Goal: Transaction & Acquisition: Purchase product/service

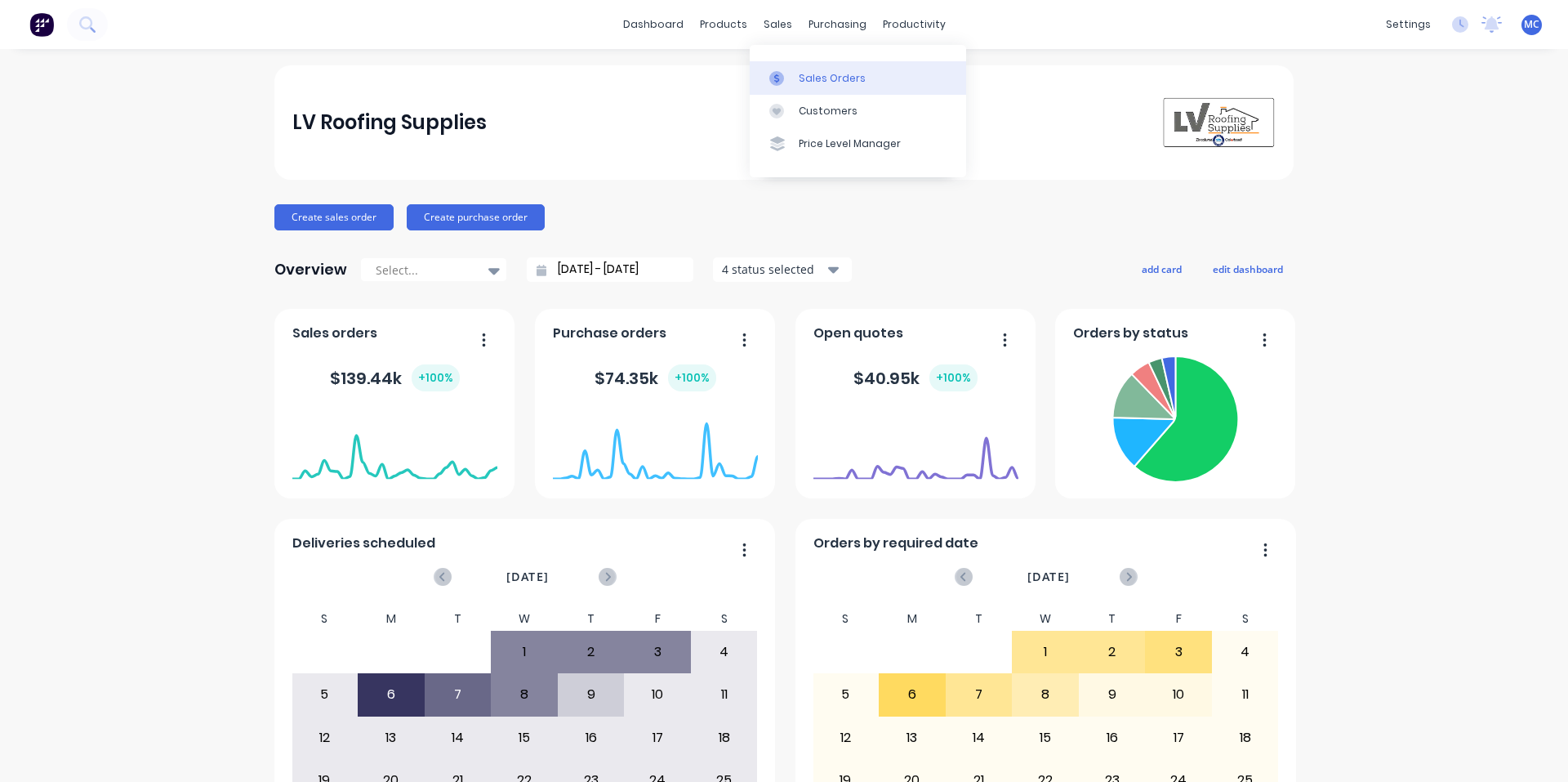
click at [819, 68] on link "Sales Orders" at bounding box center [859, 78] width 217 height 33
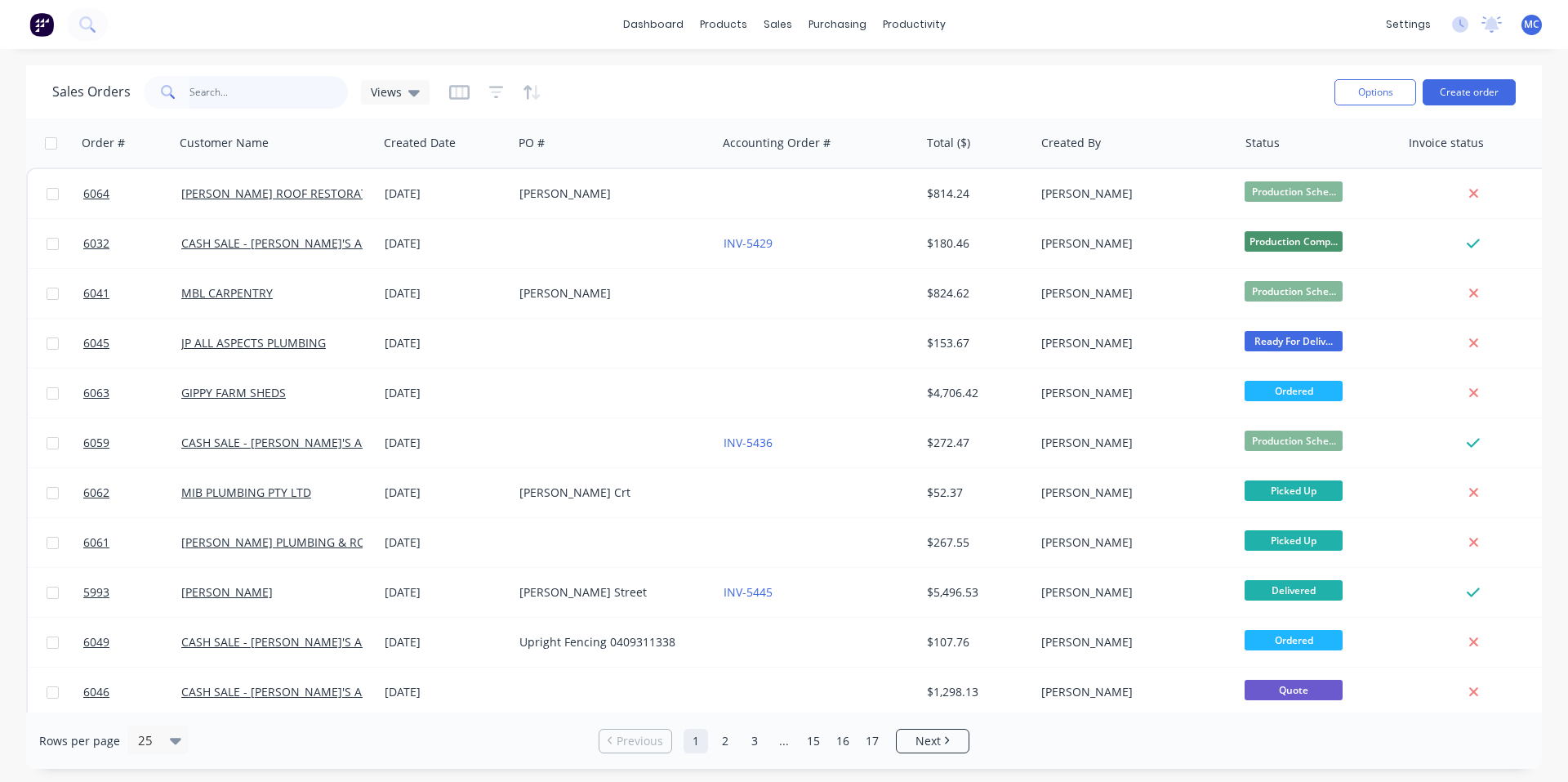
click at [279, 102] on input "text" at bounding box center [269, 92] width 159 height 33
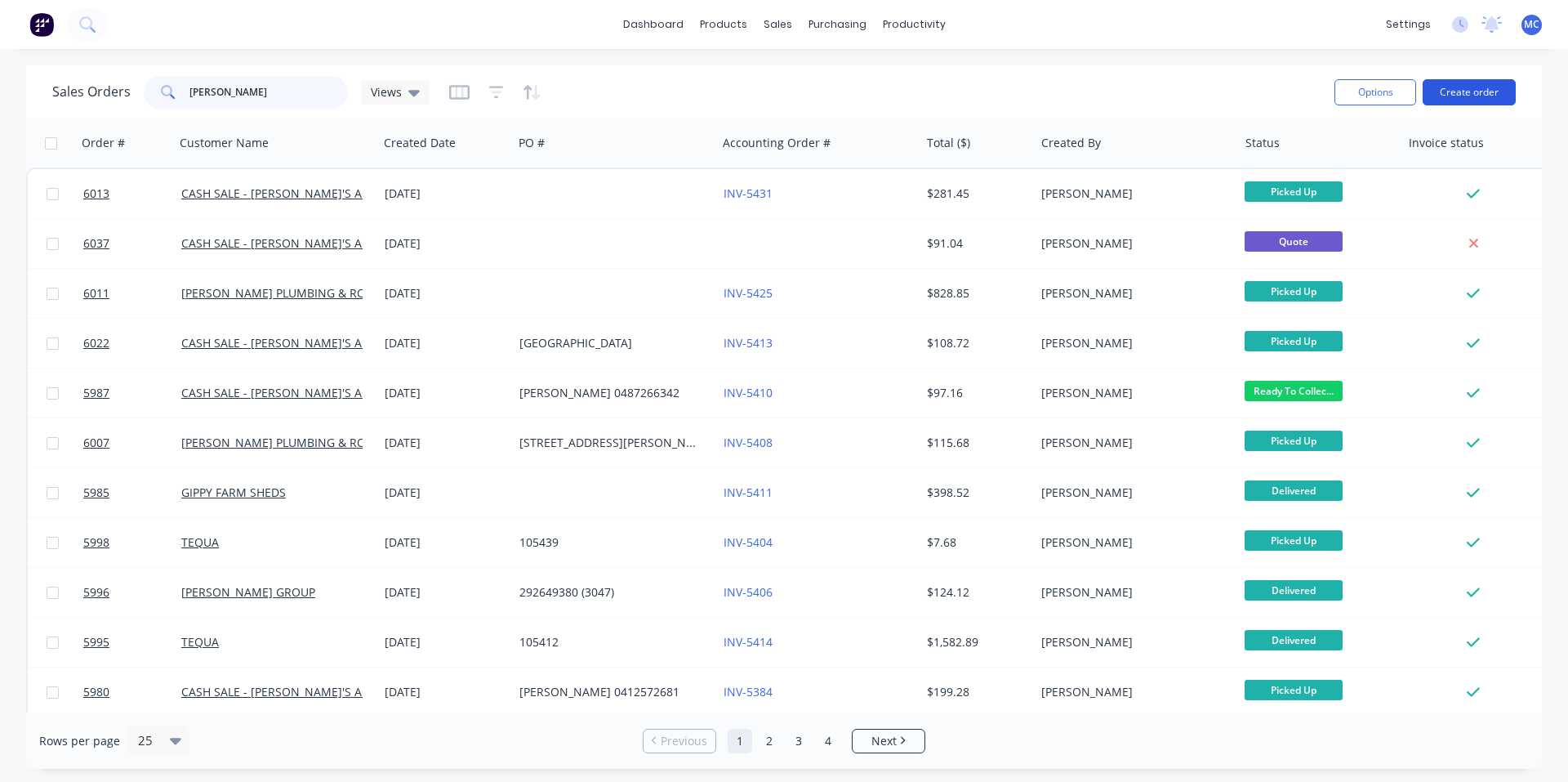
type input "[PERSON_NAME]"
click at [1466, 94] on button "Create order" at bounding box center [1470, 93] width 94 height 26
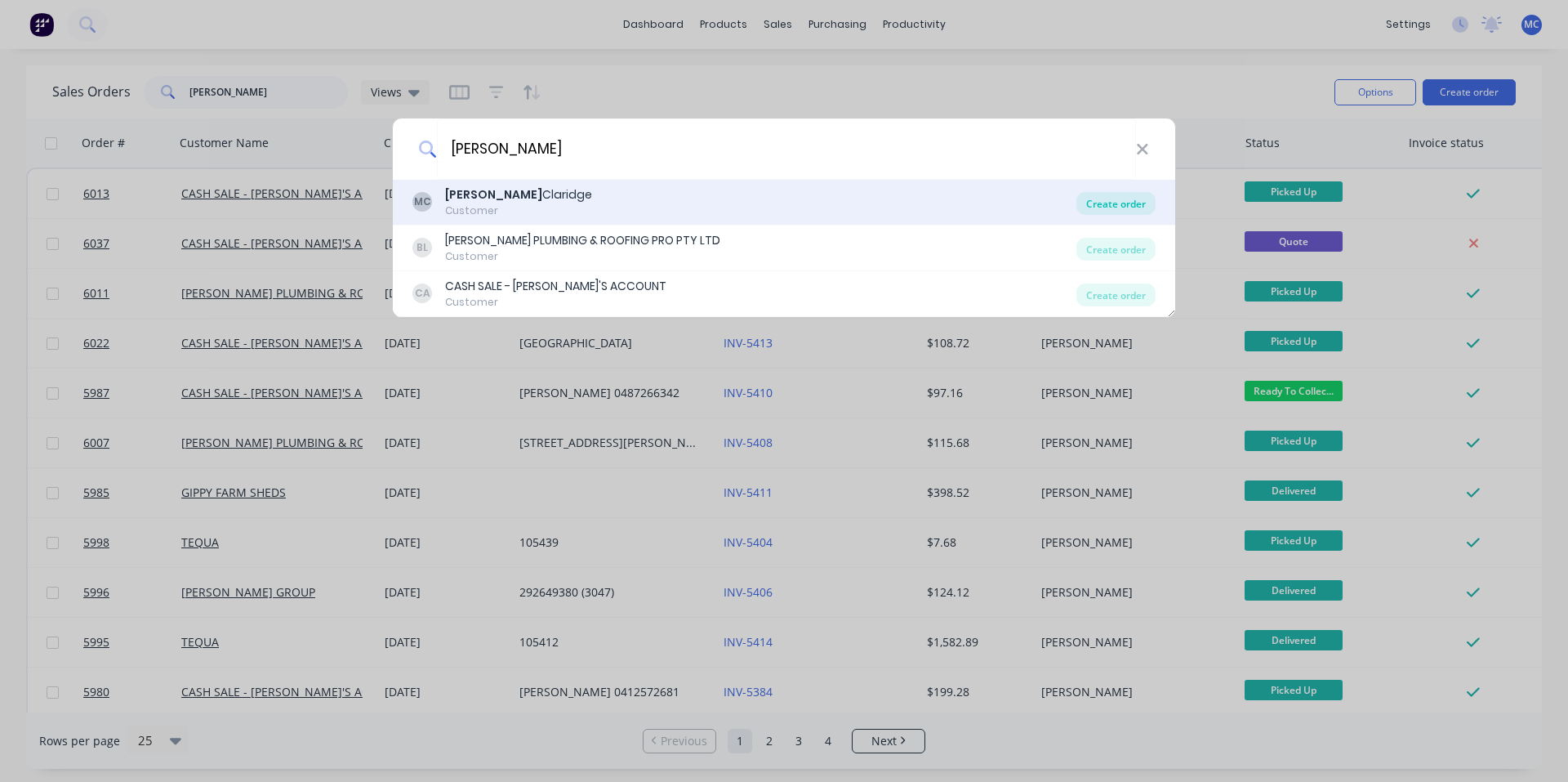
type input "[PERSON_NAME]"
click at [1120, 203] on div "Create order" at bounding box center [1116, 203] width 80 height 23
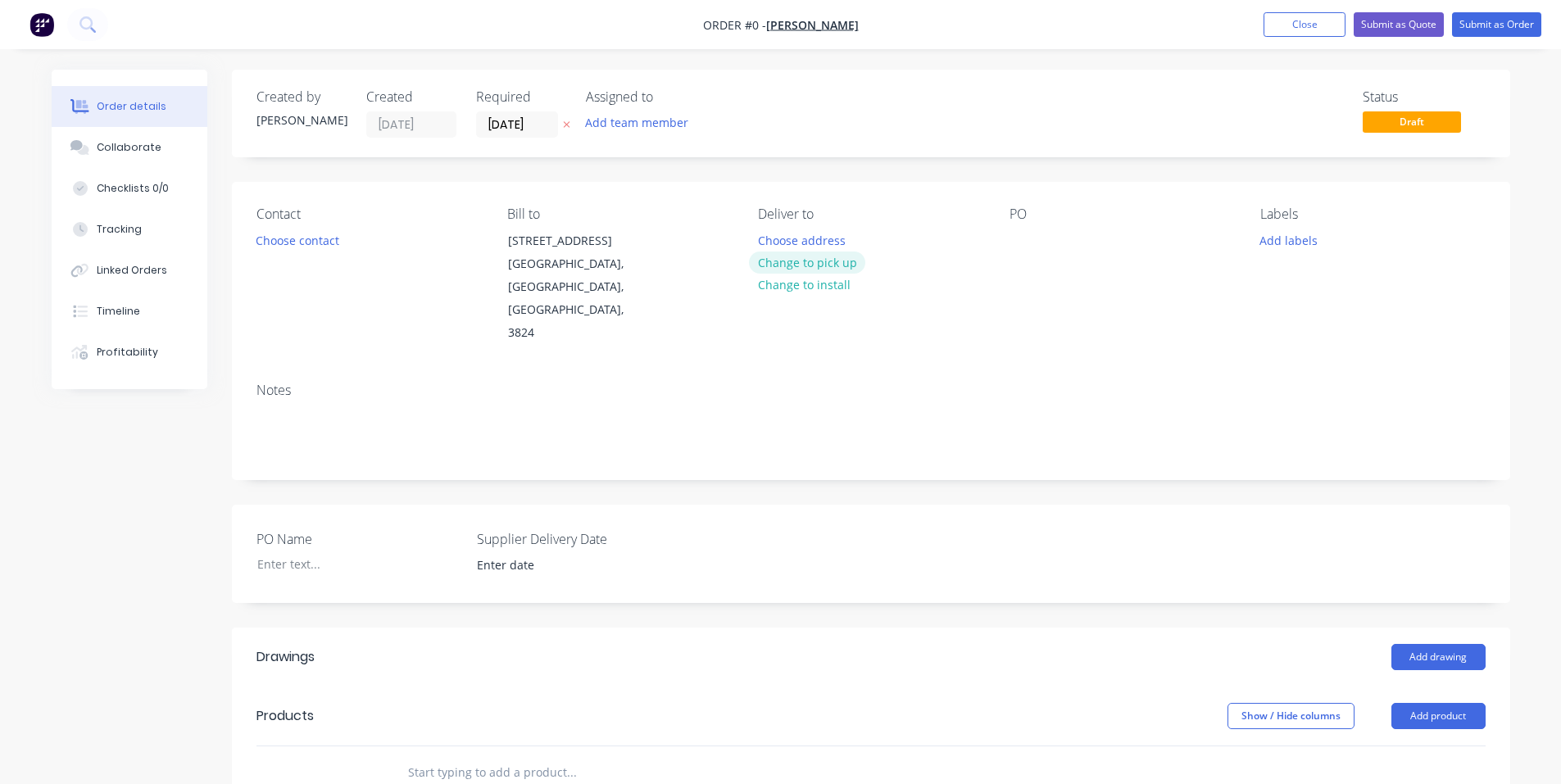
click at [837, 263] on button "Change to pick up" at bounding box center [806, 262] width 117 height 22
click at [1439, 702] on button "Add product" at bounding box center [1438, 715] width 94 height 26
click at [1388, 745] on div "Product catalogue" at bounding box center [1407, 757] width 126 height 24
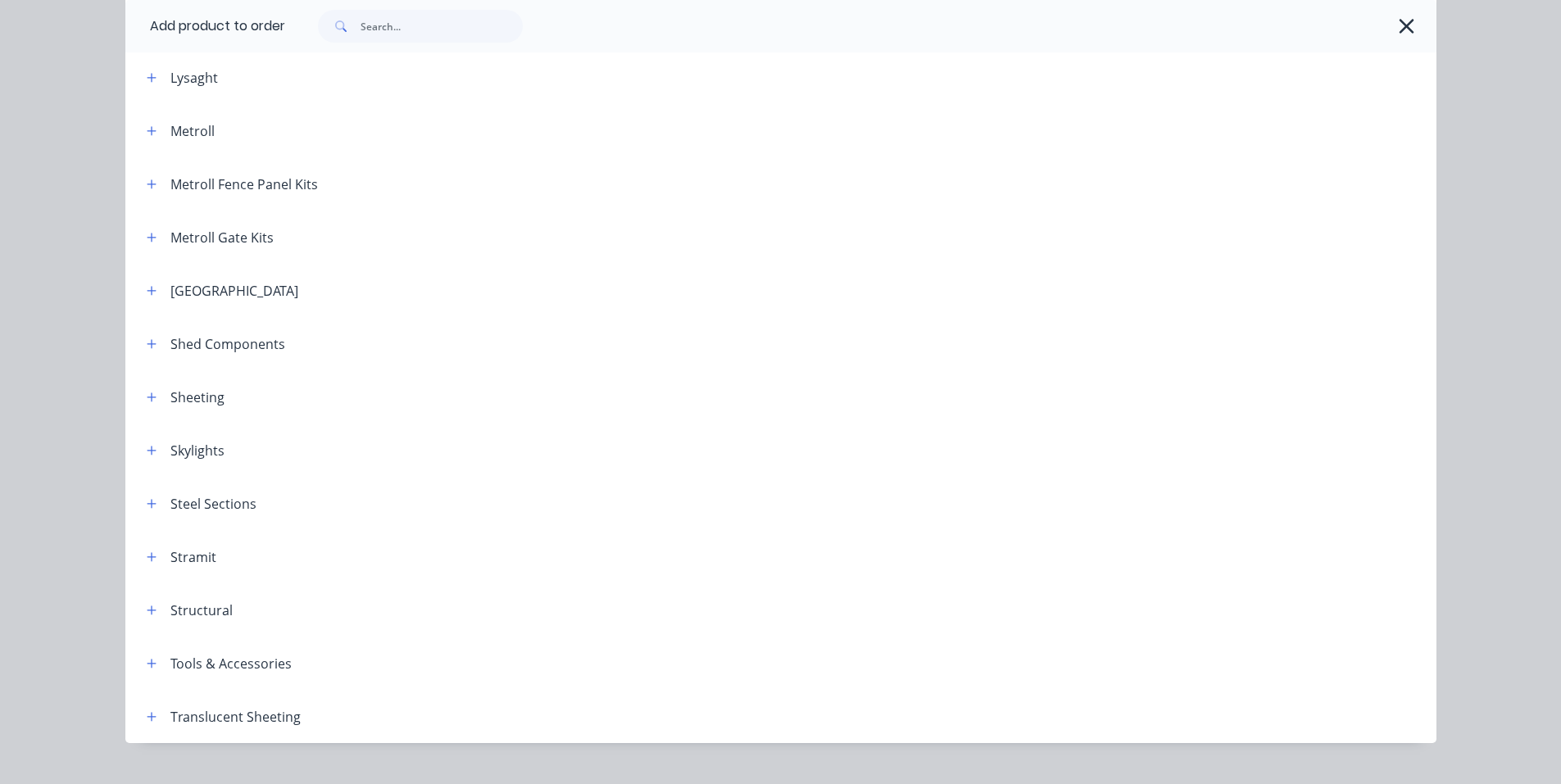
scroll to position [852, 0]
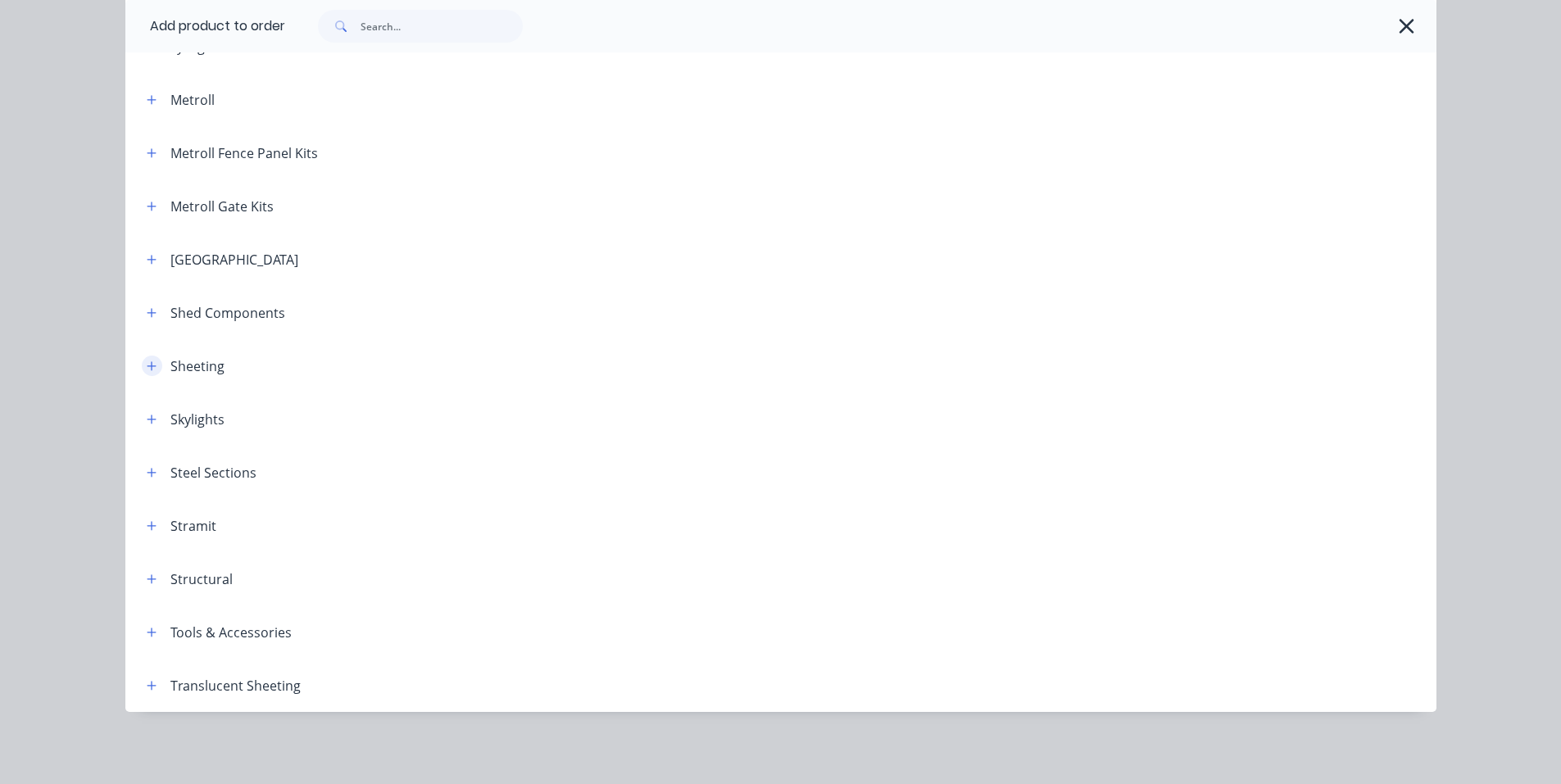
click at [147, 369] on icon "button" at bounding box center [151, 365] width 9 height 9
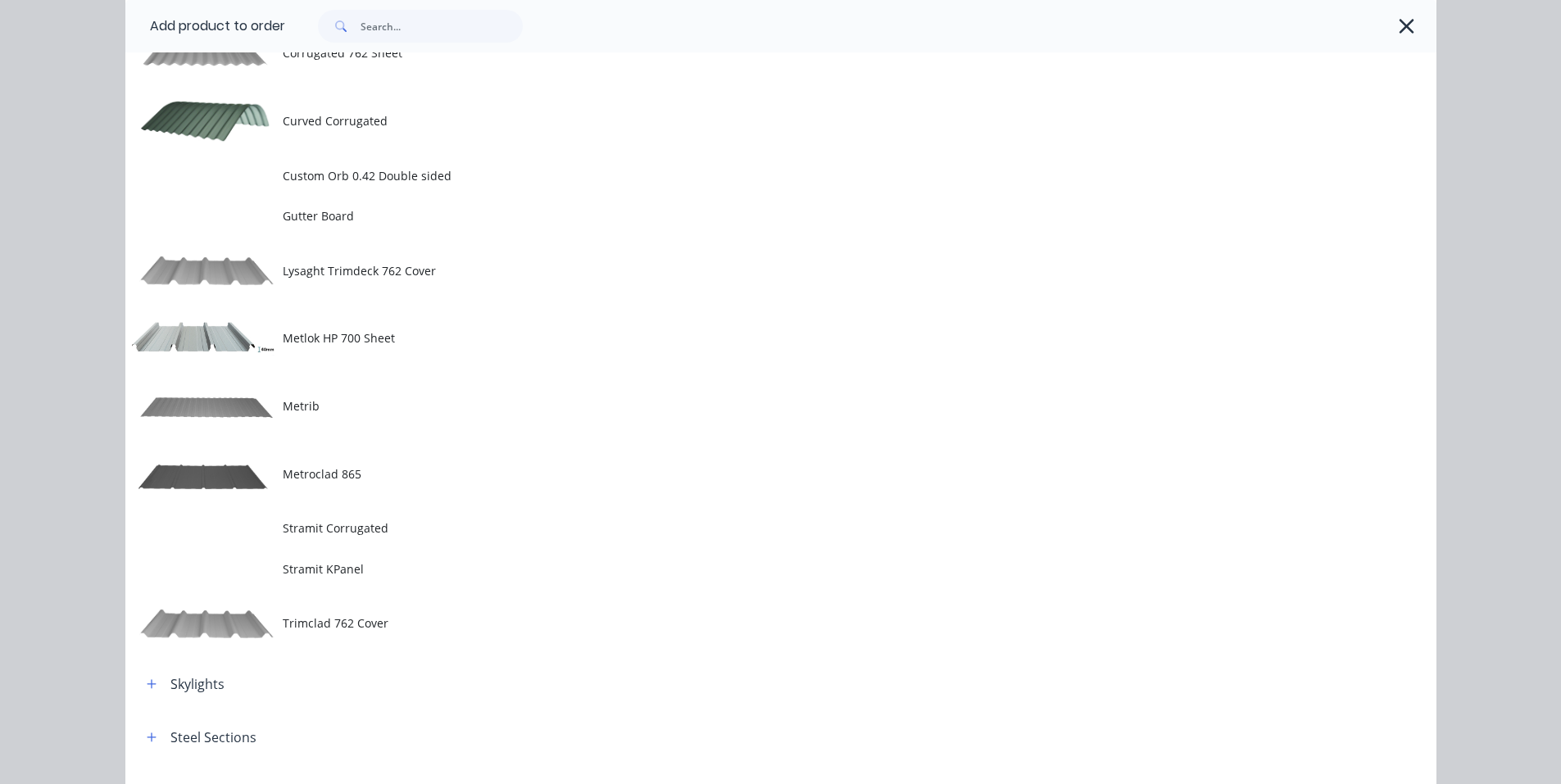
scroll to position [1398, 0]
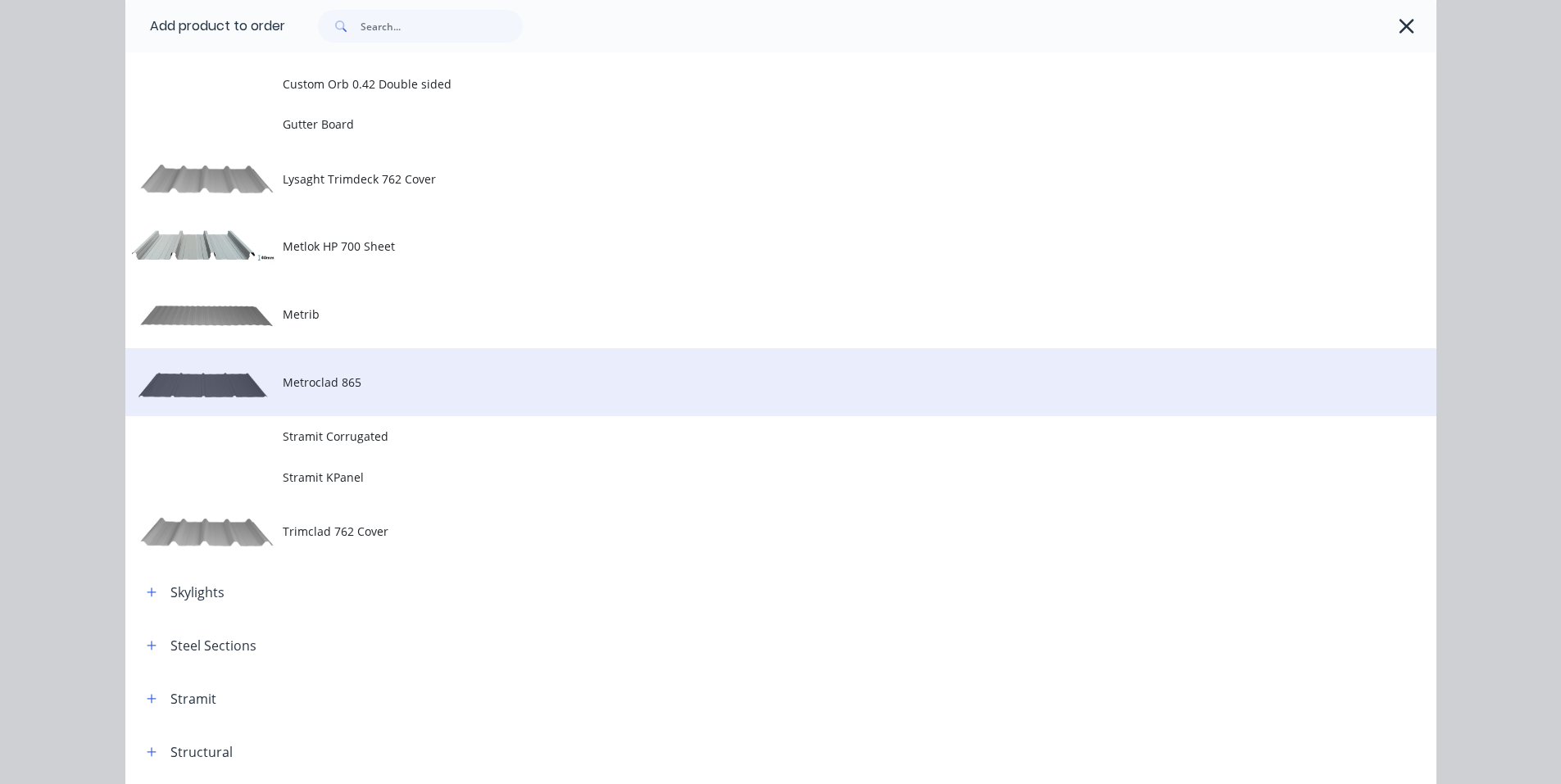
click at [336, 387] on span "Metroclad 865" at bounding box center [744, 381] width 923 height 17
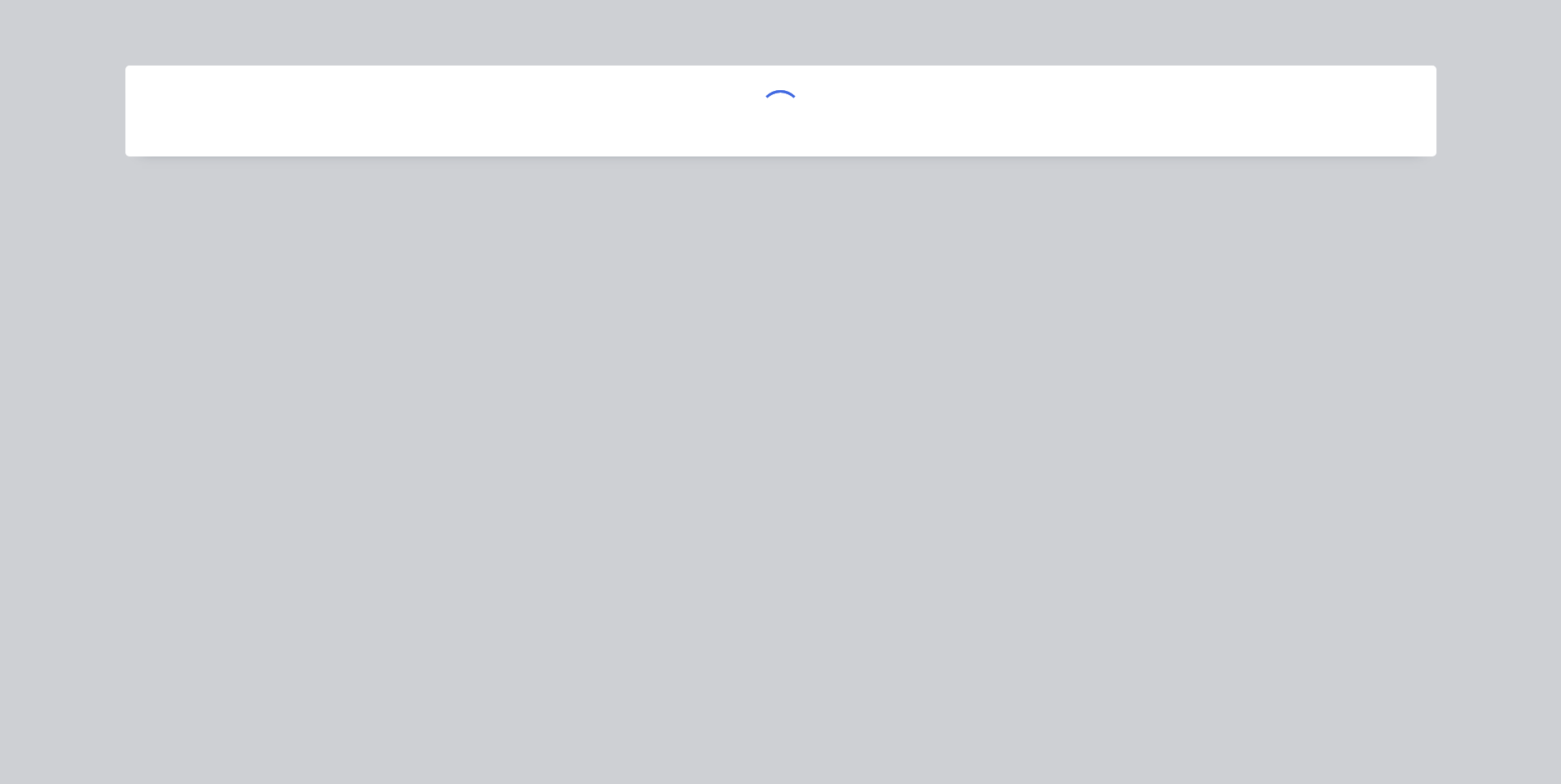
scroll to position [0, 0]
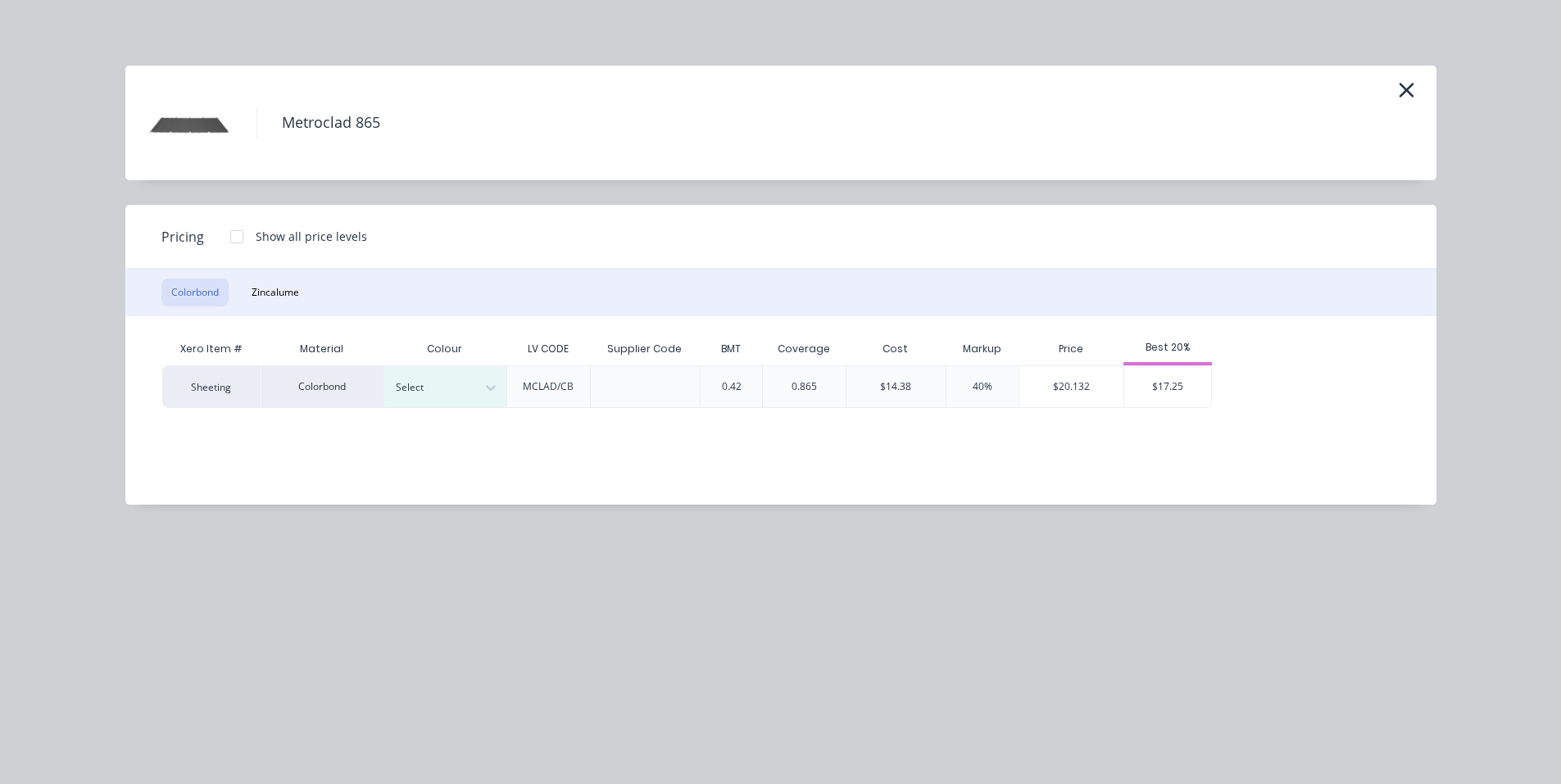
click at [432, 364] on div "Colour" at bounding box center [444, 348] width 123 height 33
click at [431, 393] on div at bounding box center [433, 387] width 74 height 18
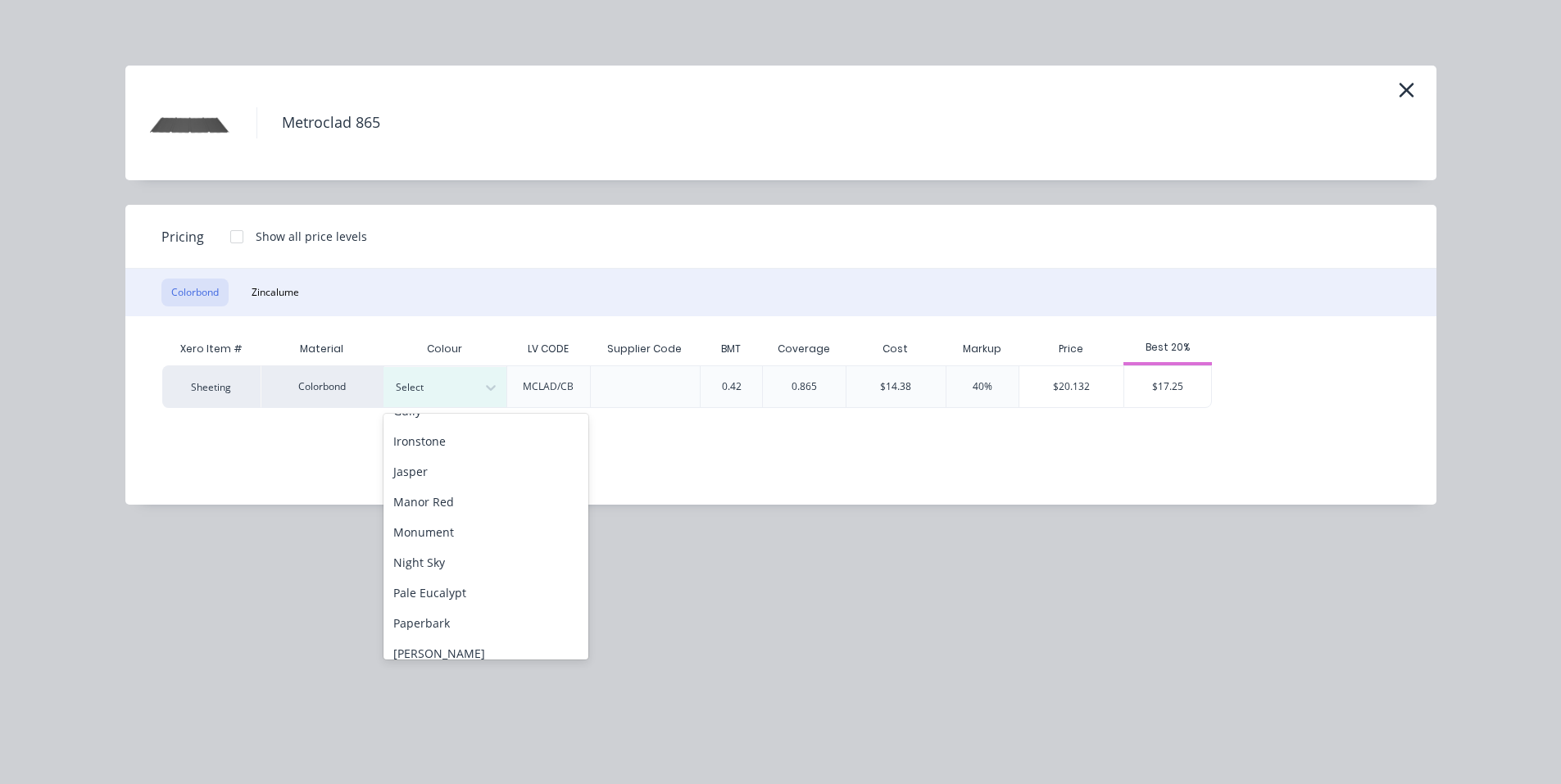
scroll to position [282, 0]
click at [488, 628] on div "[PERSON_NAME]" at bounding box center [485, 634] width 205 height 30
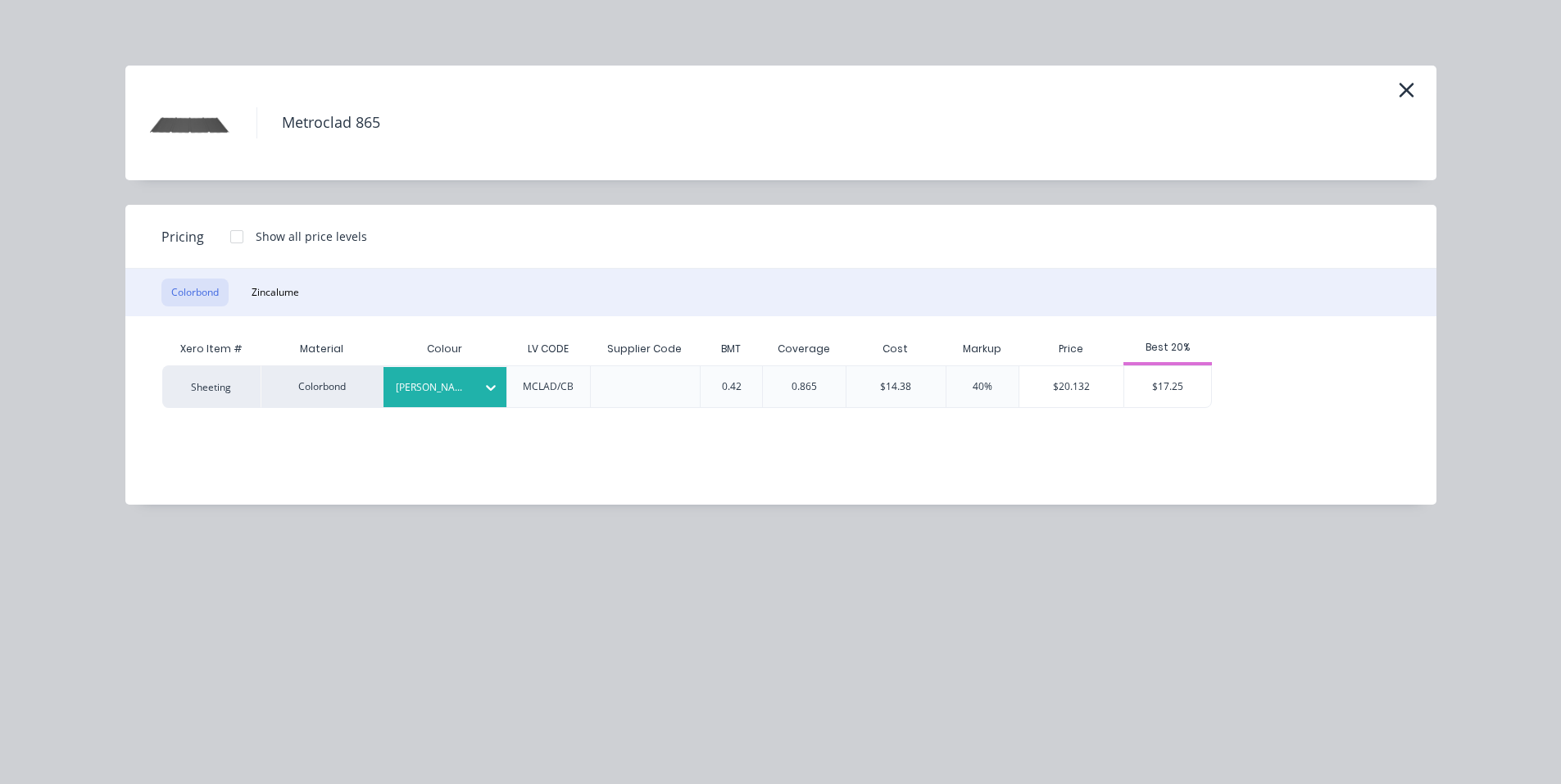
click at [1180, 382] on div "$17.25" at bounding box center [1169, 386] width 88 height 41
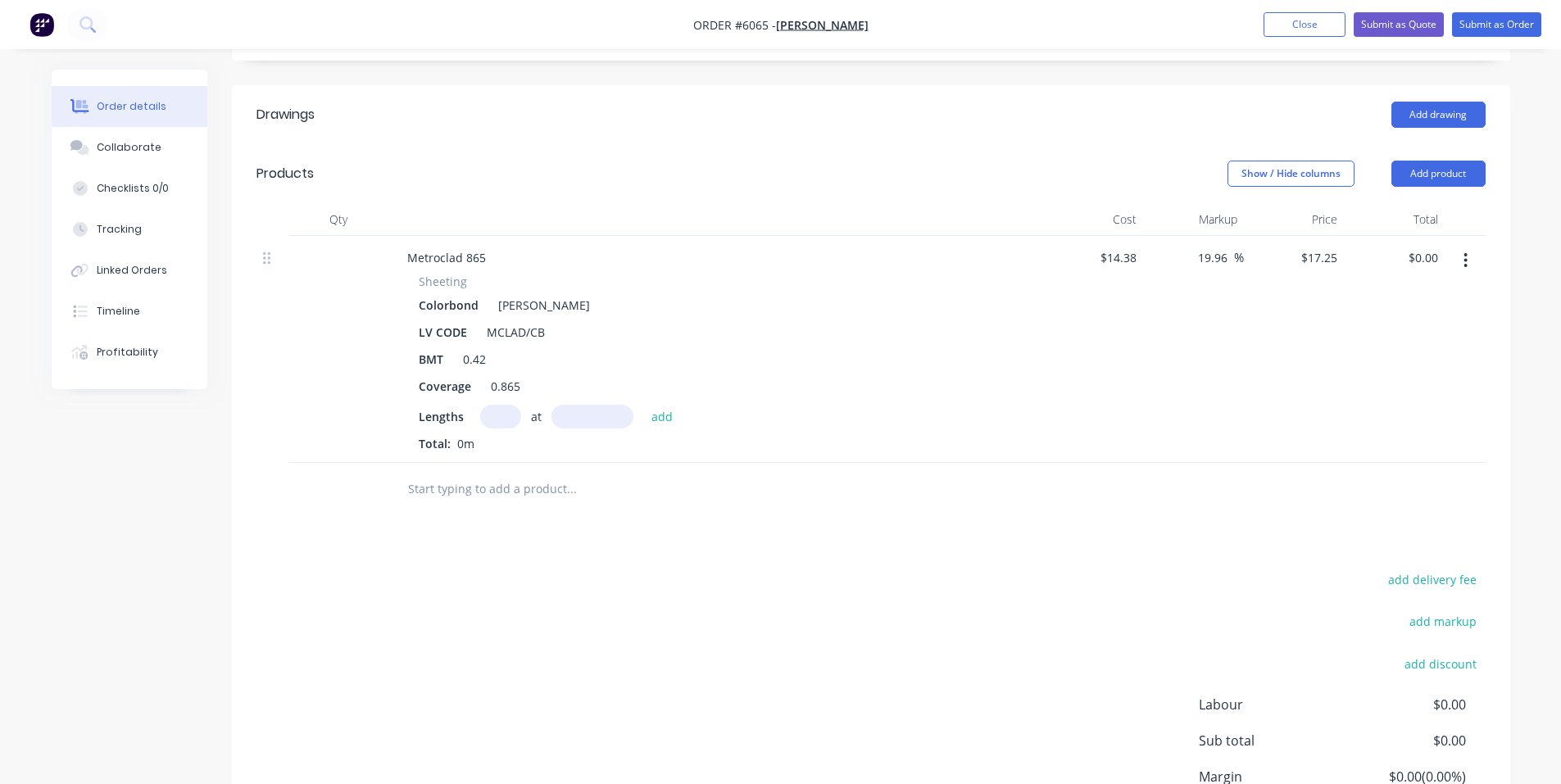
scroll to position [547, 0]
click at [499, 401] on input "text" at bounding box center [500, 413] width 41 height 24
type input "10"
type input "2420"
click at [644, 401] on button "add" at bounding box center [663, 412] width 39 height 22
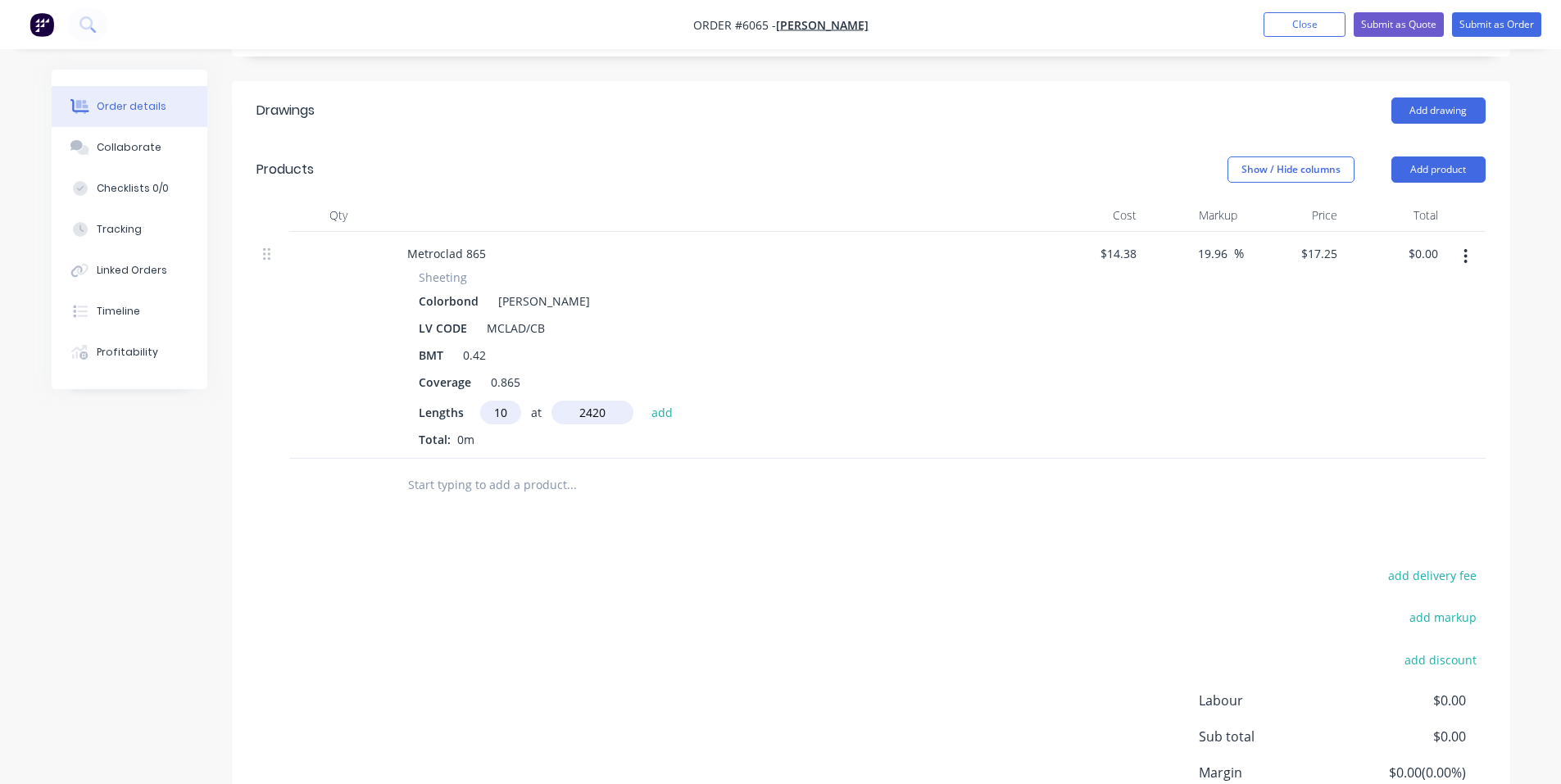
type input "$417.45"
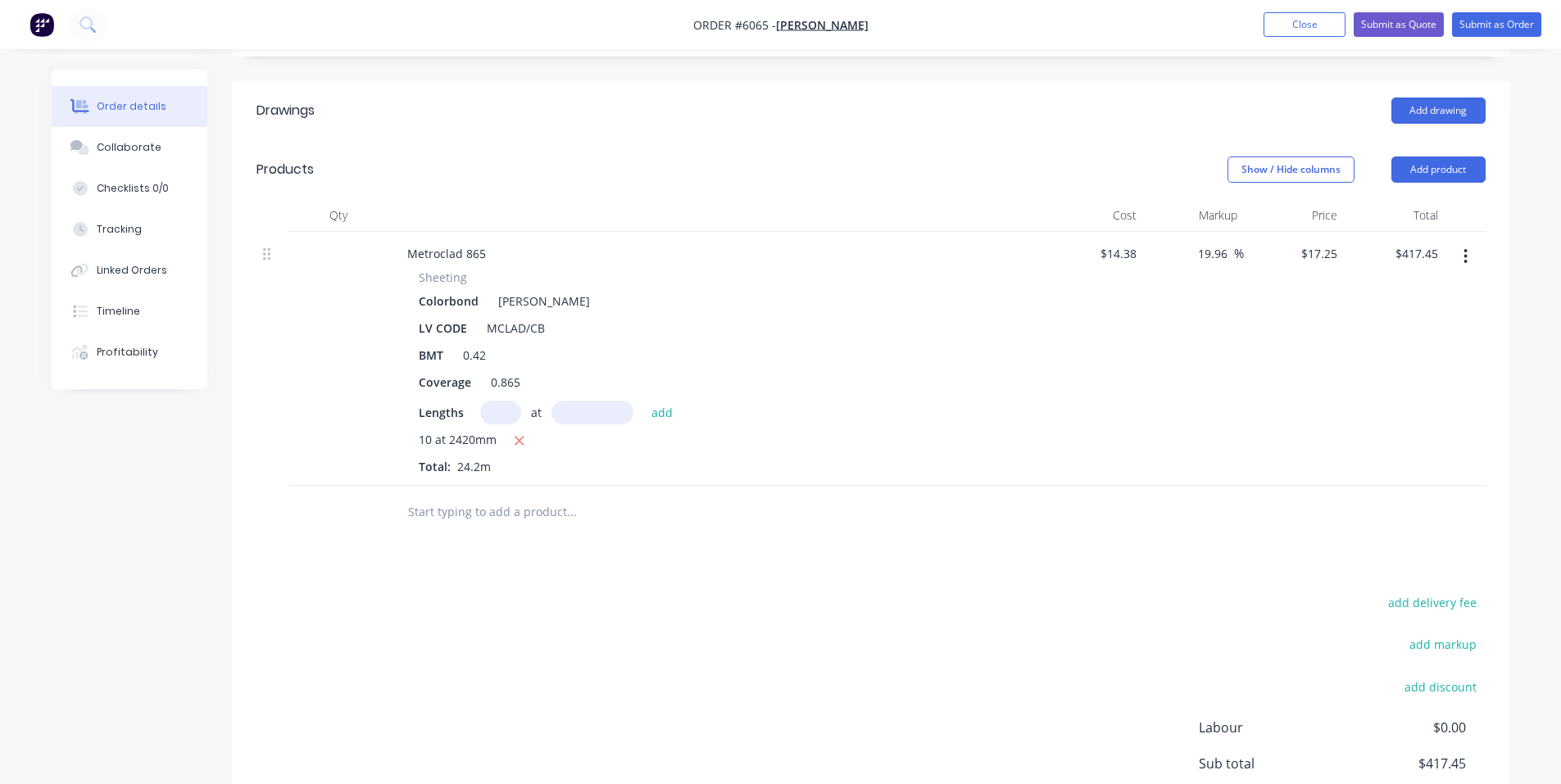
click at [499, 401] on input "text" at bounding box center [500, 413] width 41 height 24
type input "3"
type input "2650"
click at [644, 401] on button "add" at bounding box center [663, 412] width 39 height 22
type input "$554.59"
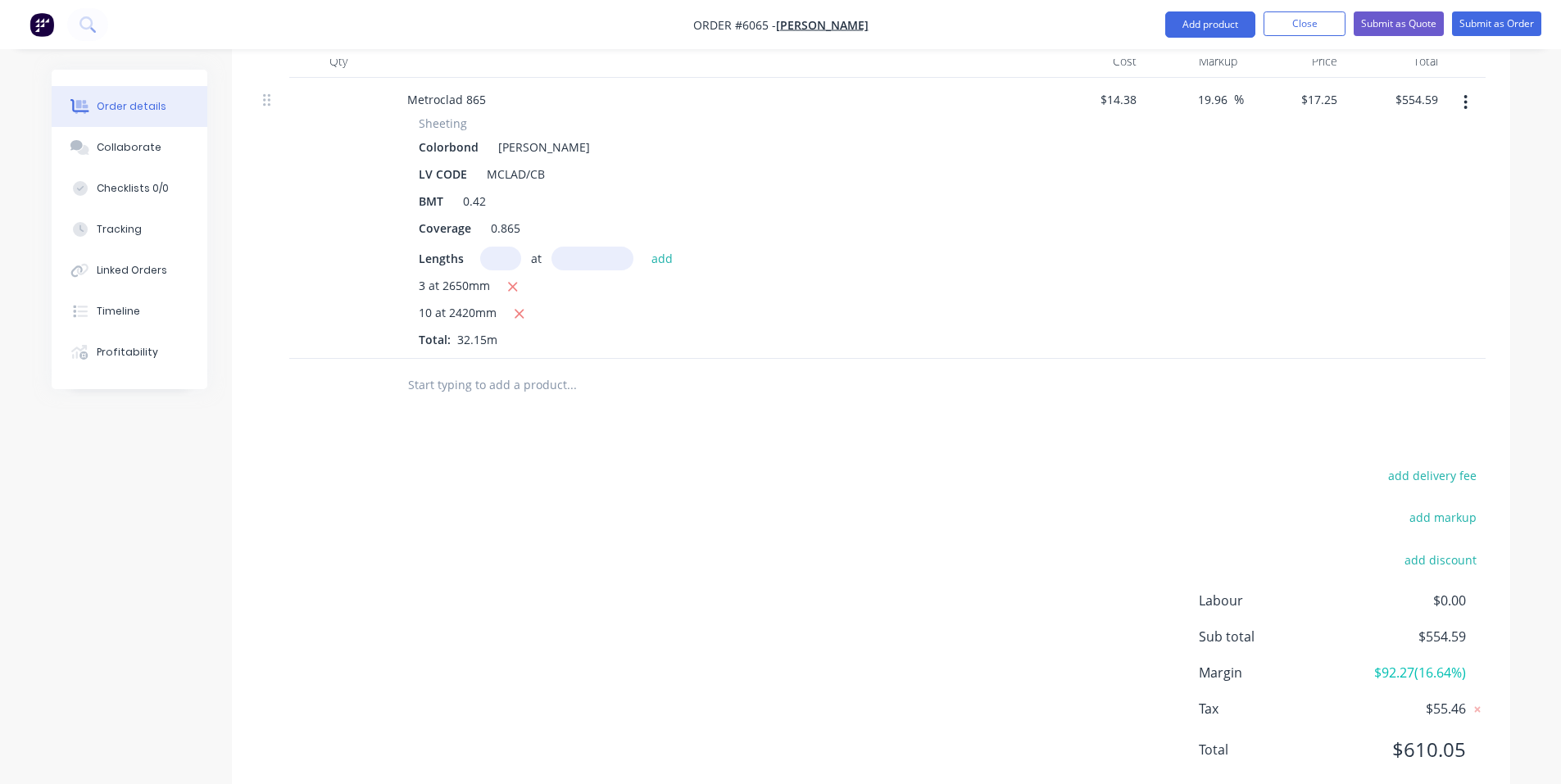
scroll to position [428, 0]
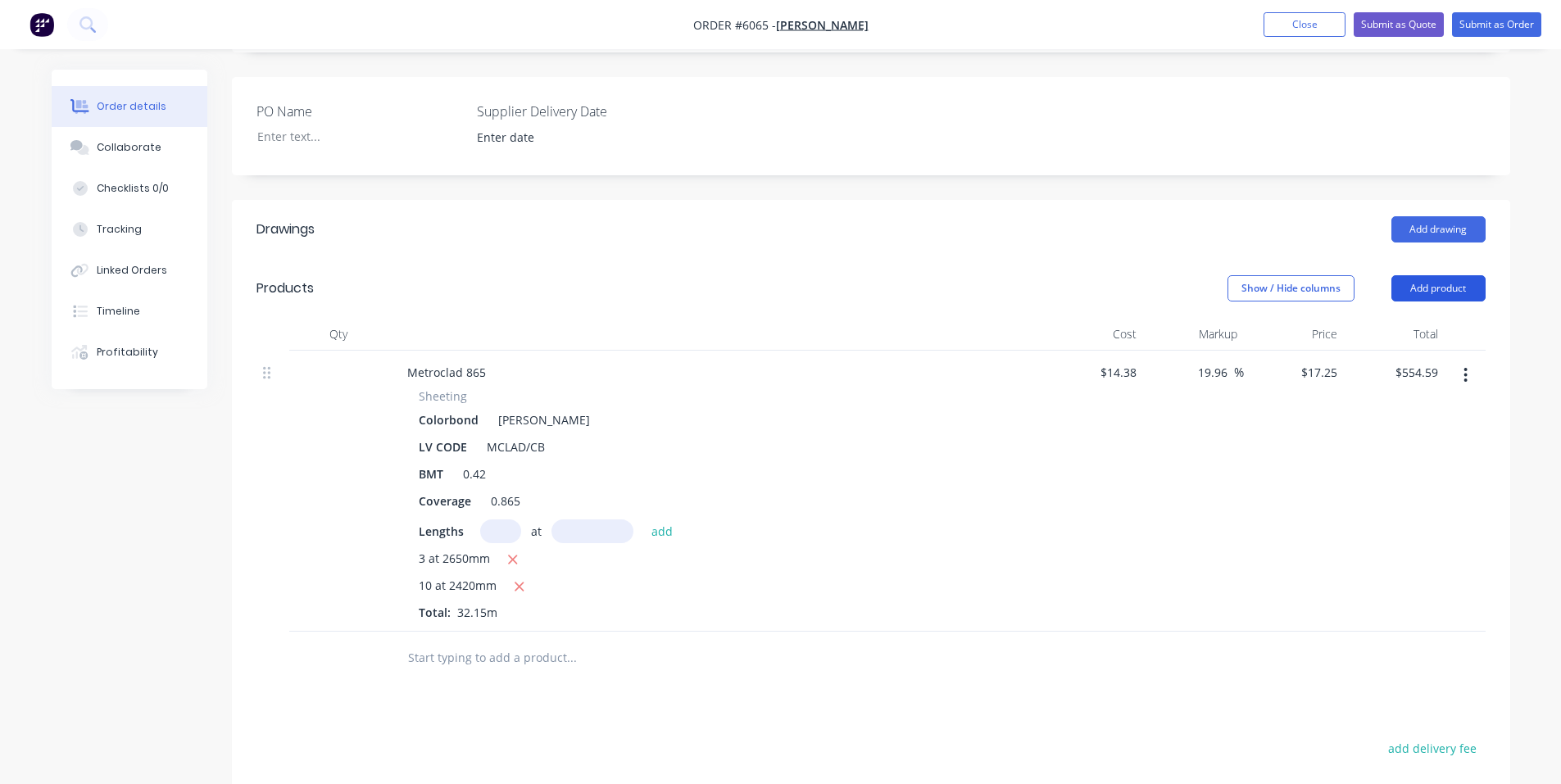
click at [1462, 275] on button "Add product" at bounding box center [1438, 288] width 94 height 26
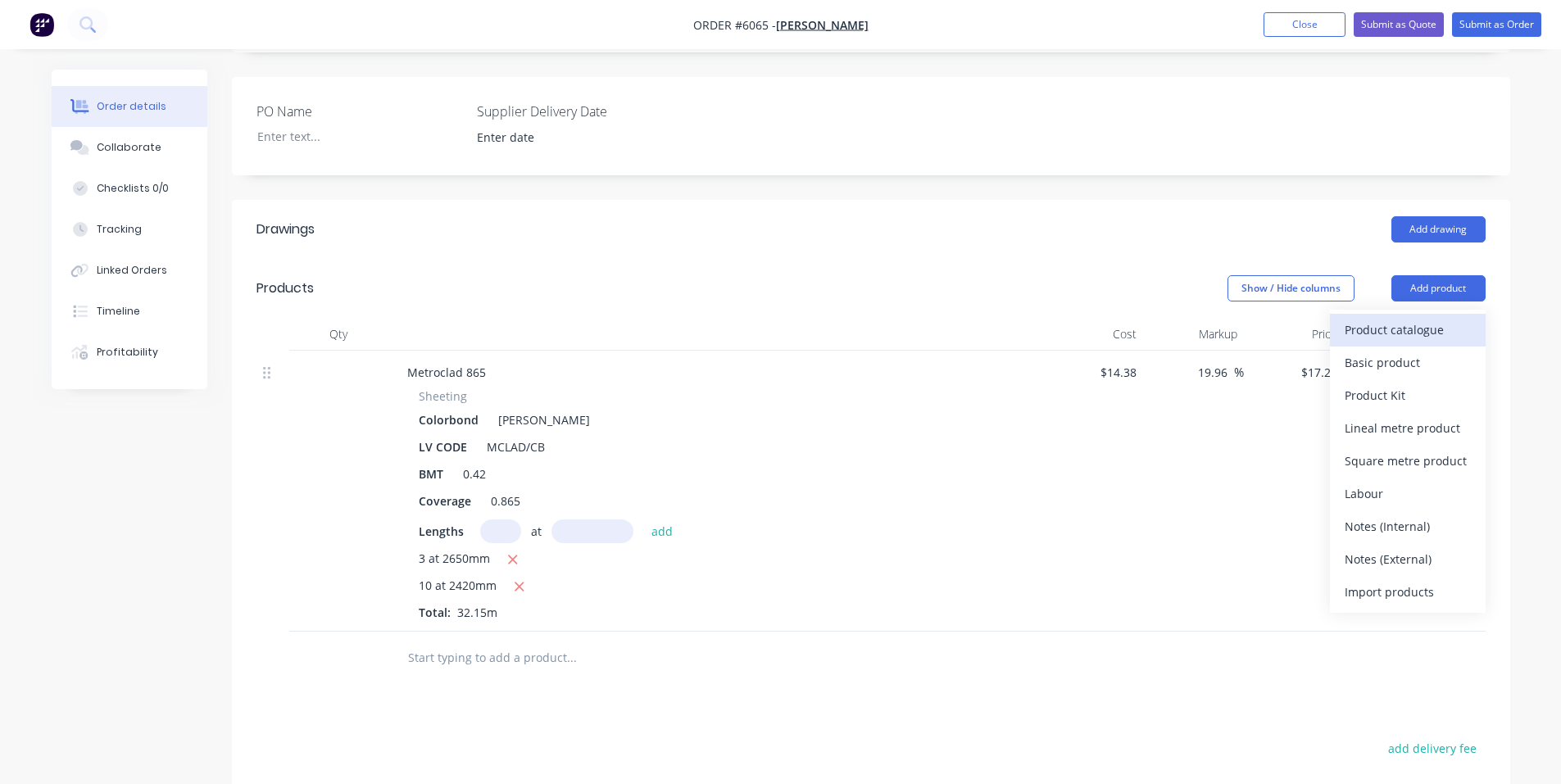
click at [1450, 318] on div "Product catalogue" at bounding box center [1407, 330] width 126 height 24
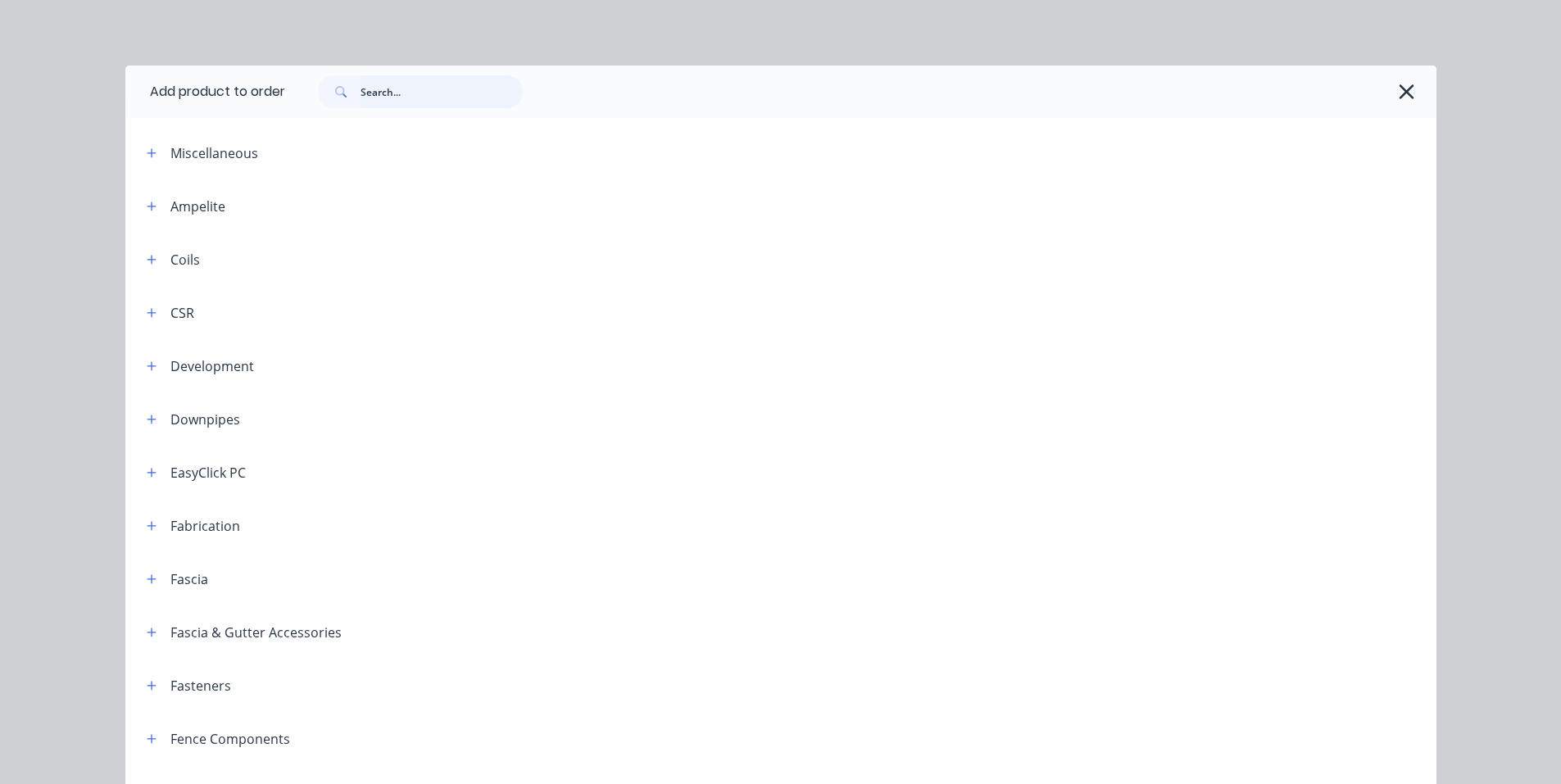
click at [401, 98] on input "text" at bounding box center [441, 92] width 163 height 33
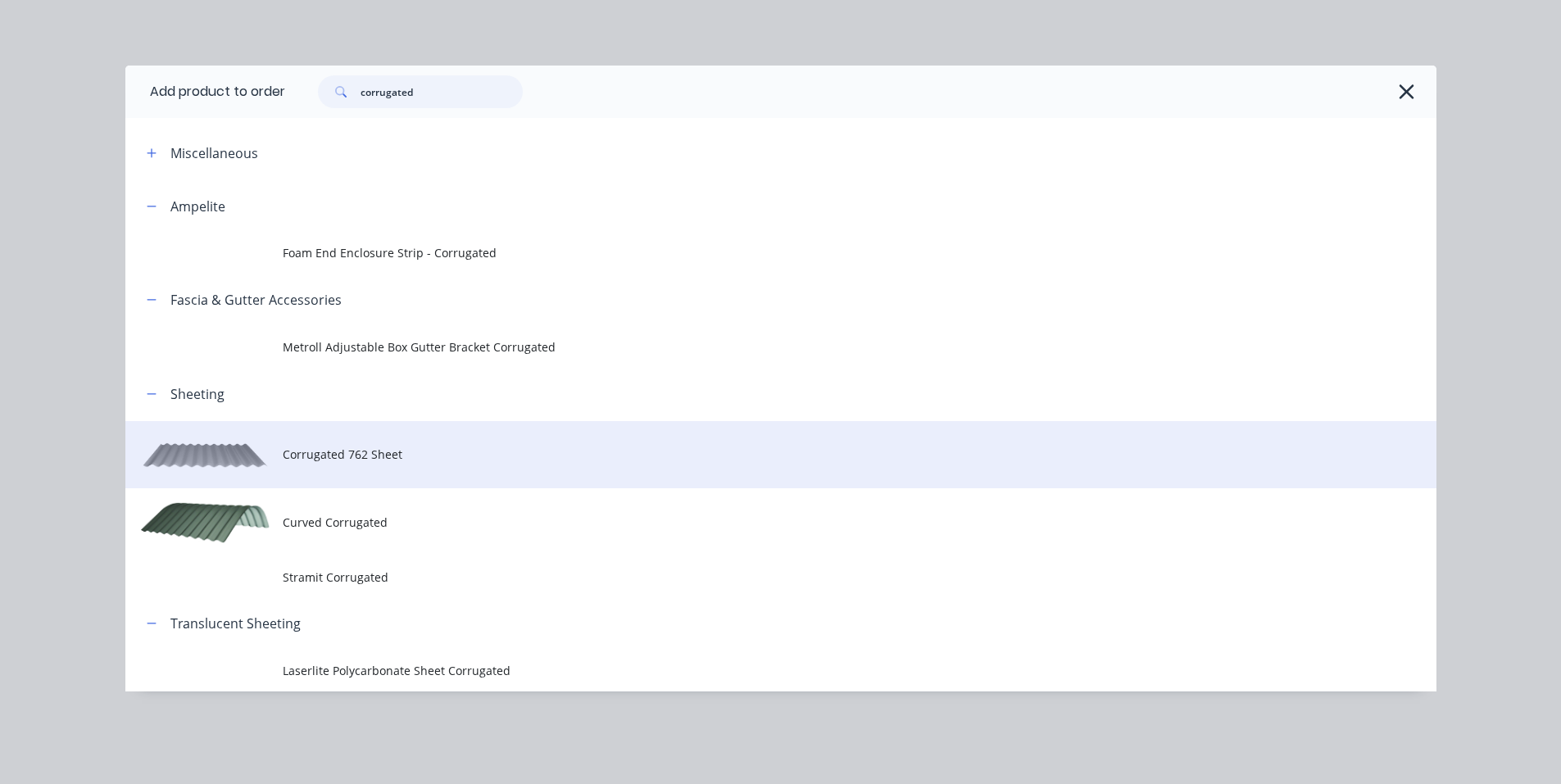
type input "corrugated"
click at [372, 442] on td "Corrugated 762 Sheet" at bounding box center [859, 455] width 1154 height 68
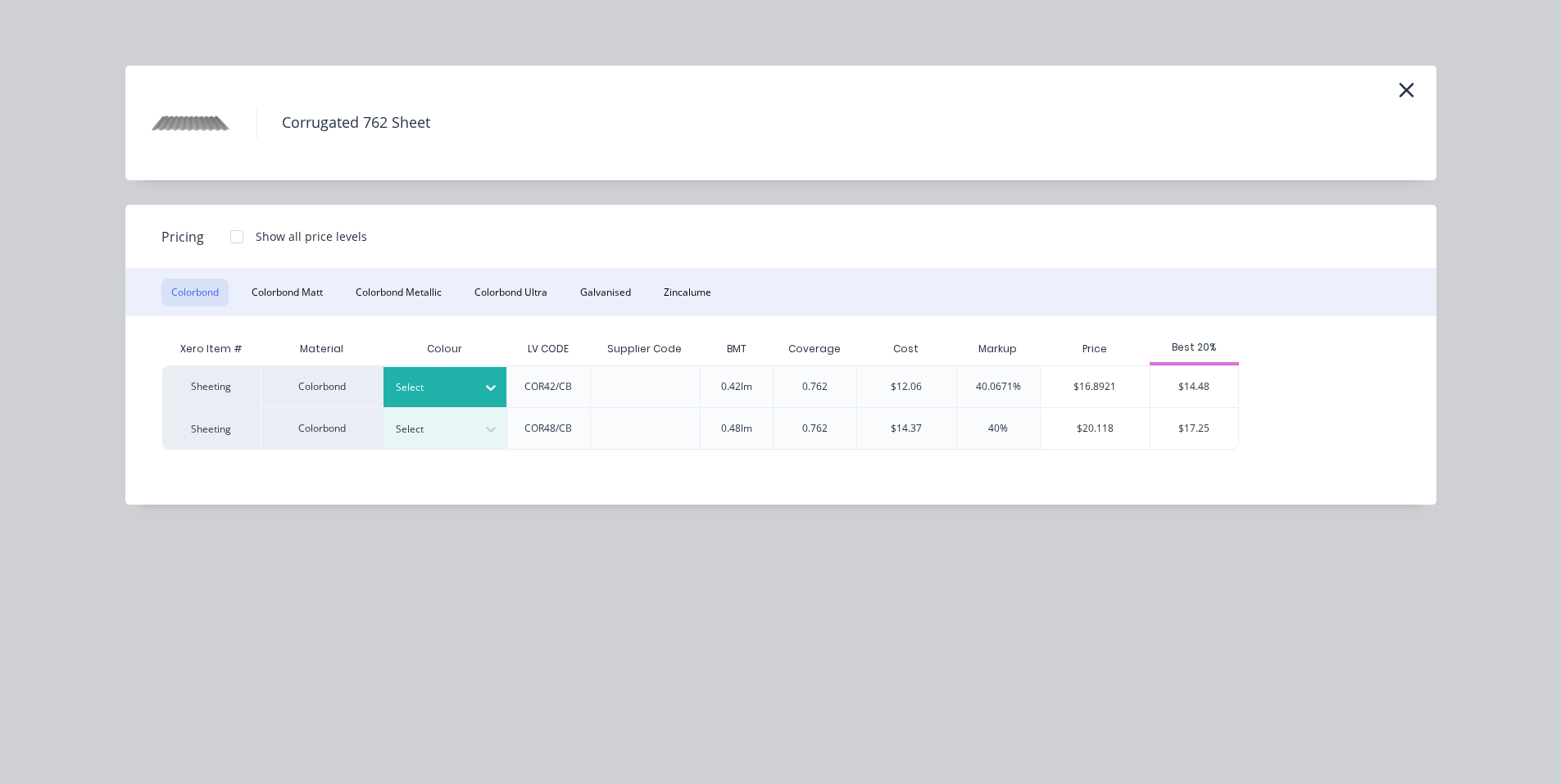
click at [467, 384] on div at bounding box center [433, 387] width 74 height 18
type input "shale"
click at [451, 435] on div "[PERSON_NAME]" at bounding box center [485, 432] width 205 height 30
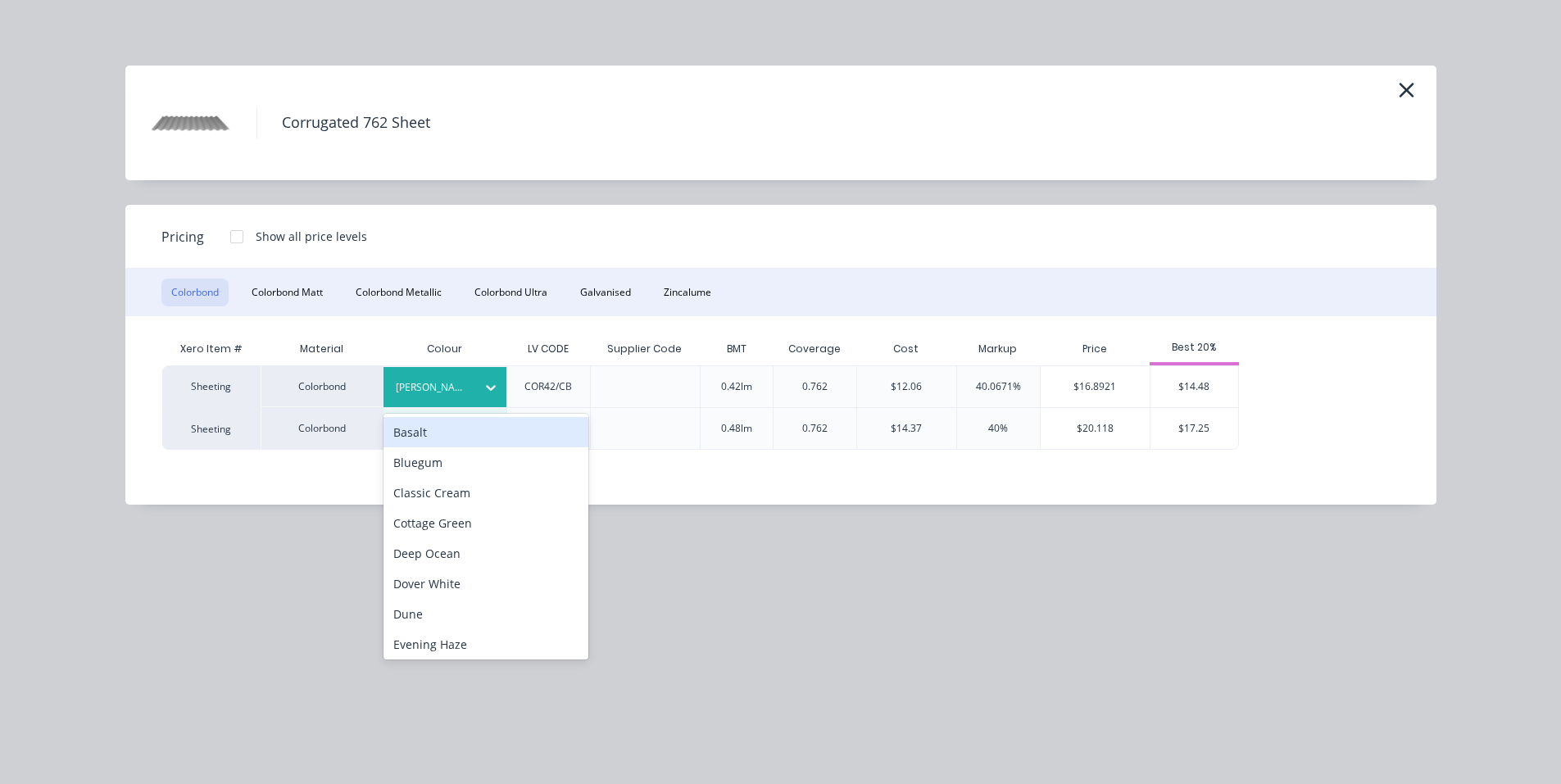
click at [446, 377] on div "[PERSON_NAME]" at bounding box center [430, 387] width 92 height 21
click at [1201, 384] on div "$14.48" at bounding box center [1195, 386] width 88 height 41
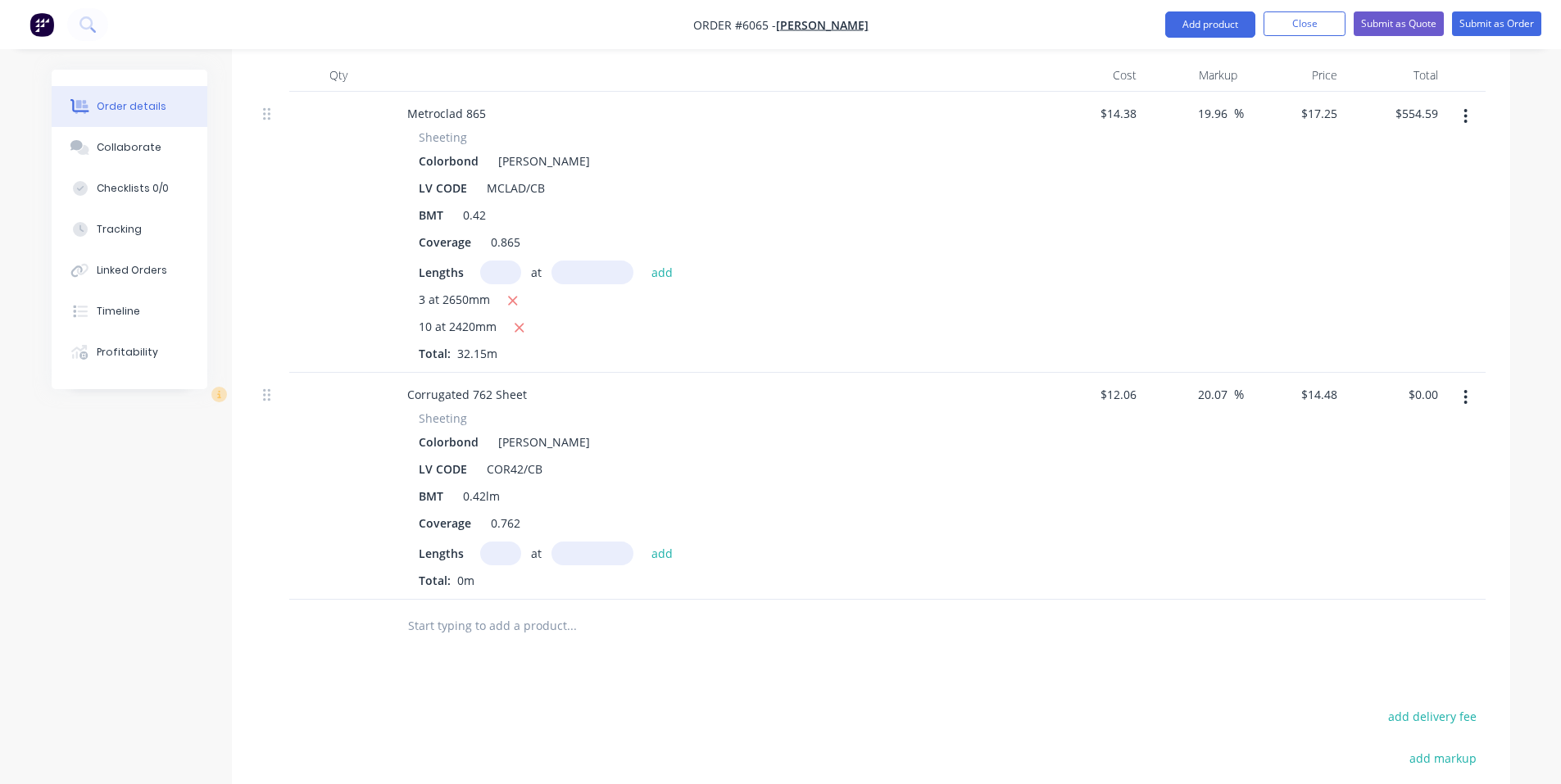
scroll to position [700, 0]
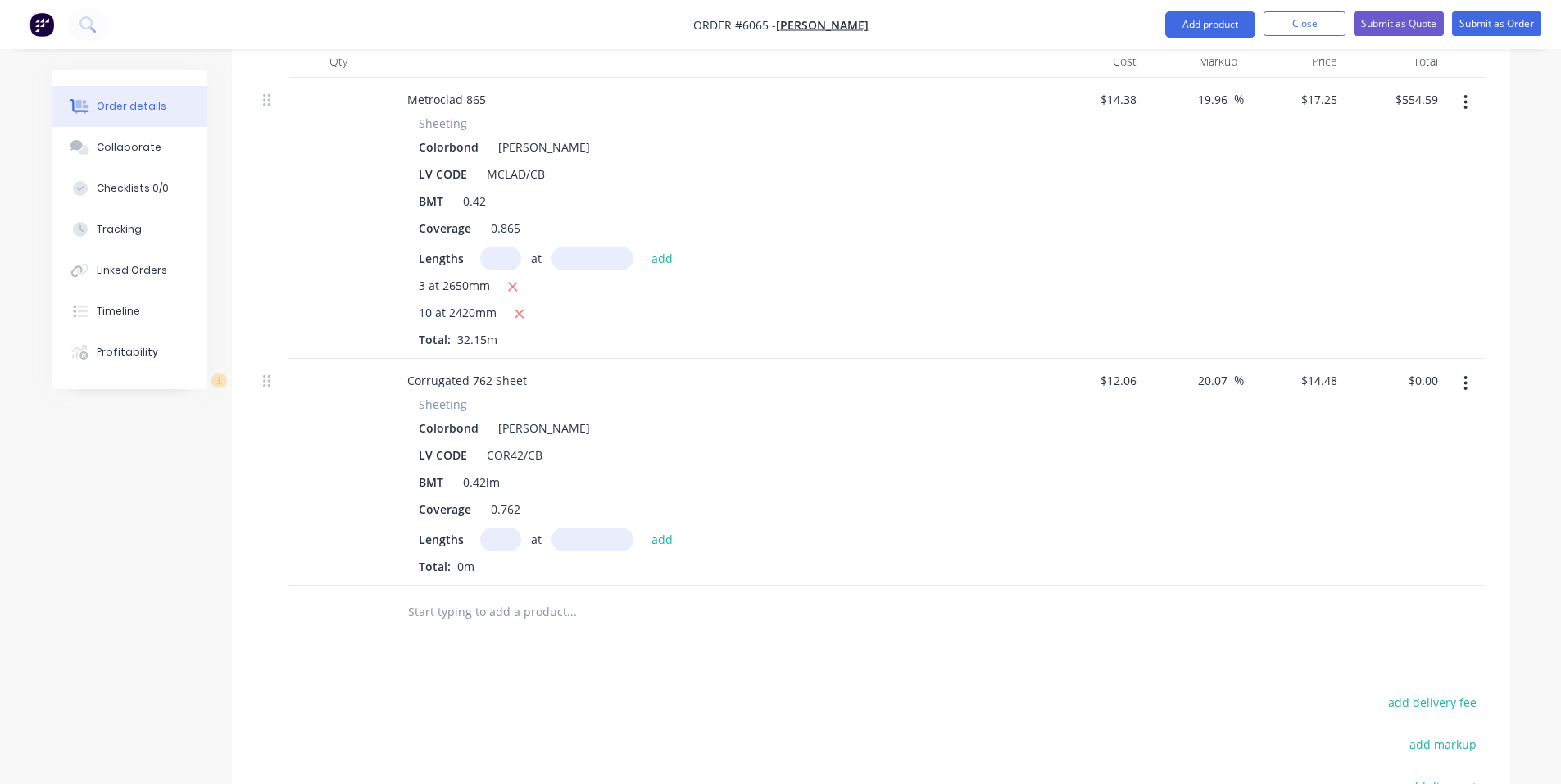
click at [501, 528] on input "text" at bounding box center [500, 540] width 41 height 24
type input "11"
type input "2000"
click at [644, 528] on button "add" at bounding box center [663, 539] width 39 height 22
type input "$318.56"
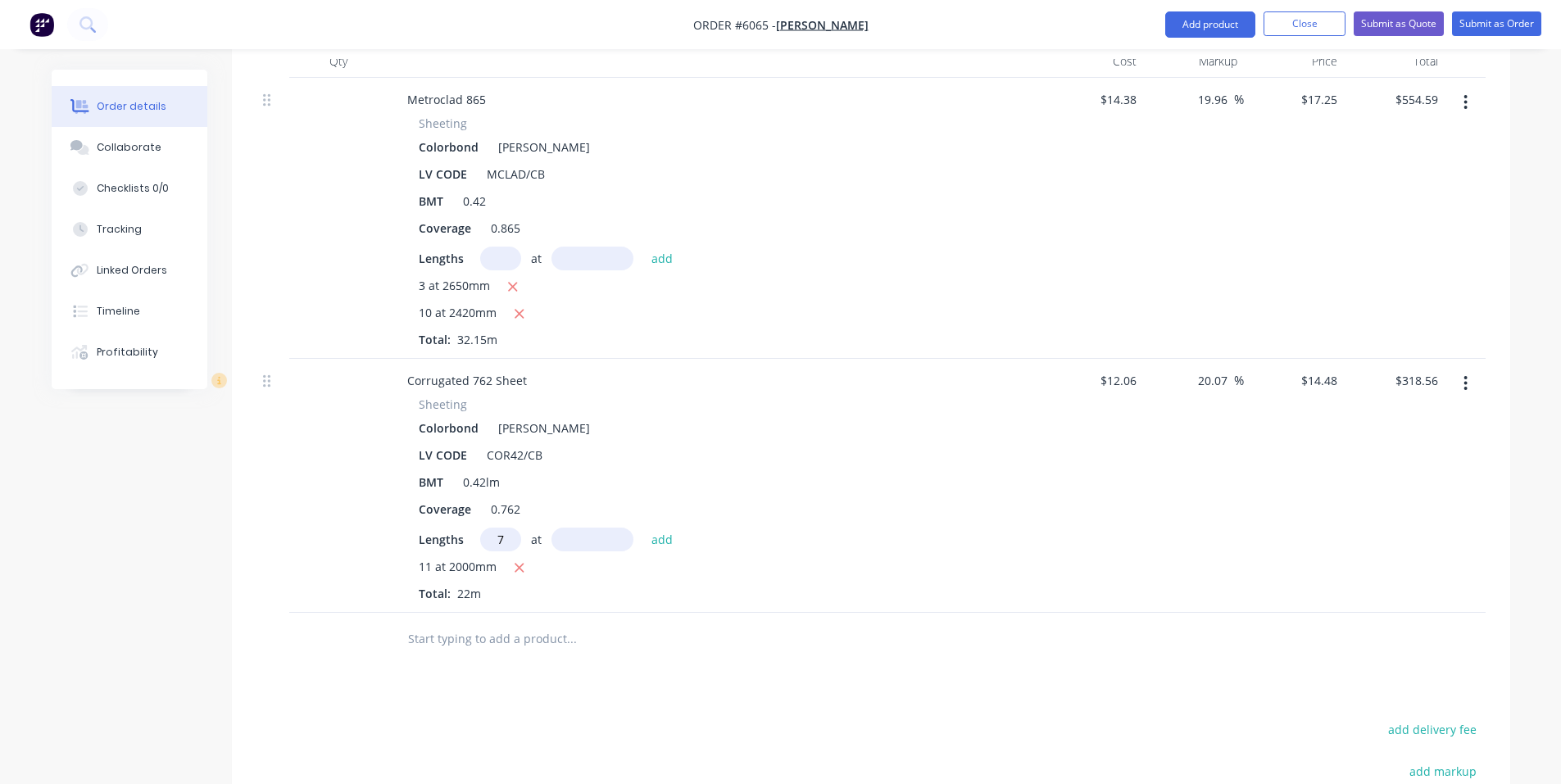
type input "7"
type input "2340"
click at [644, 528] on button "add" at bounding box center [663, 539] width 39 height 22
type input "$555.74"
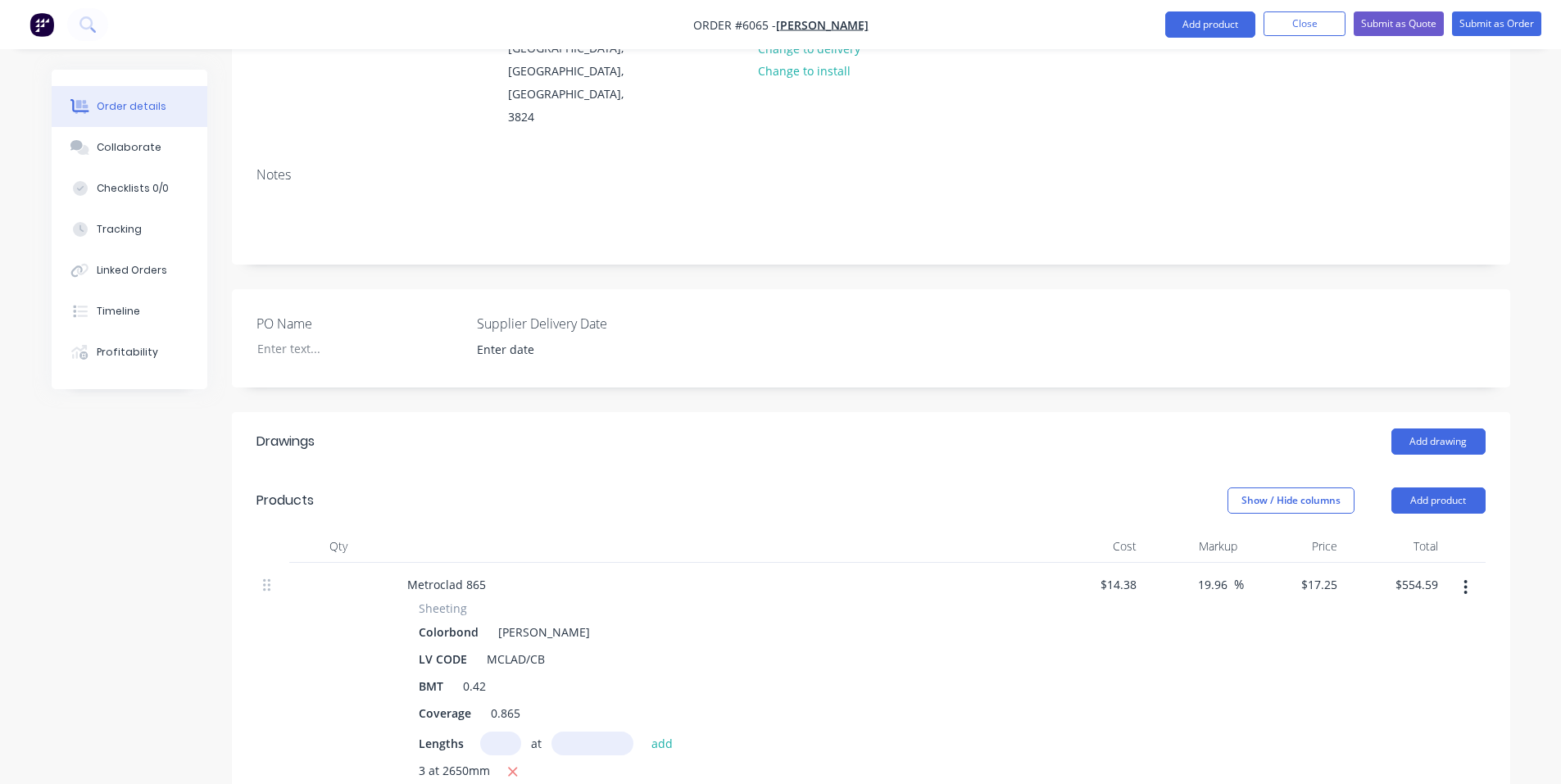
scroll to position [0, 0]
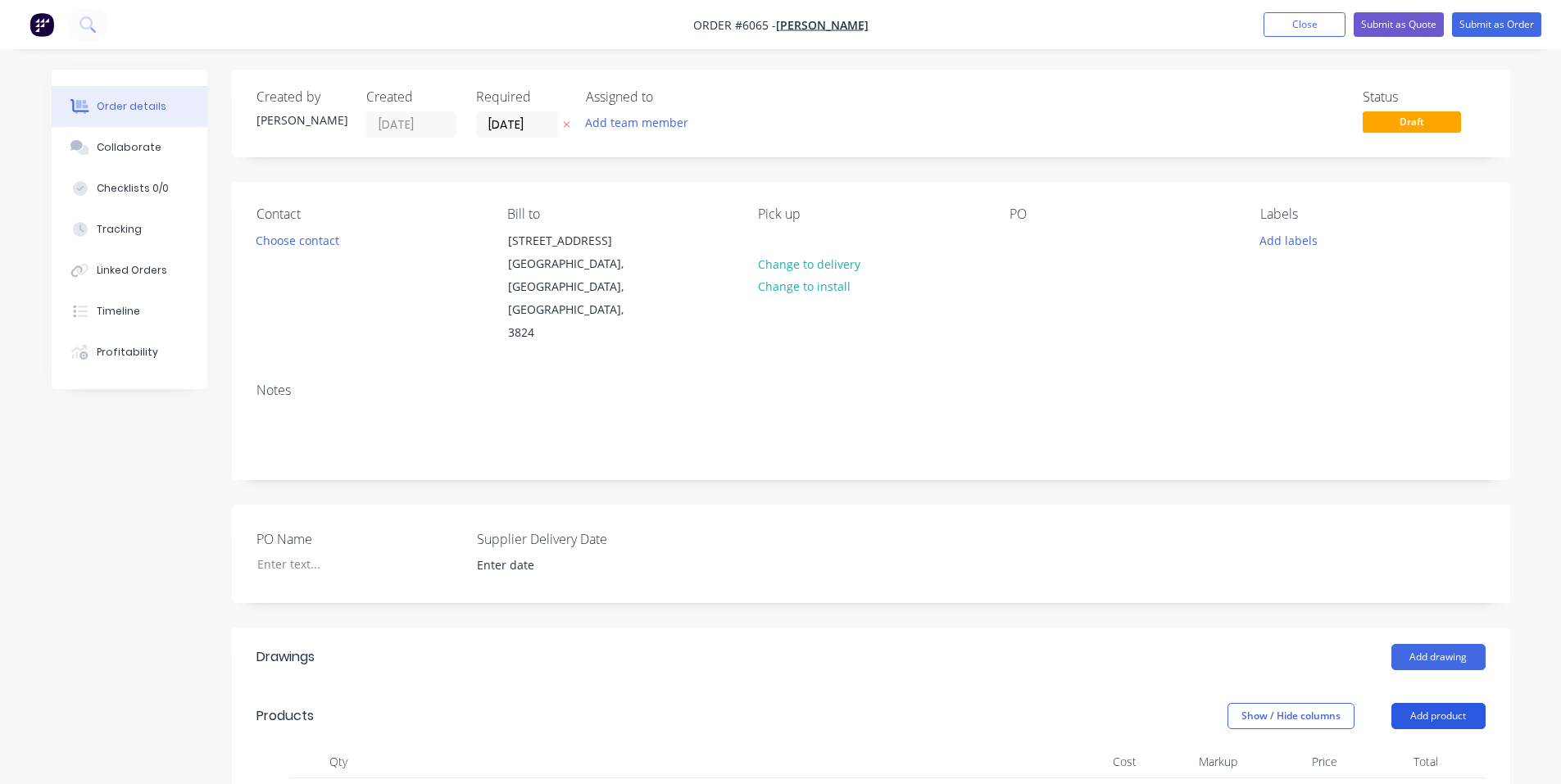
click at [1433, 702] on button "Add product" at bounding box center [1438, 715] width 94 height 26
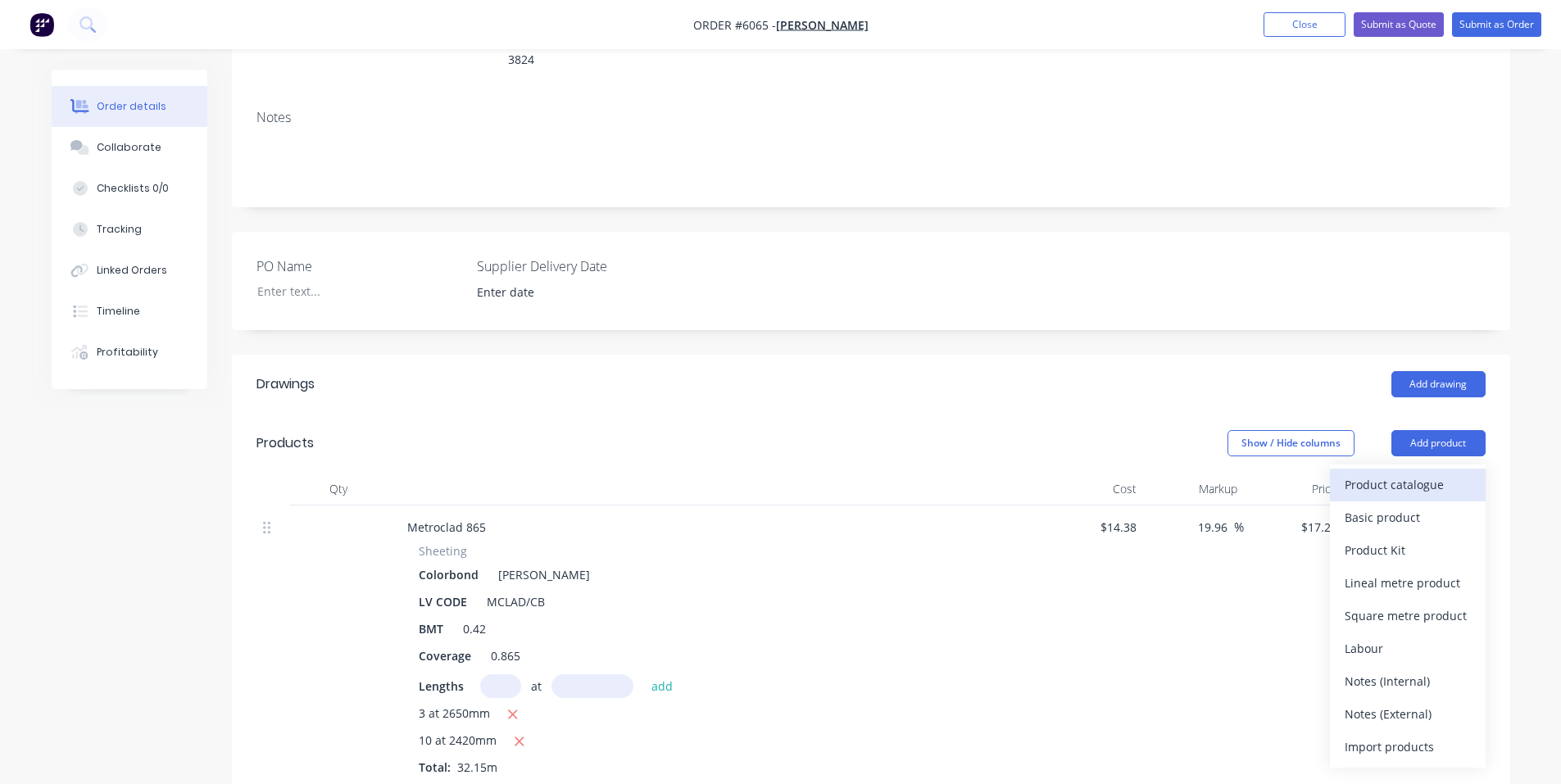
click at [1394, 473] on div "Product catalogue" at bounding box center [1407, 485] width 126 height 24
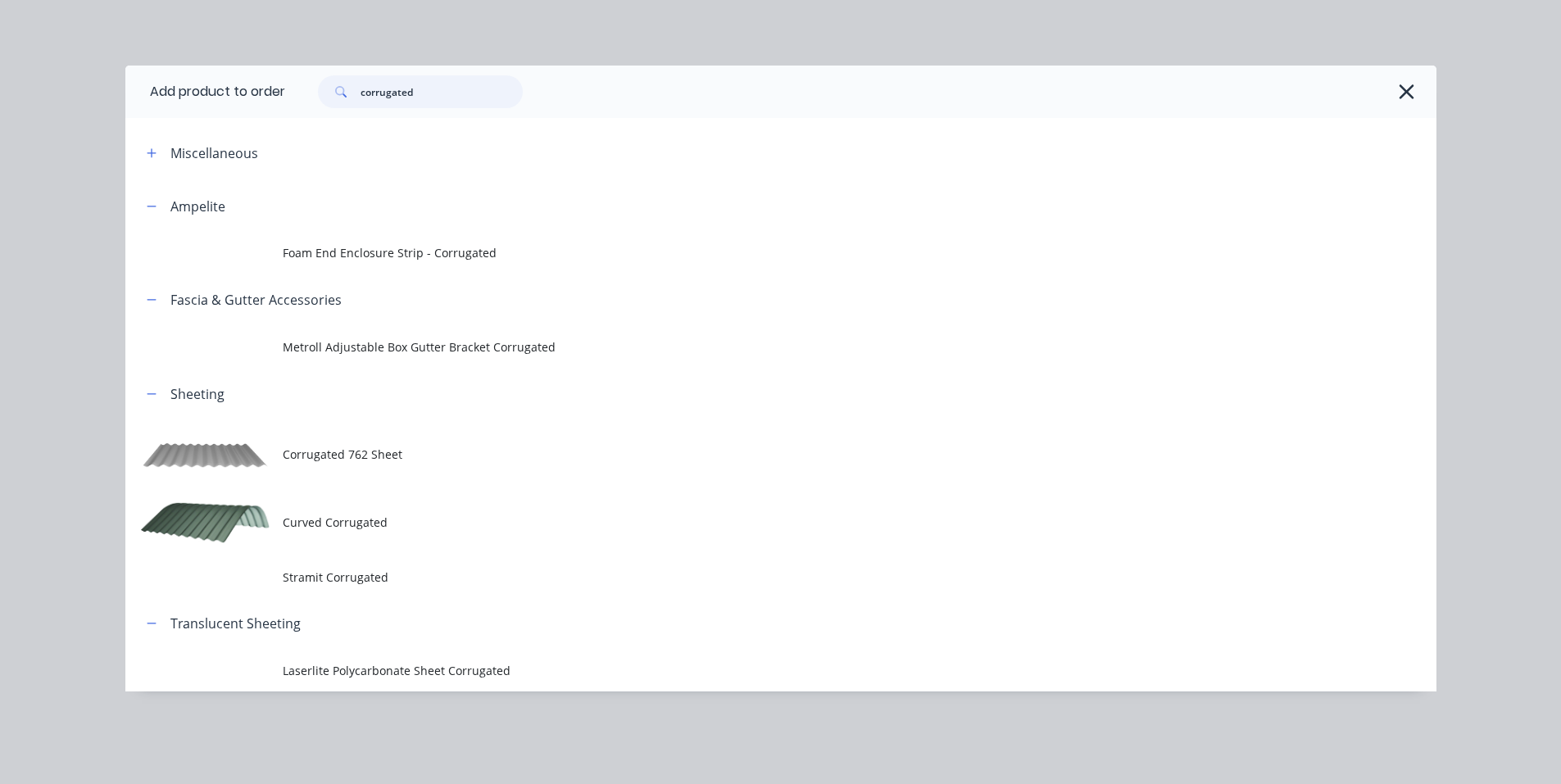
drag, startPoint x: 437, startPoint y: 94, endPoint x: 0, endPoint y: 94, distance: 437.0
click at [0, 94] on div "Add product to order corrugated Miscellaneous Ampelite Foam End Enclosure Strip…" at bounding box center [780, 392] width 1561 height 784
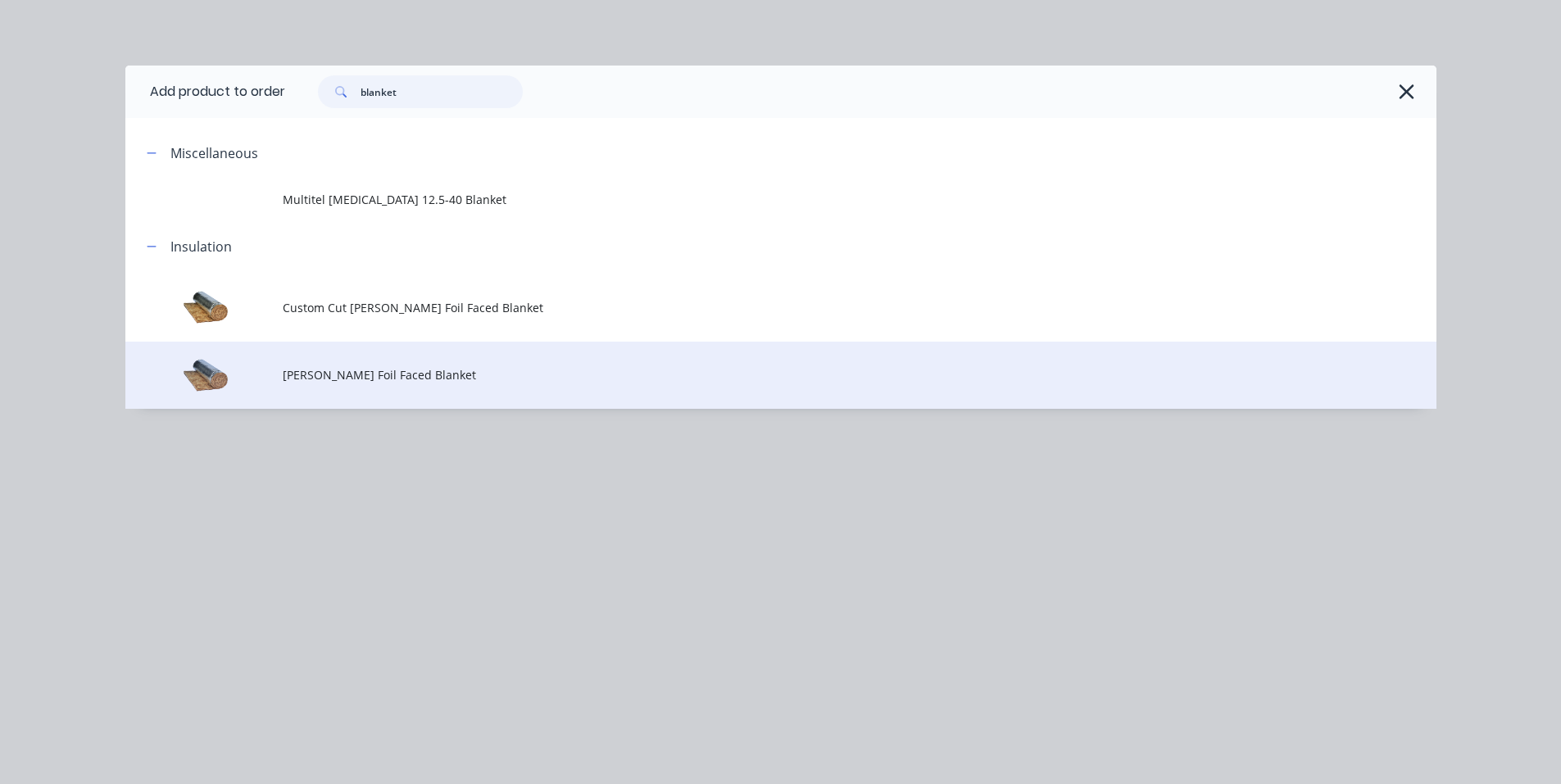
type input "blanket"
click at [407, 361] on td "[PERSON_NAME] Foil Faced Blanket" at bounding box center [859, 375] width 1154 height 68
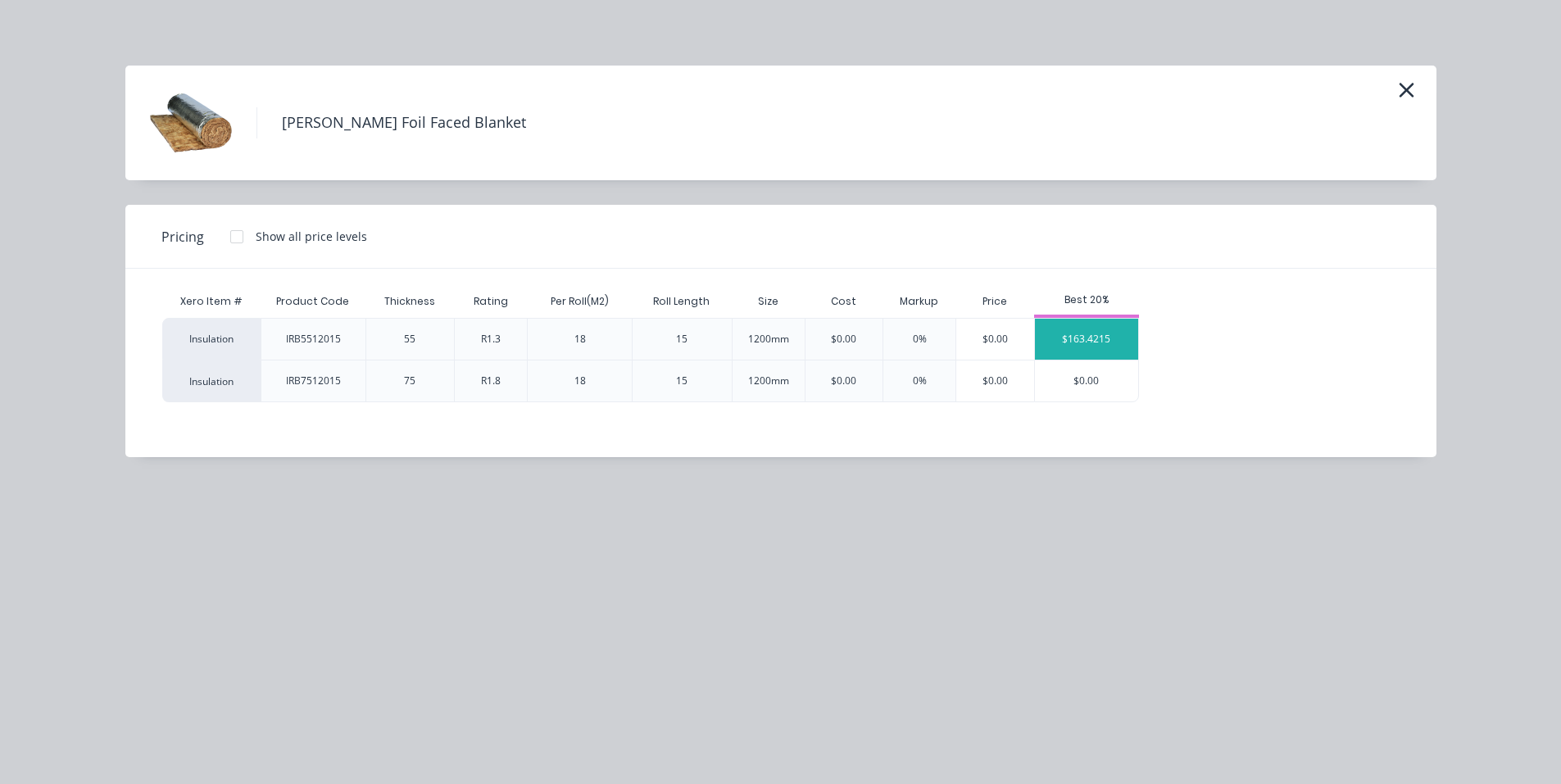
click at [1103, 340] on div "$163.4215" at bounding box center [1086, 338] width 103 height 41
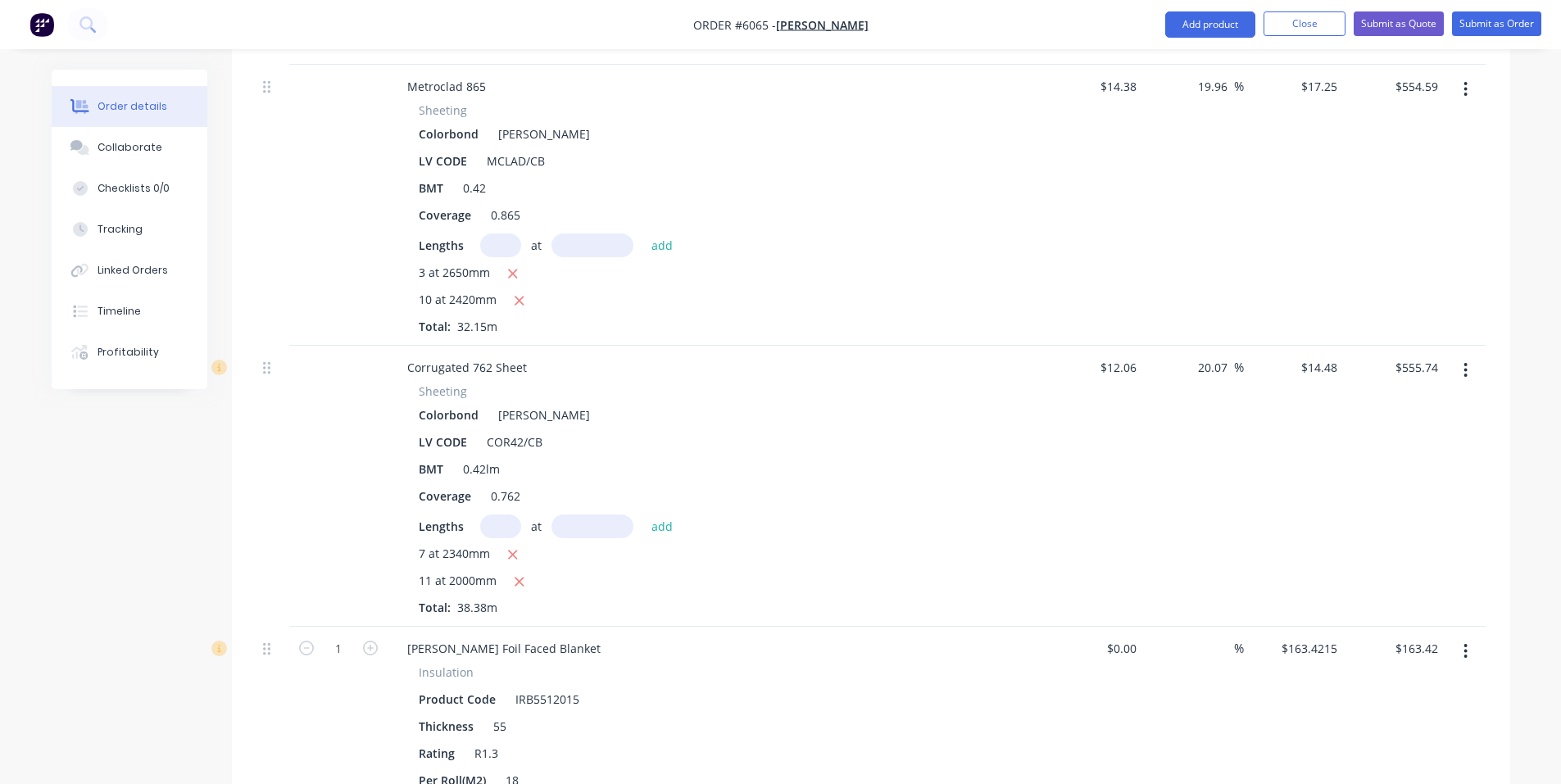
scroll to position [1091, 0]
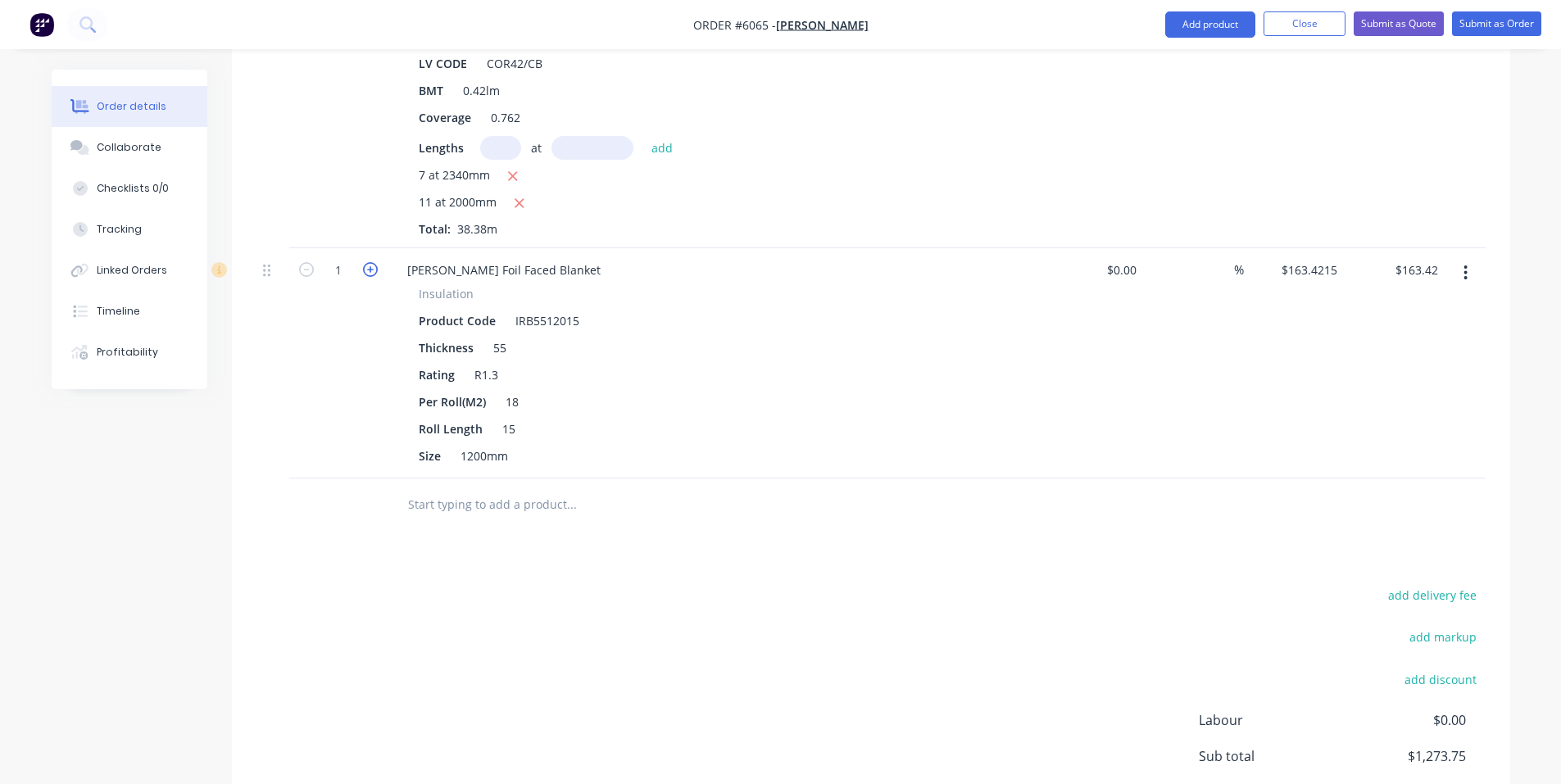
click at [368, 262] on icon "button" at bounding box center [370, 269] width 15 height 15
type input "2"
type input "$326.84"
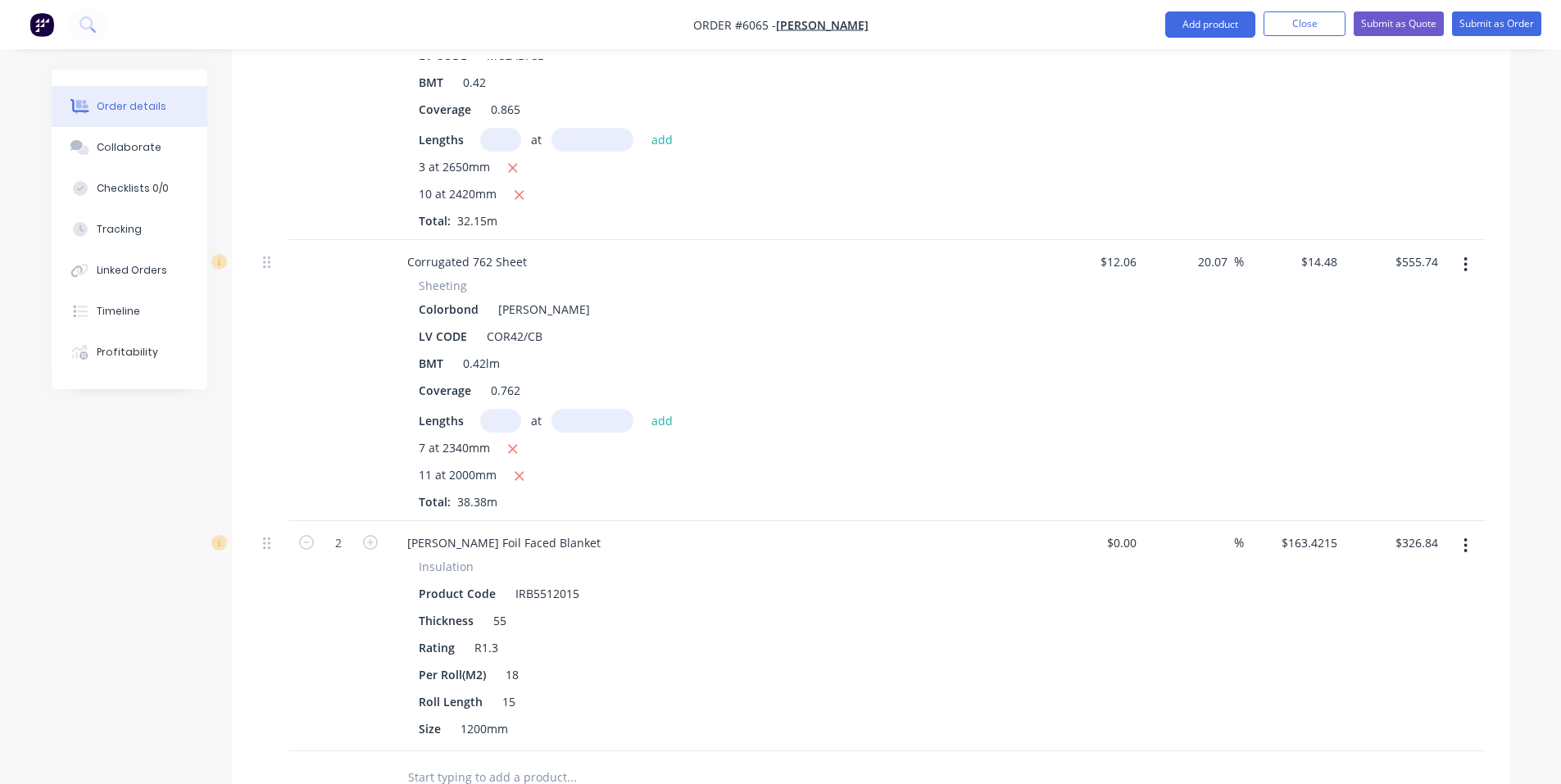
scroll to position [0, 0]
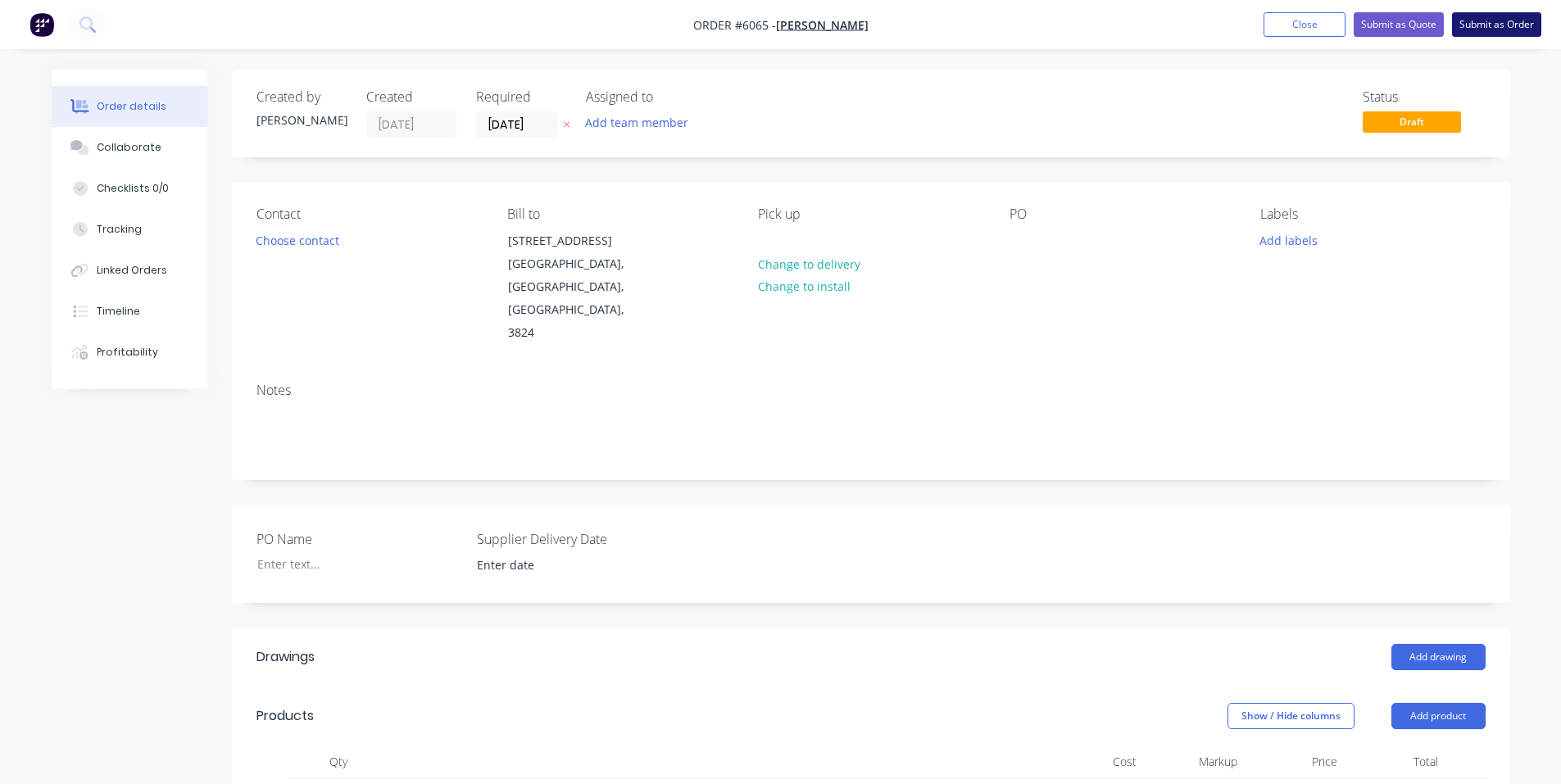
click at [1504, 29] on button "Submit as Order" at bounding box center [1496, 24] width 89 height 25
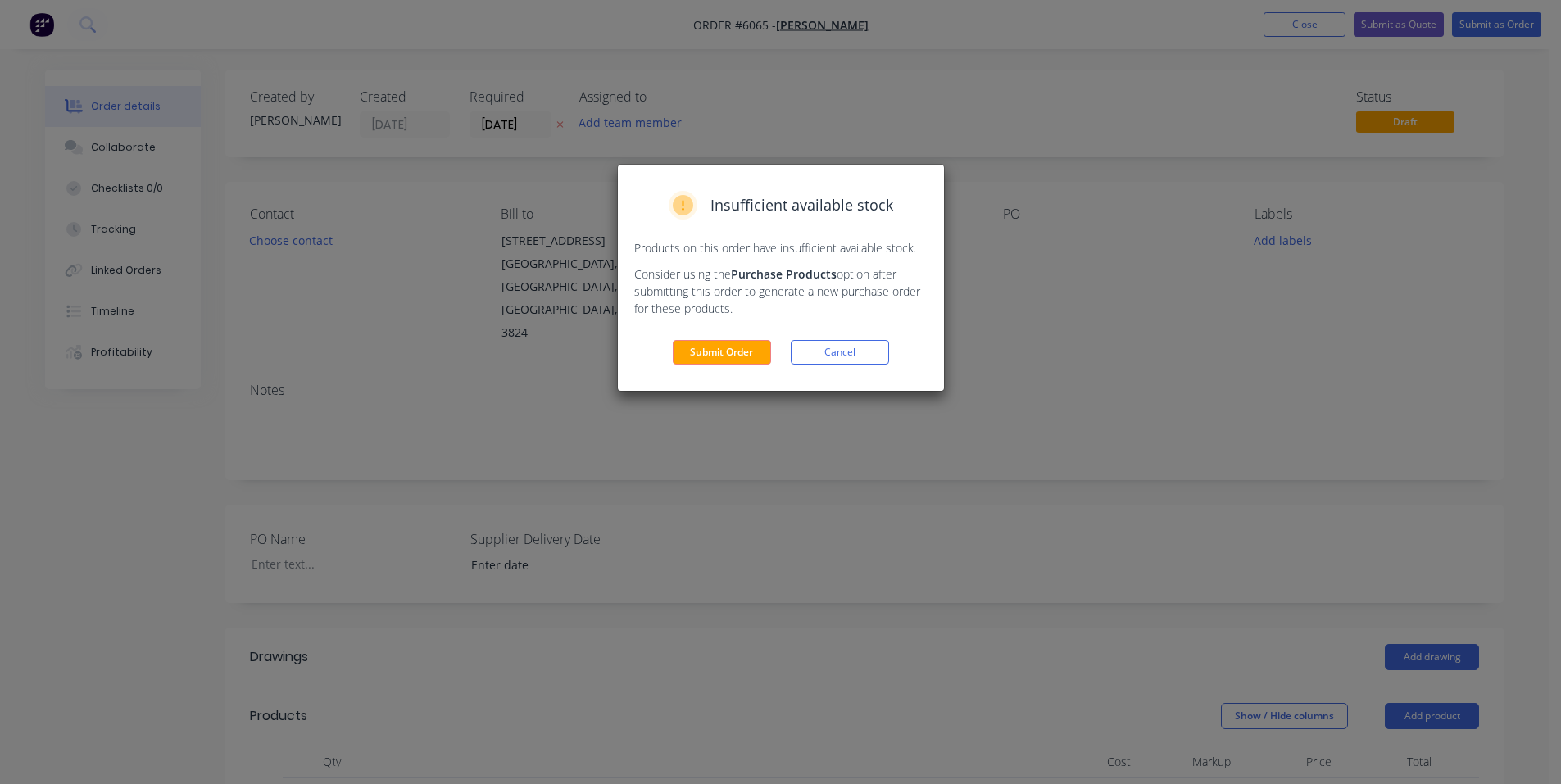
drag, startPoint x: 749, startPoint y: 345, endPoint x: 791, endPoint y: 433, distance: 97.5
click at [749, 345] on button "Submit Order" at bounding box center [722, 352] width 99 height 25
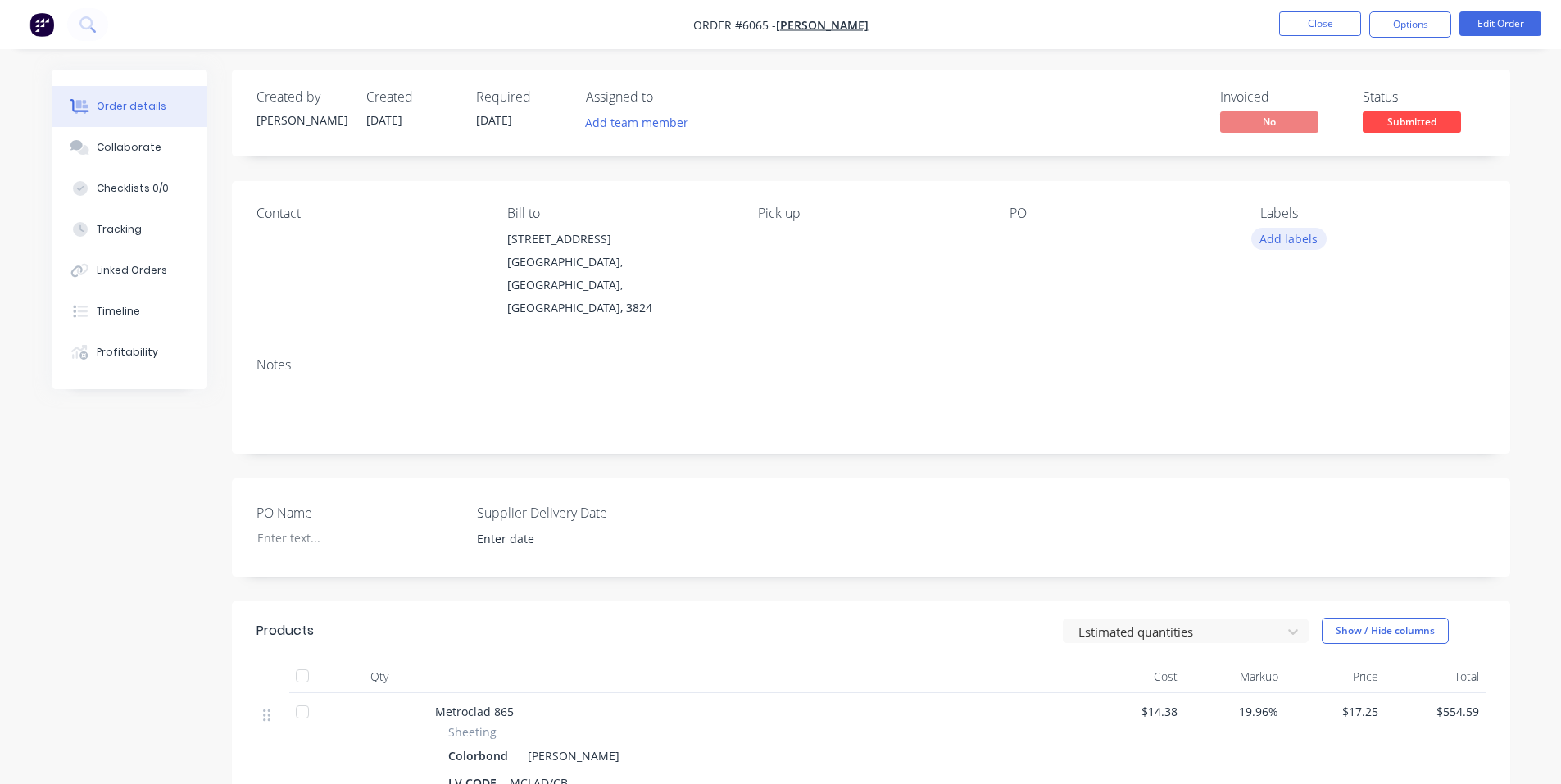
click at [1303, 239] on button "Add labels" at bounding box center [1290, 238] width 76 height 22
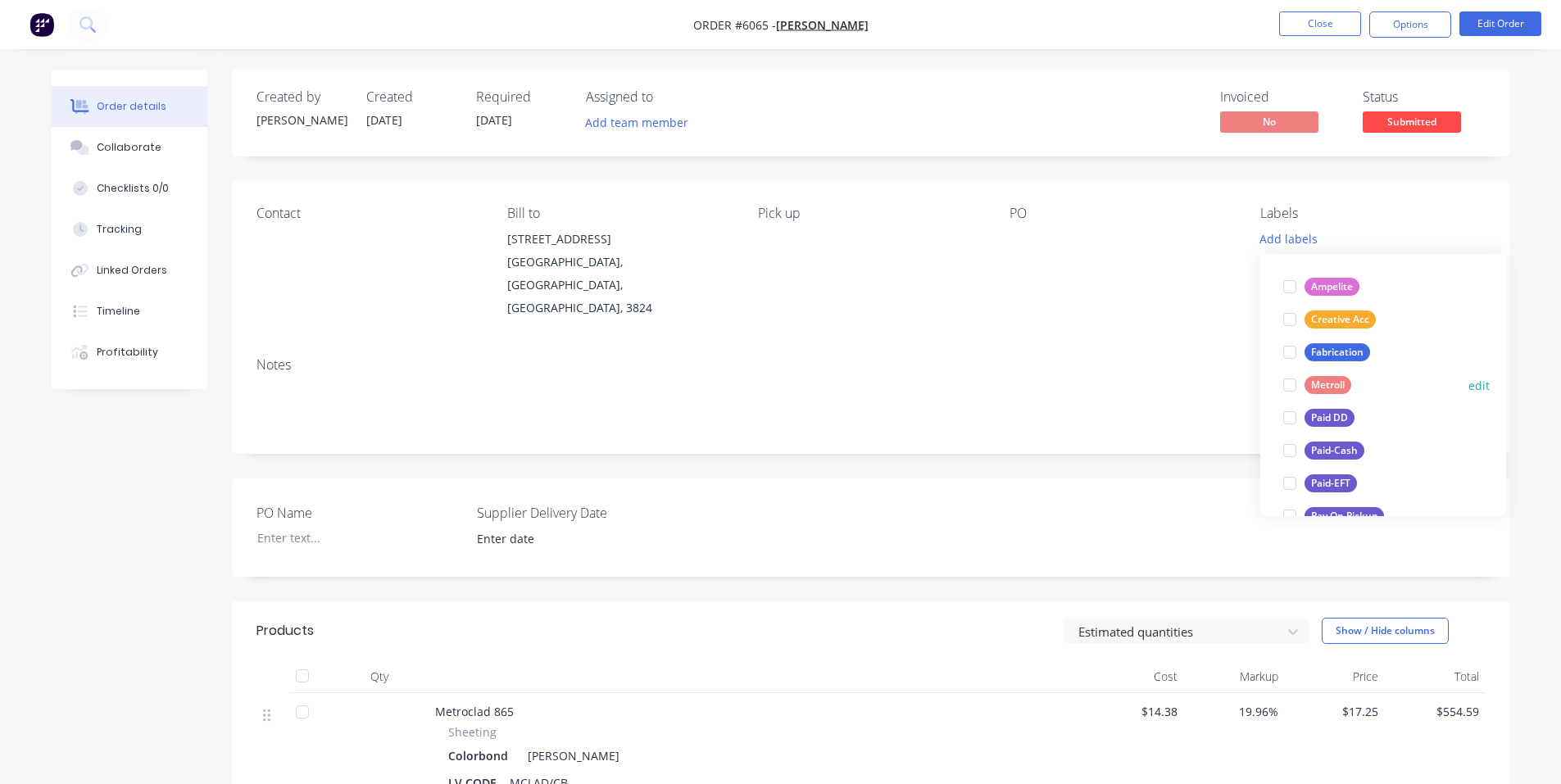
click at [1292, 378] on div at bounding box center [1290, 384] width 33 height 33
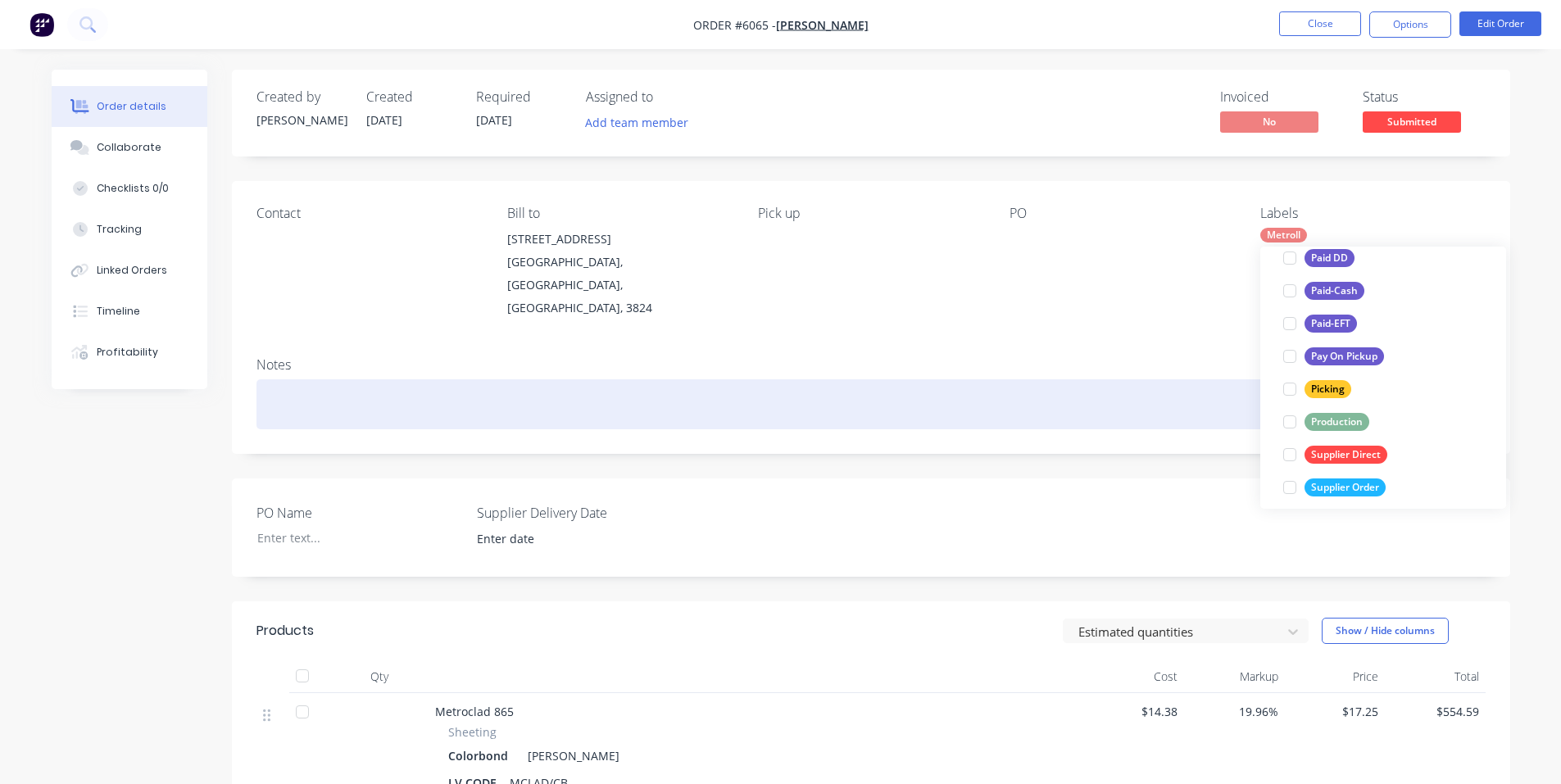
scroll to position [213, 0]
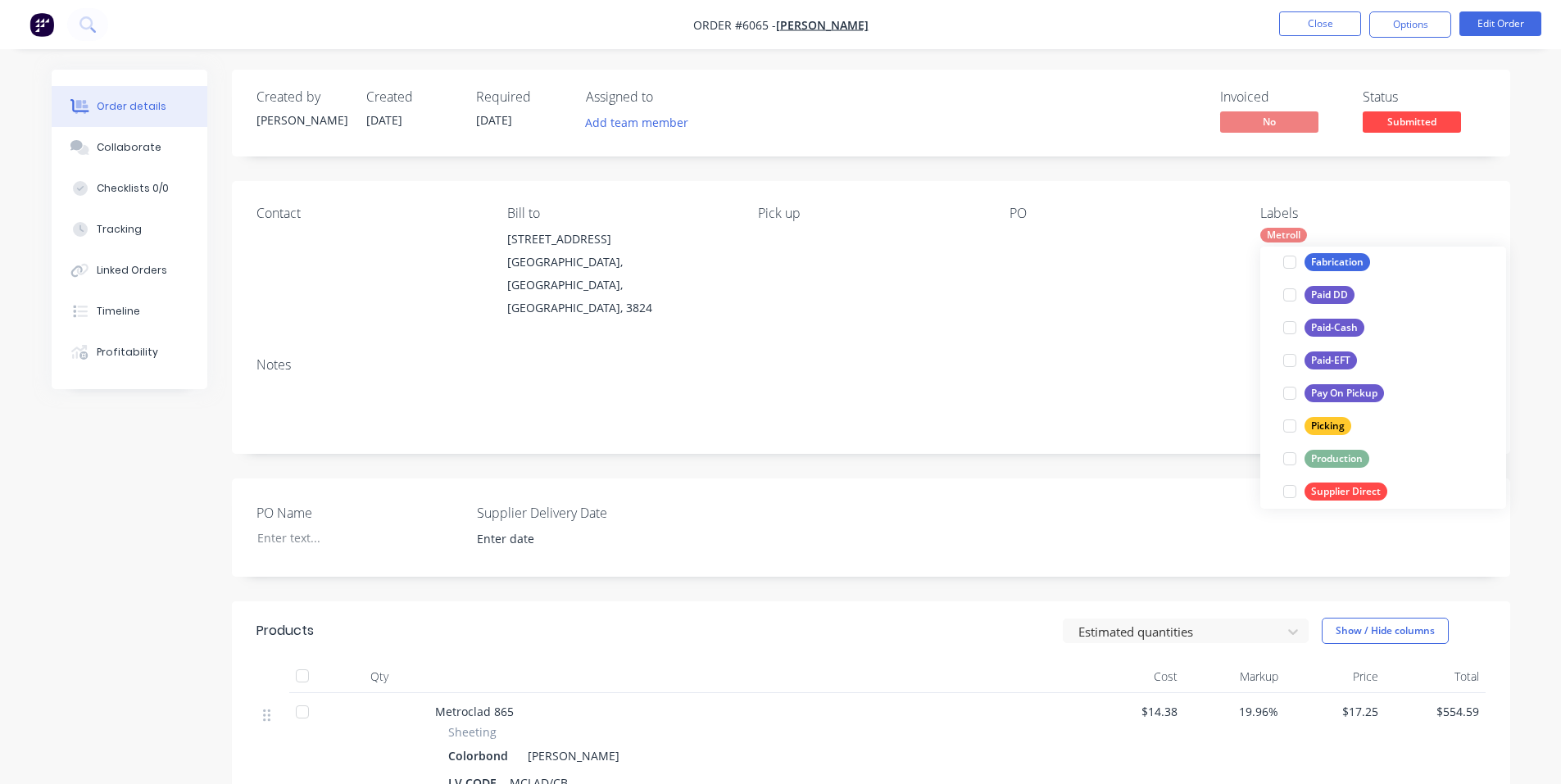
click at [1137, 344] on div "Notes" at bounding box center [870, 399] width 1279 height 110
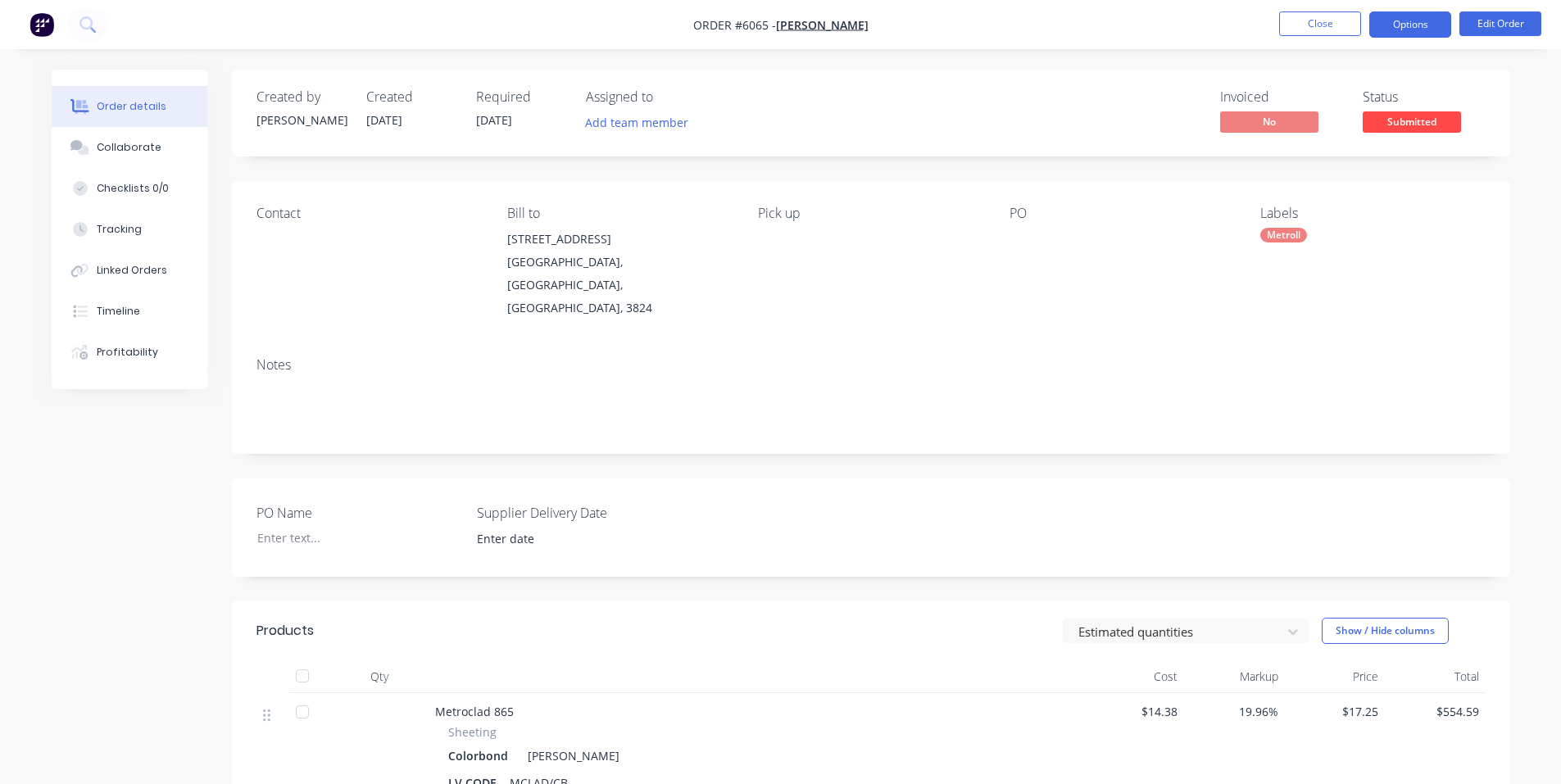
click at [1408, 17] on button "Options" at bounding box center [1410, 24] width 82 height 26
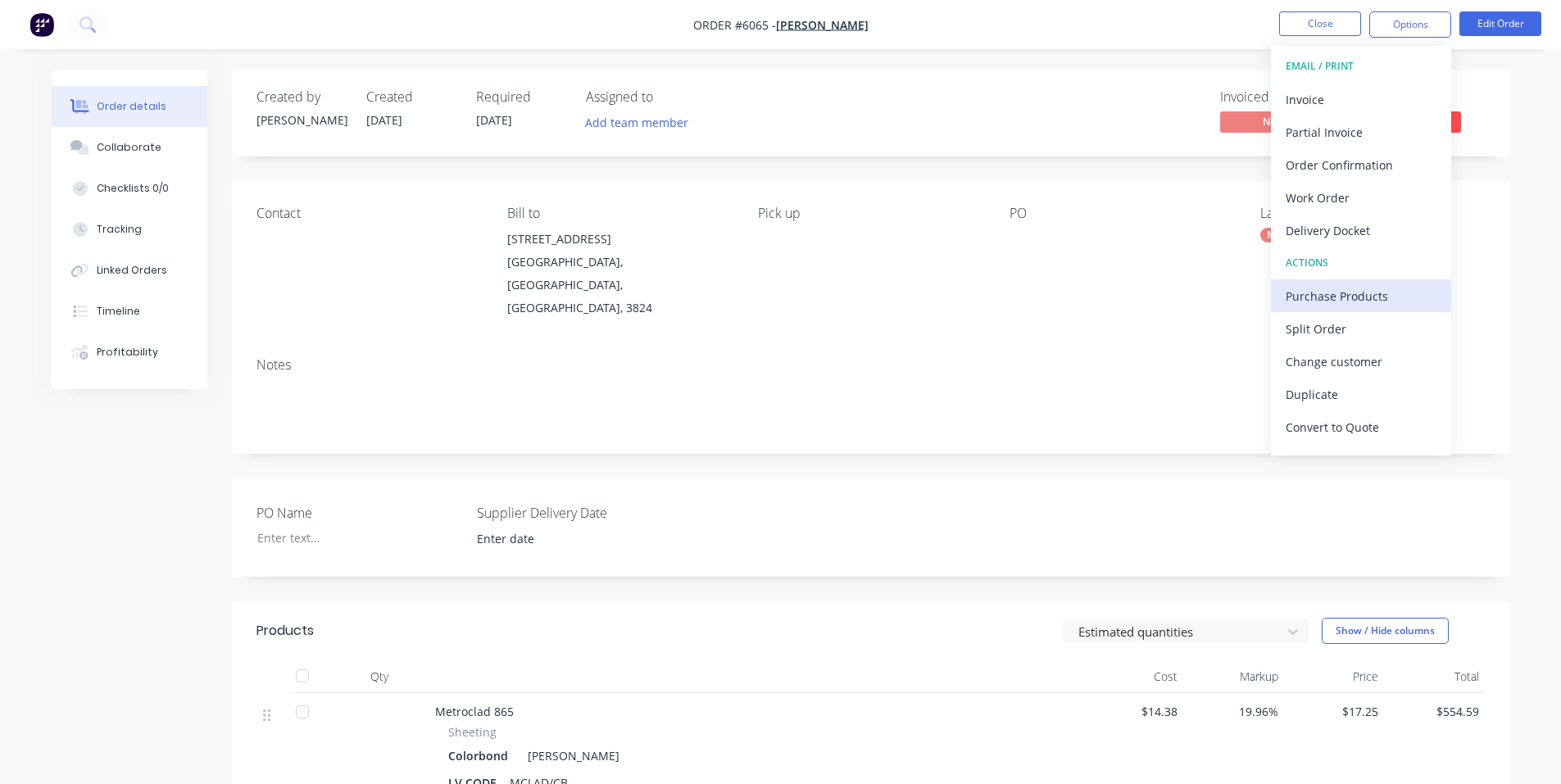
click at [1353, 298] on div "Purchase Products" at bounding box center [1360, 296] width 151 height 24
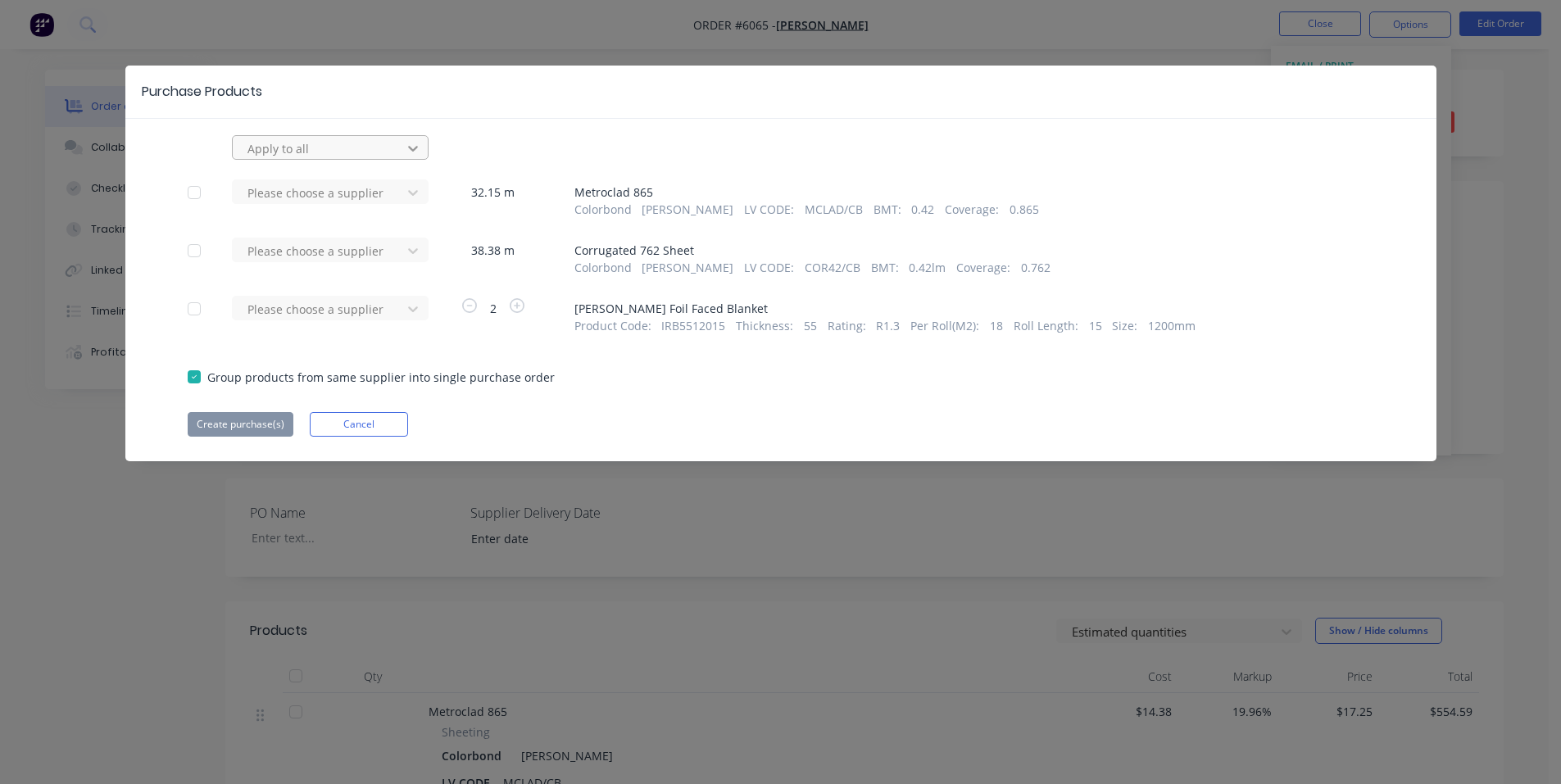
click at [408, 148] on icon at bounding box center [413, 149] width 10 height 6
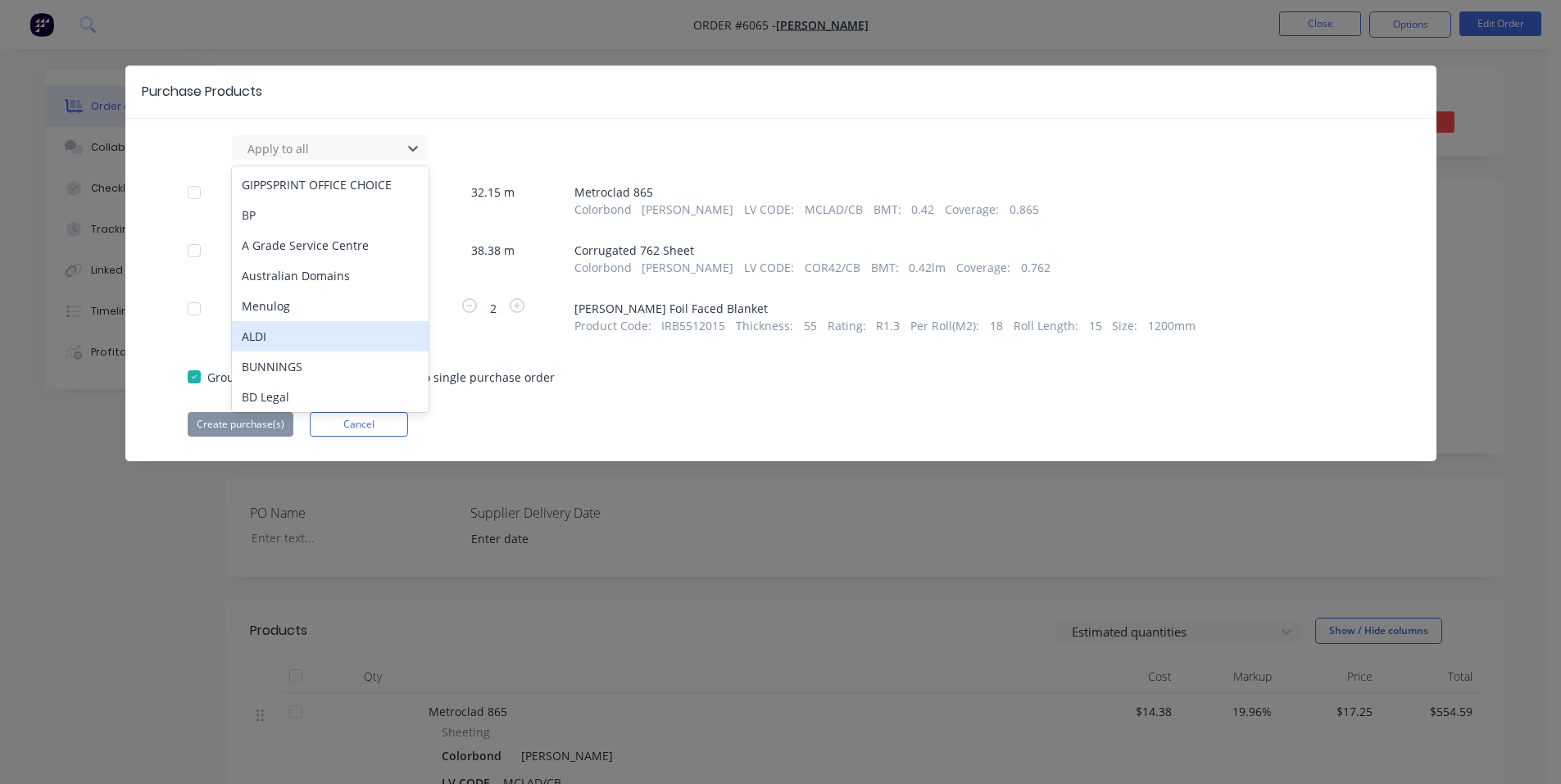
click at [521, 126] on div "Purchase Products 105 results available. Use Up and Down to choose options, pre…" at bounding box center [781, 263] width 1311 height 396
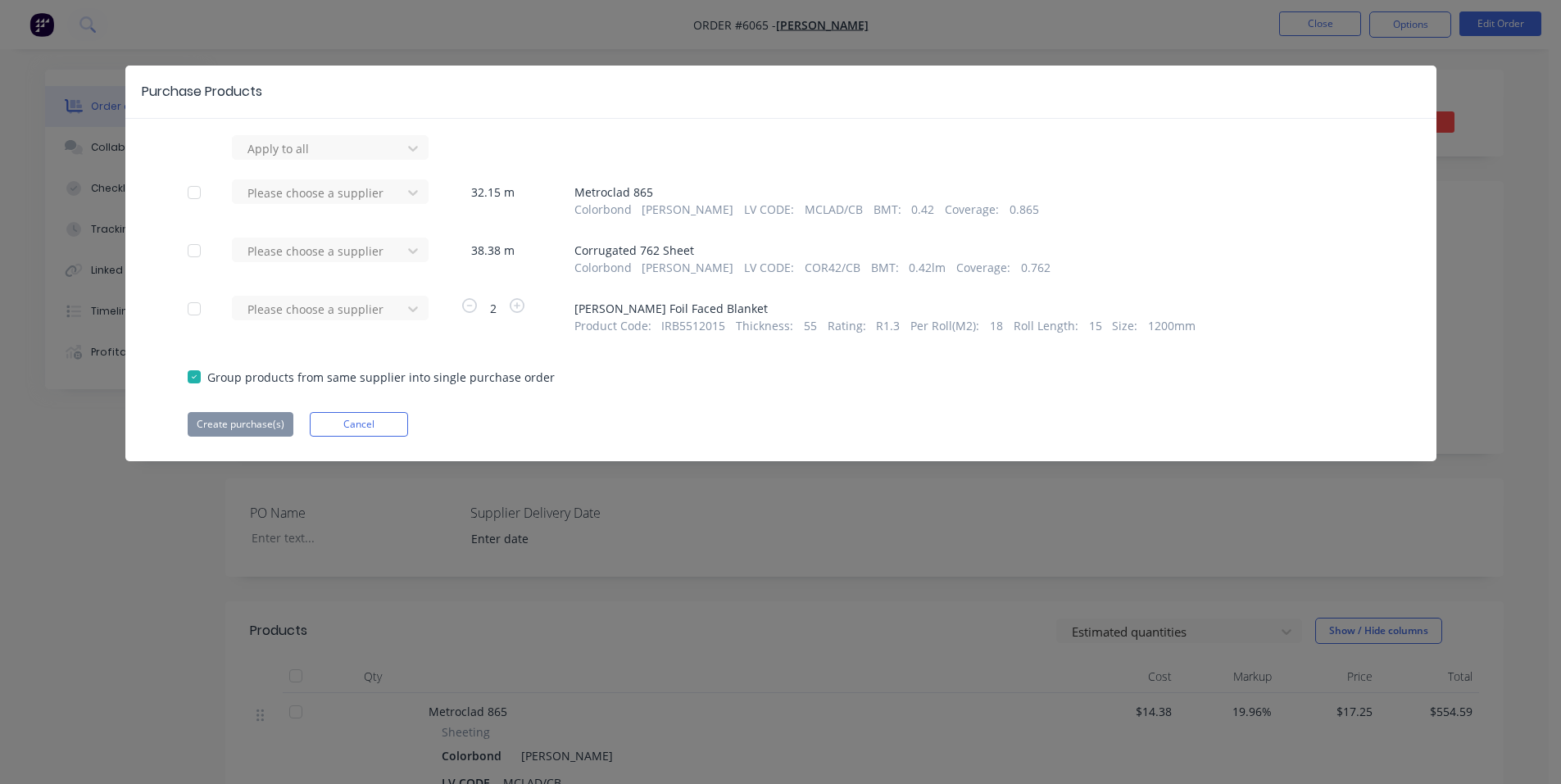
click at [194, 196] on div at bounding box center [194, 193] width 33 height 33
click at [306, 203] on div "Please choose a supplier" at bounding box center [319, 193] width 158 height 25
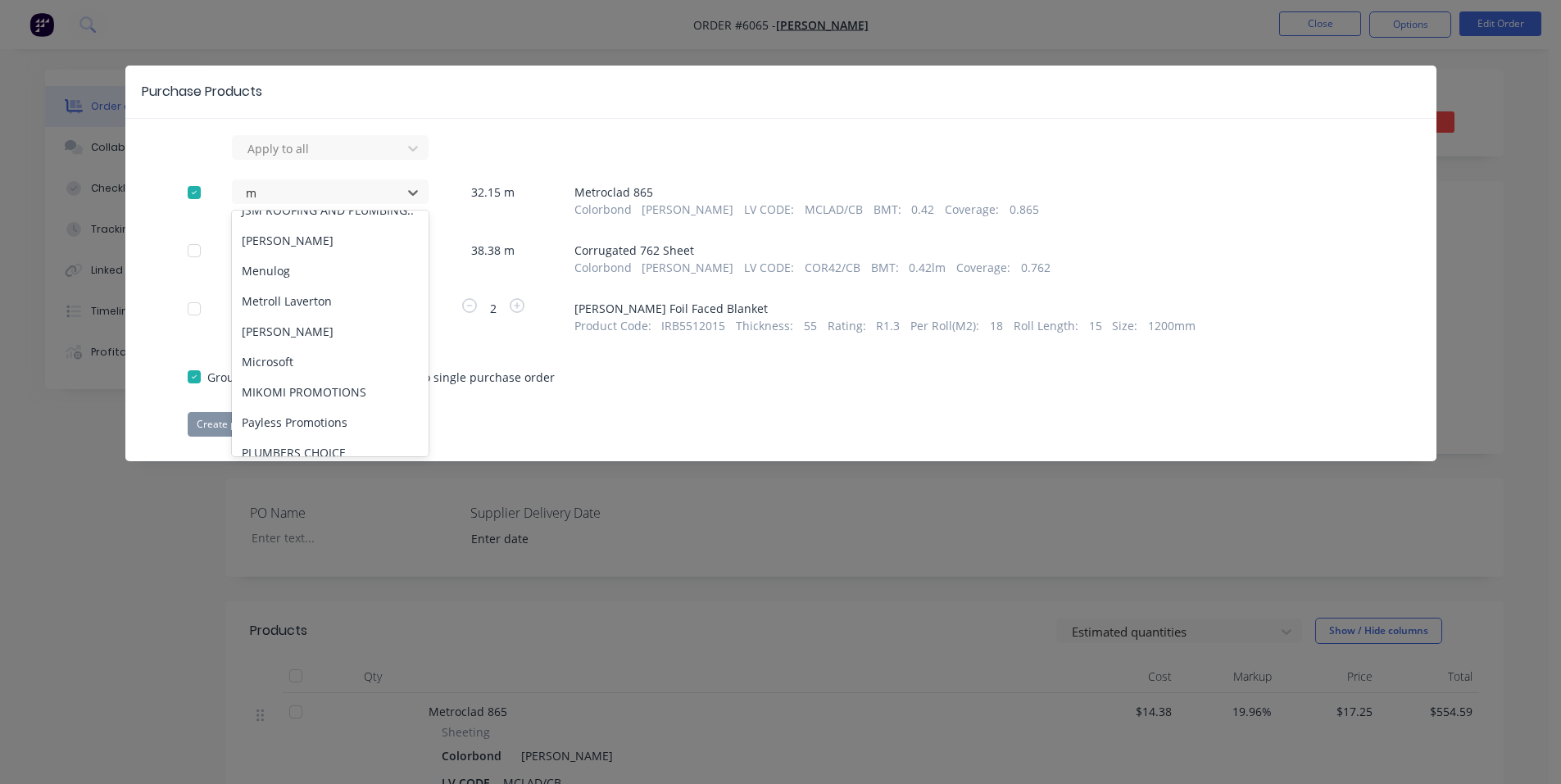
scroll to position [138, 0]
type input "me"
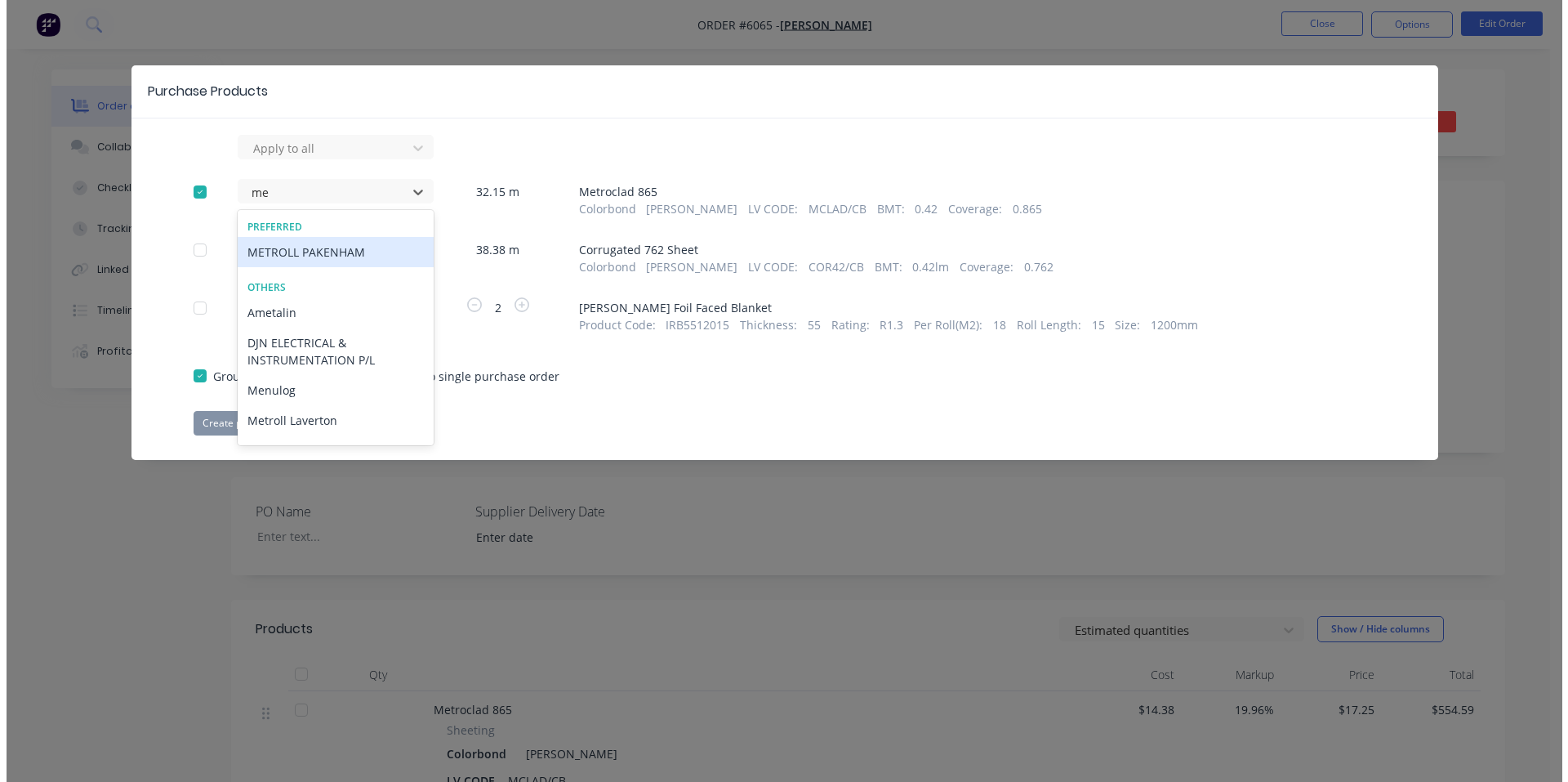
scroll to position [0, 0]
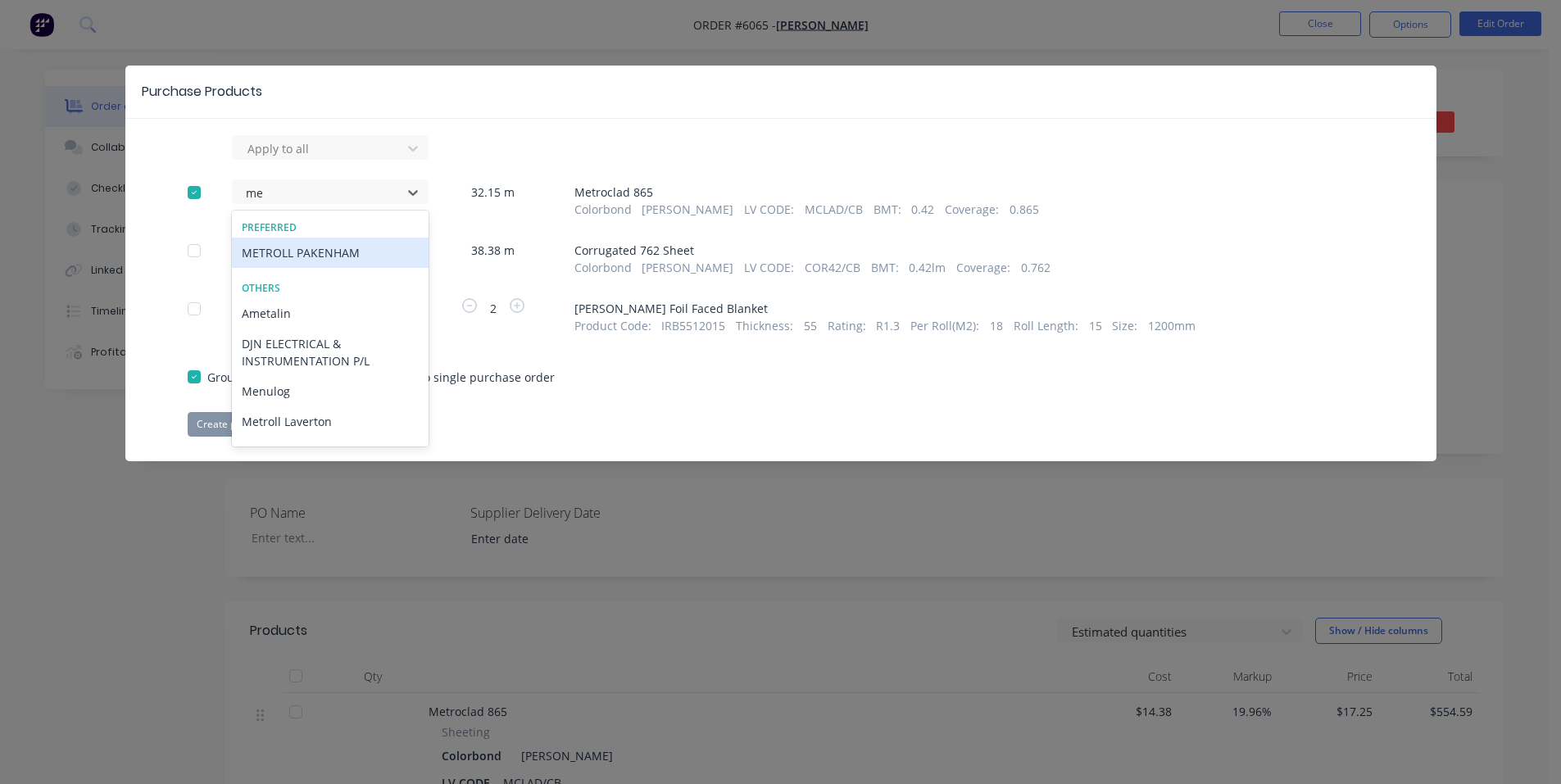
click at [316, 257] on div "METROLL PAKENHAM" at bounding box center [329, 252] width 197 height 30
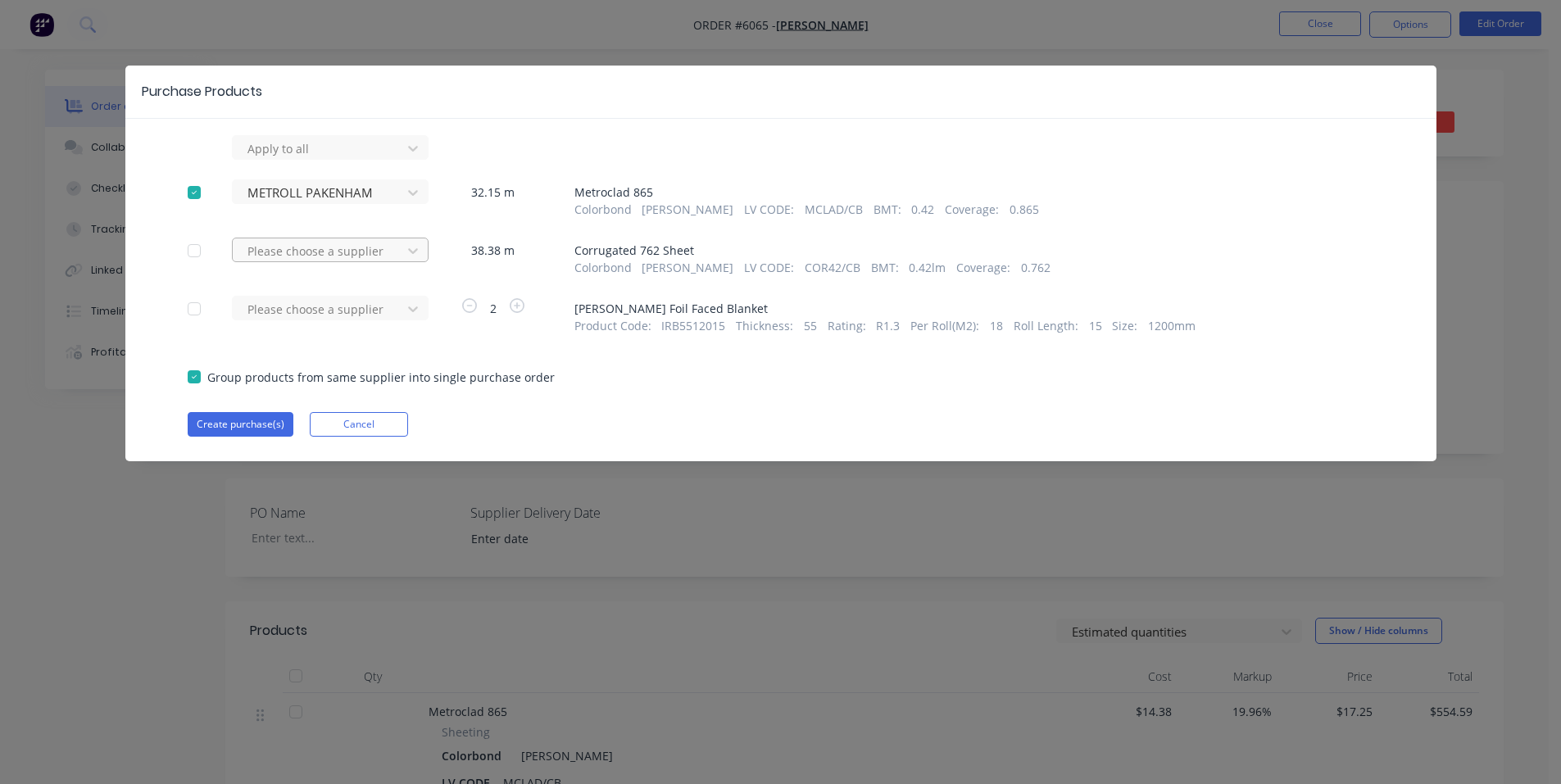
click at [323, 249] on div at bounding box center [319, 250] width 148 height 21
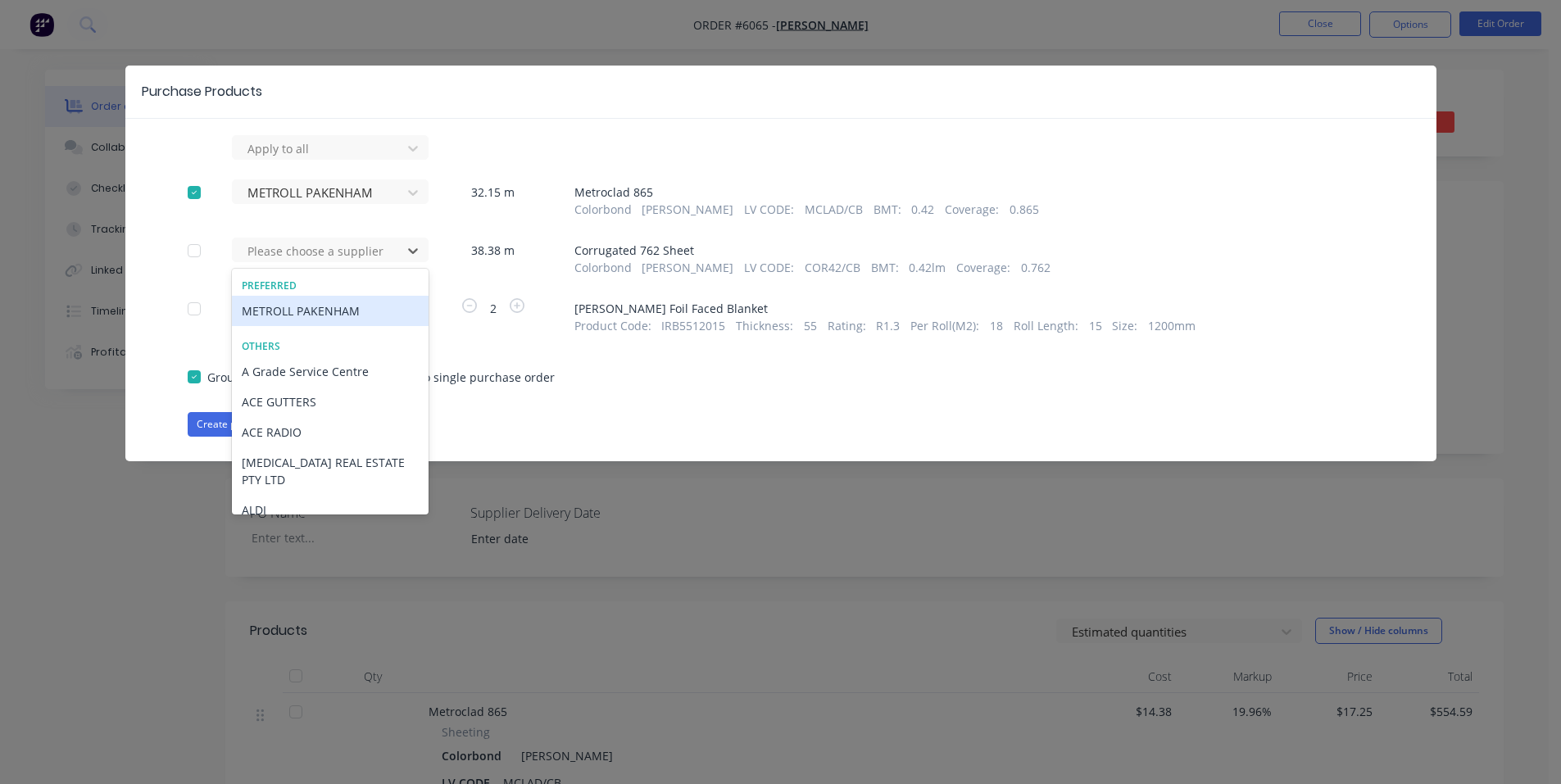
click at [345, 313] on div "METROLL PAKENHAM" at bounding box center [329, 310] width 197 height 30
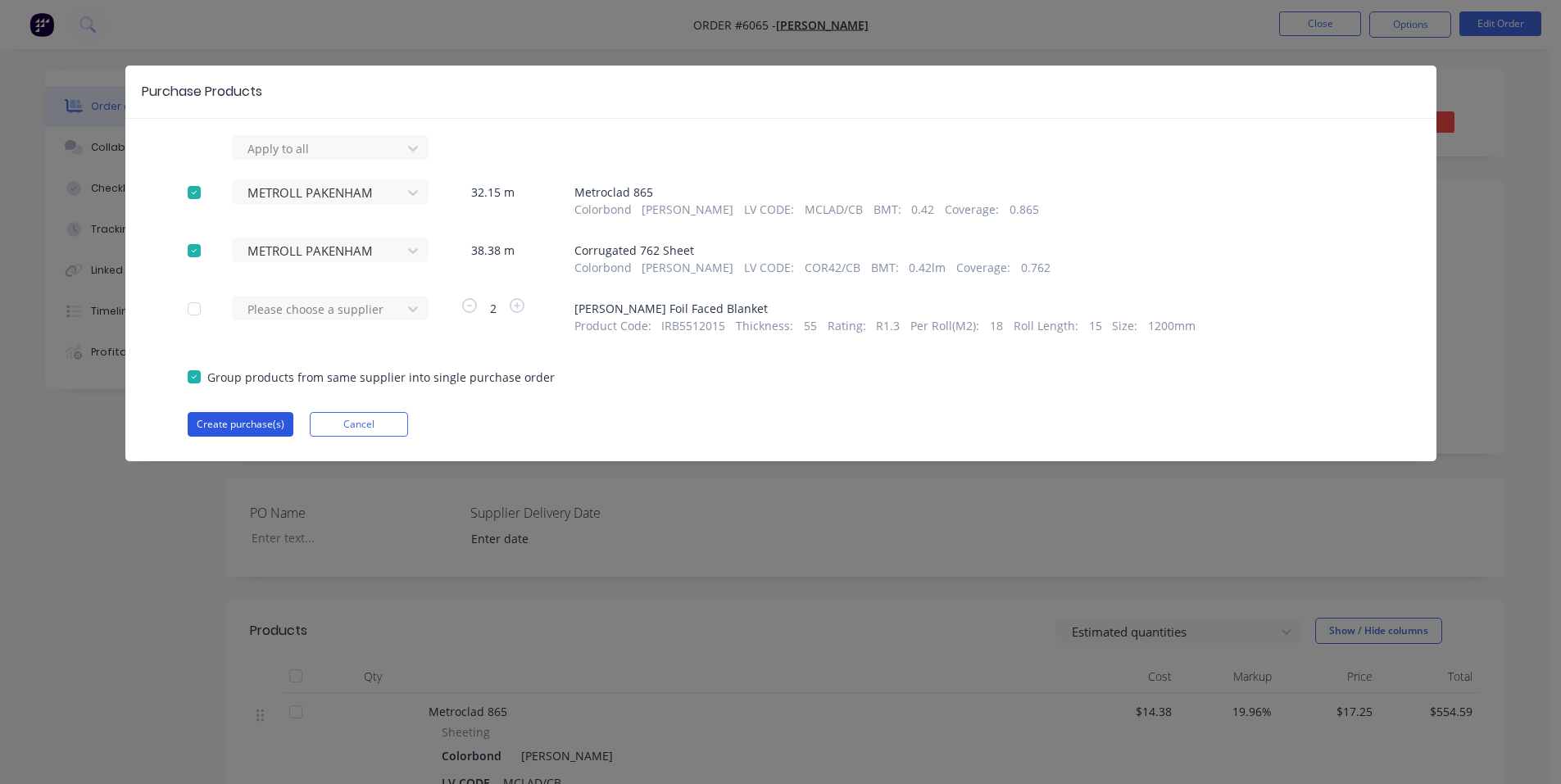
click at [231, 423] on button "Create purchase(s)" at bounding box center [241, 424] width 106 height 25
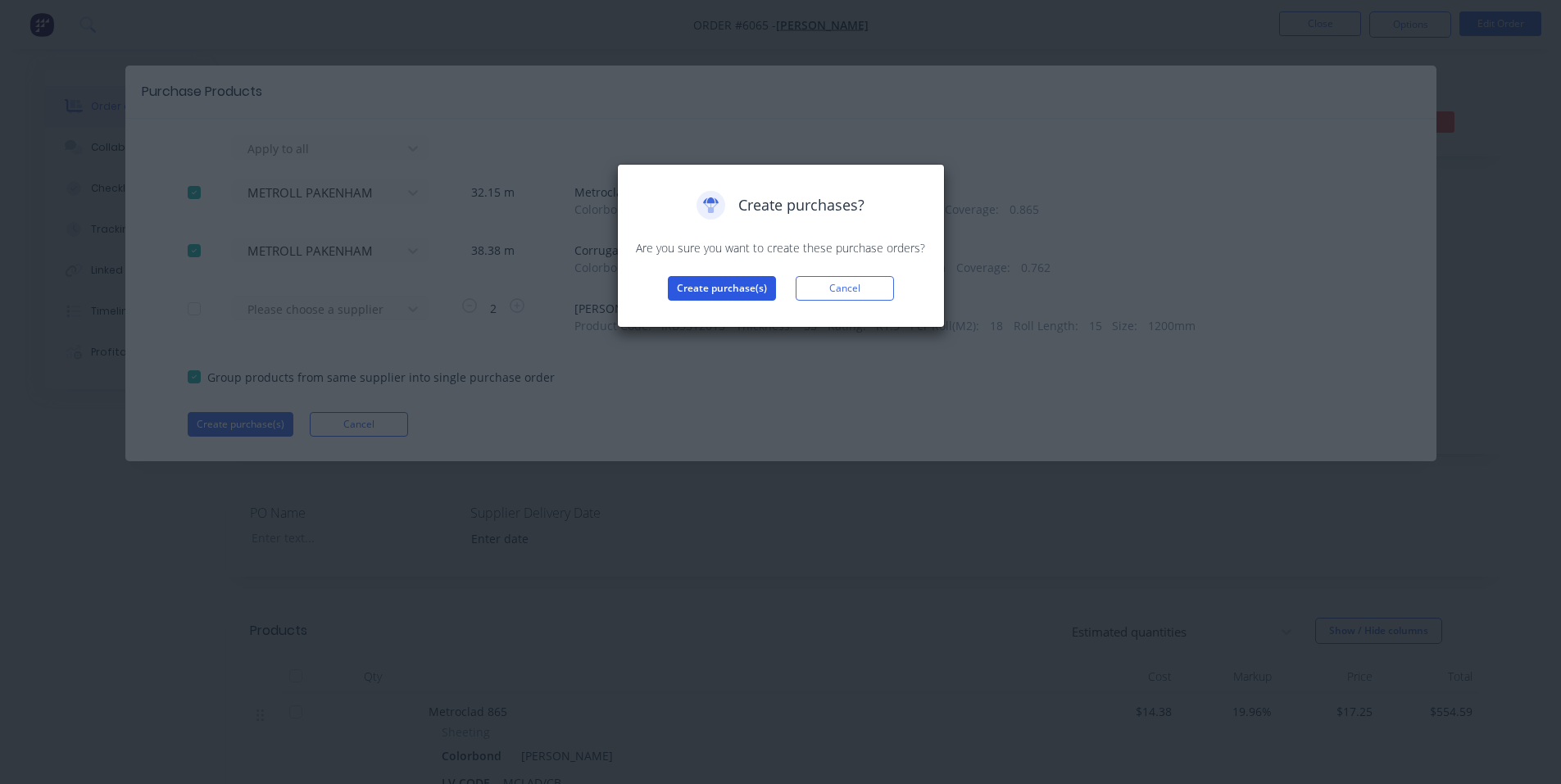
click at [735, 281] on button "Create purchase(s)" at bounding box center [722, 288] width 108 height 25
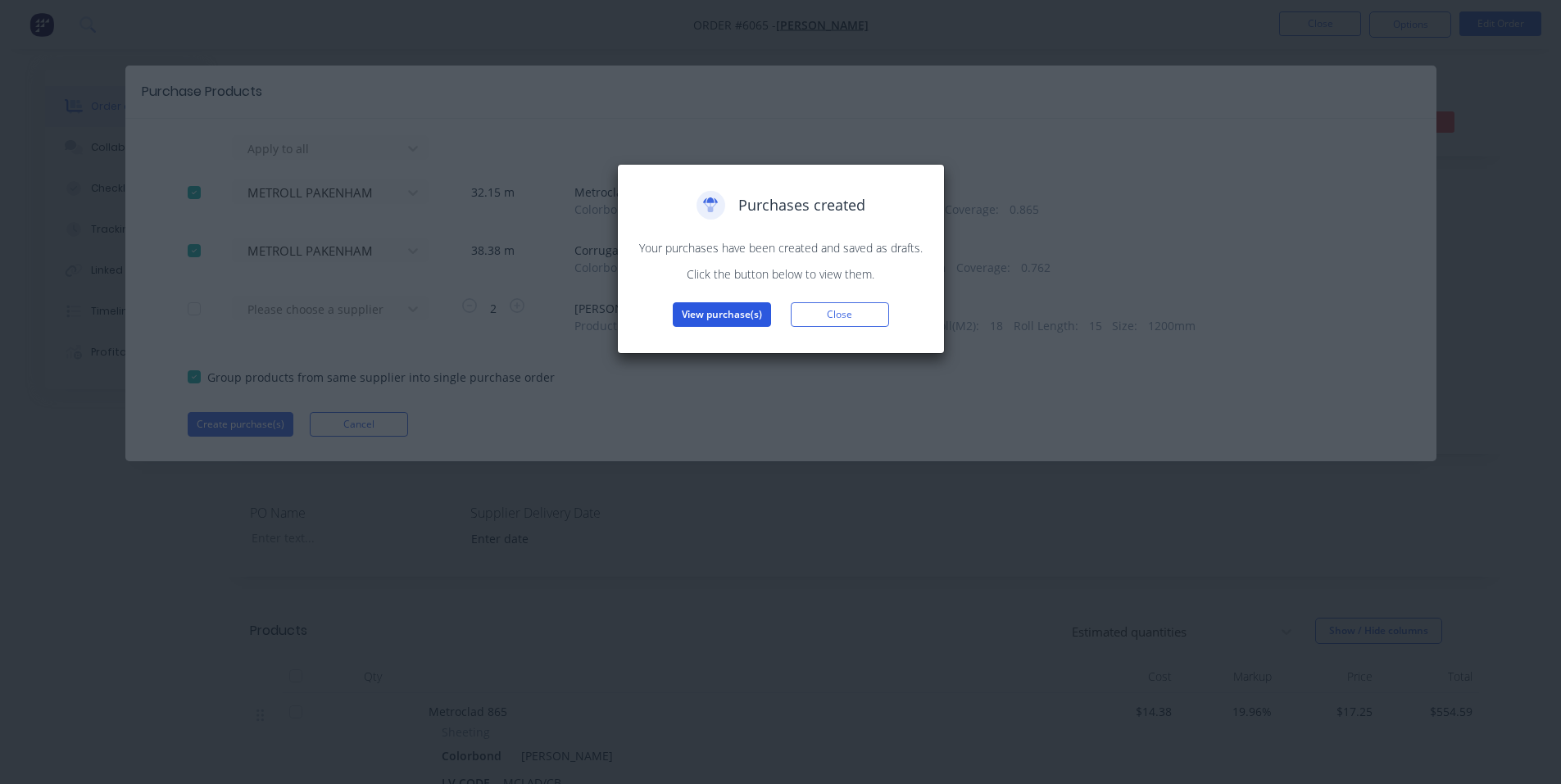
click at [725, 308] on button "View purchase(s)" at bounding box center [722, 314] width 99 height 25
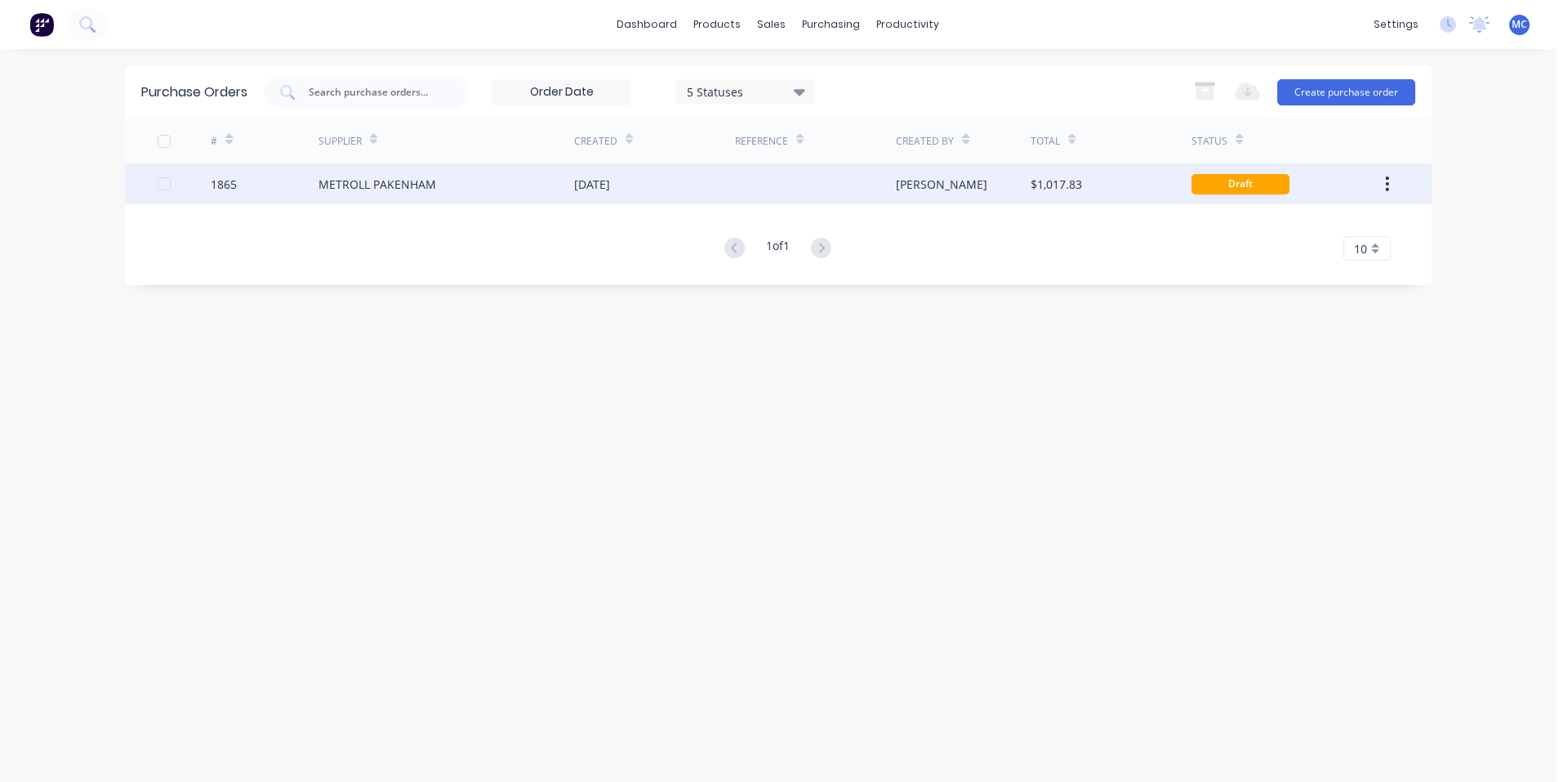
click at [564, 181] on div "METROLL PAKENHAM" at bounding box center [446, 183] width 256 height 41
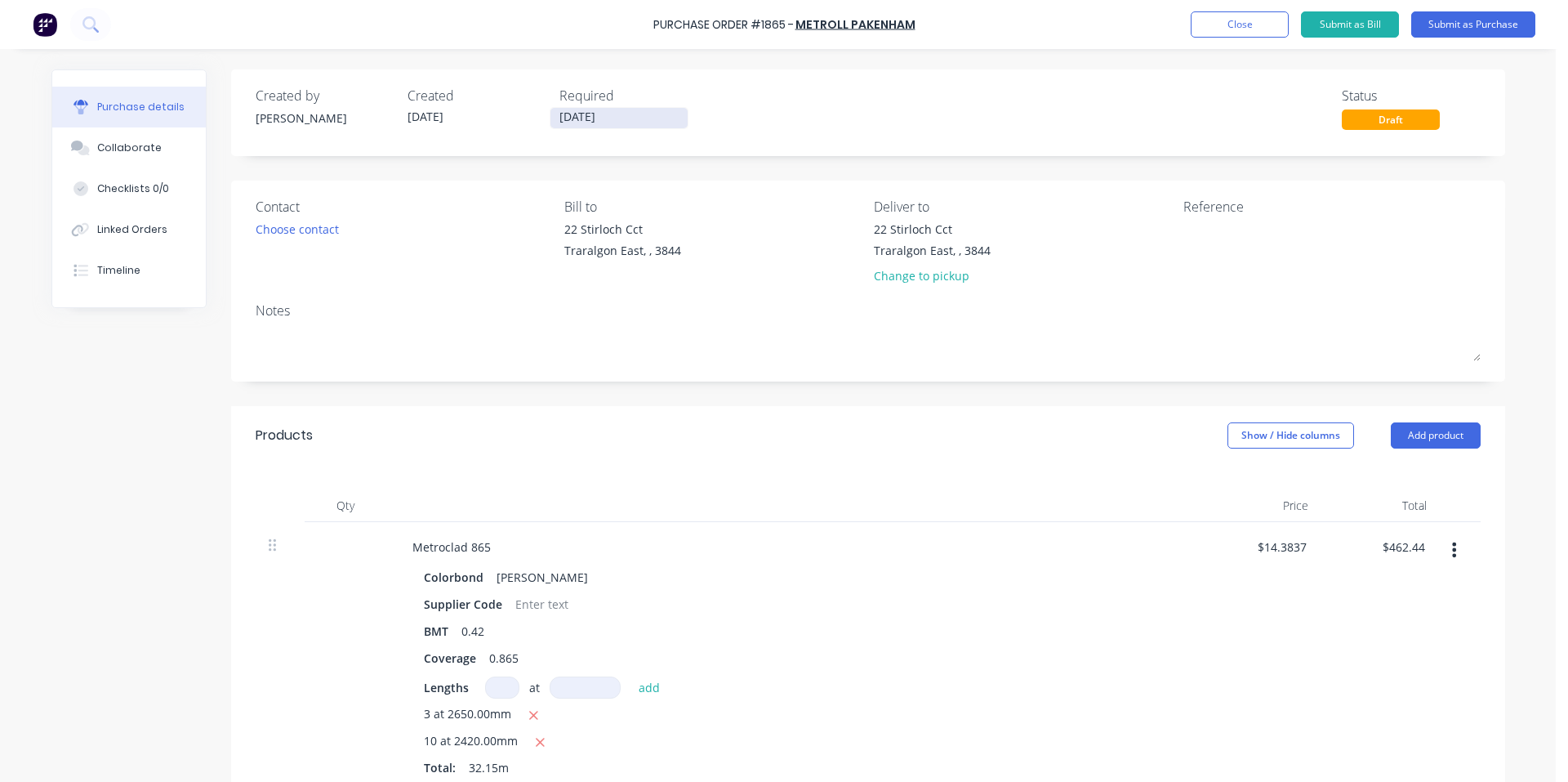
click at [633, 111] on input "[DATE]" at bounding box center [619, 117] width 137 height 21
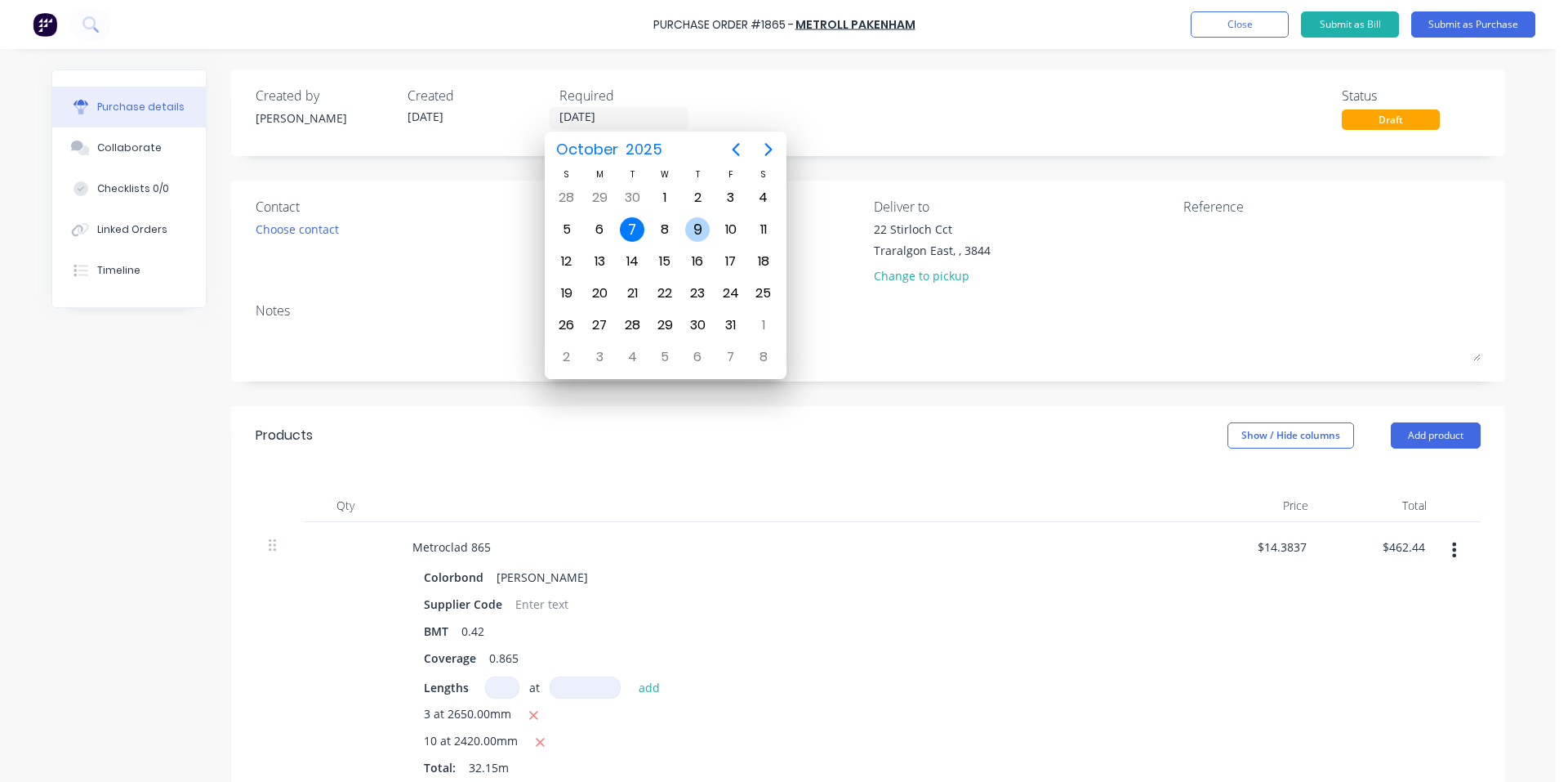
click at [700, 225] on div "9" at bounding box center [697, 229] width 25 height 25
type input "[DATE]"
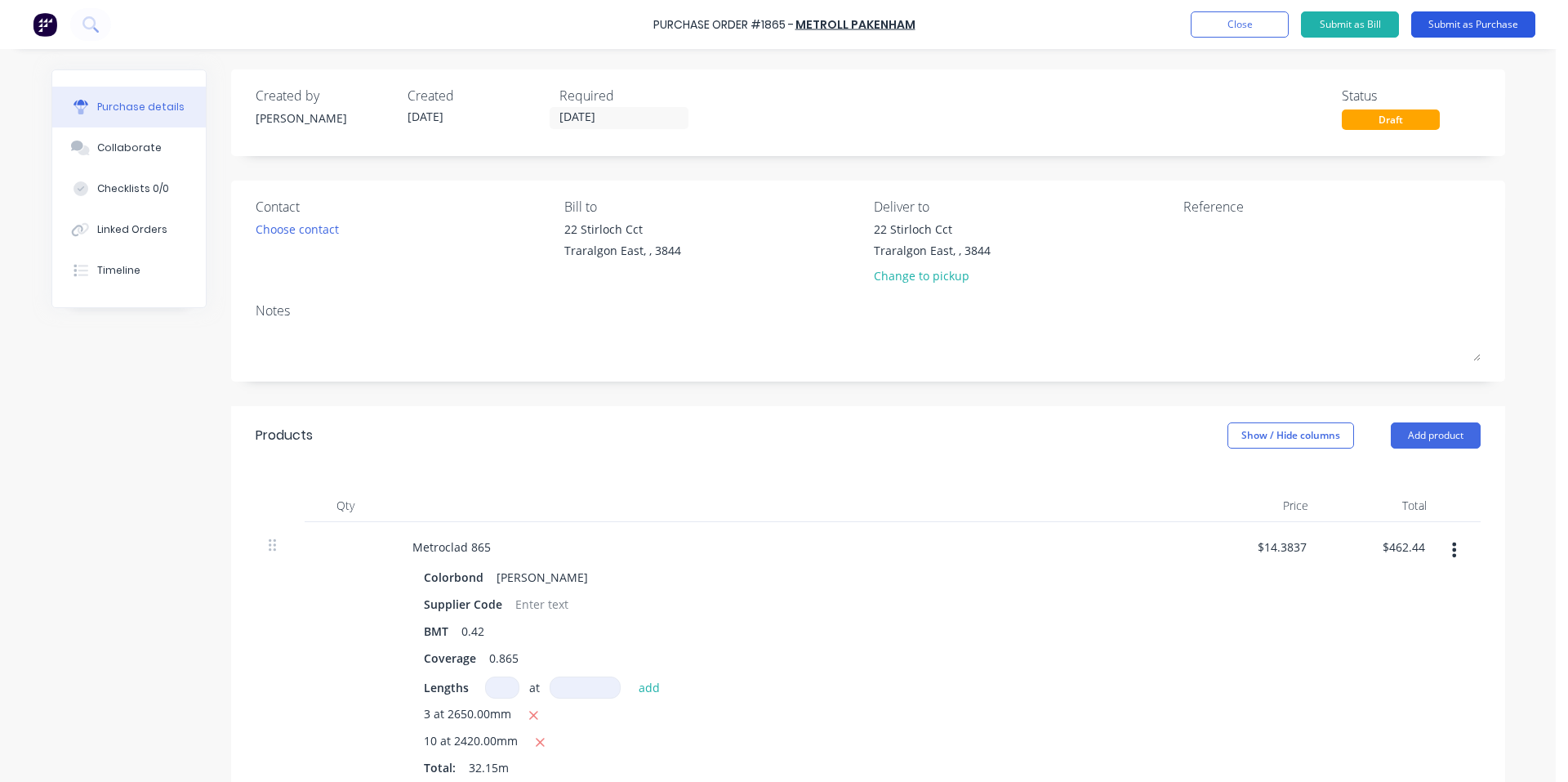
click at [1470, 17] on button "Submit as Purchase" at bounding box center [1473, 24] width 124 height 26
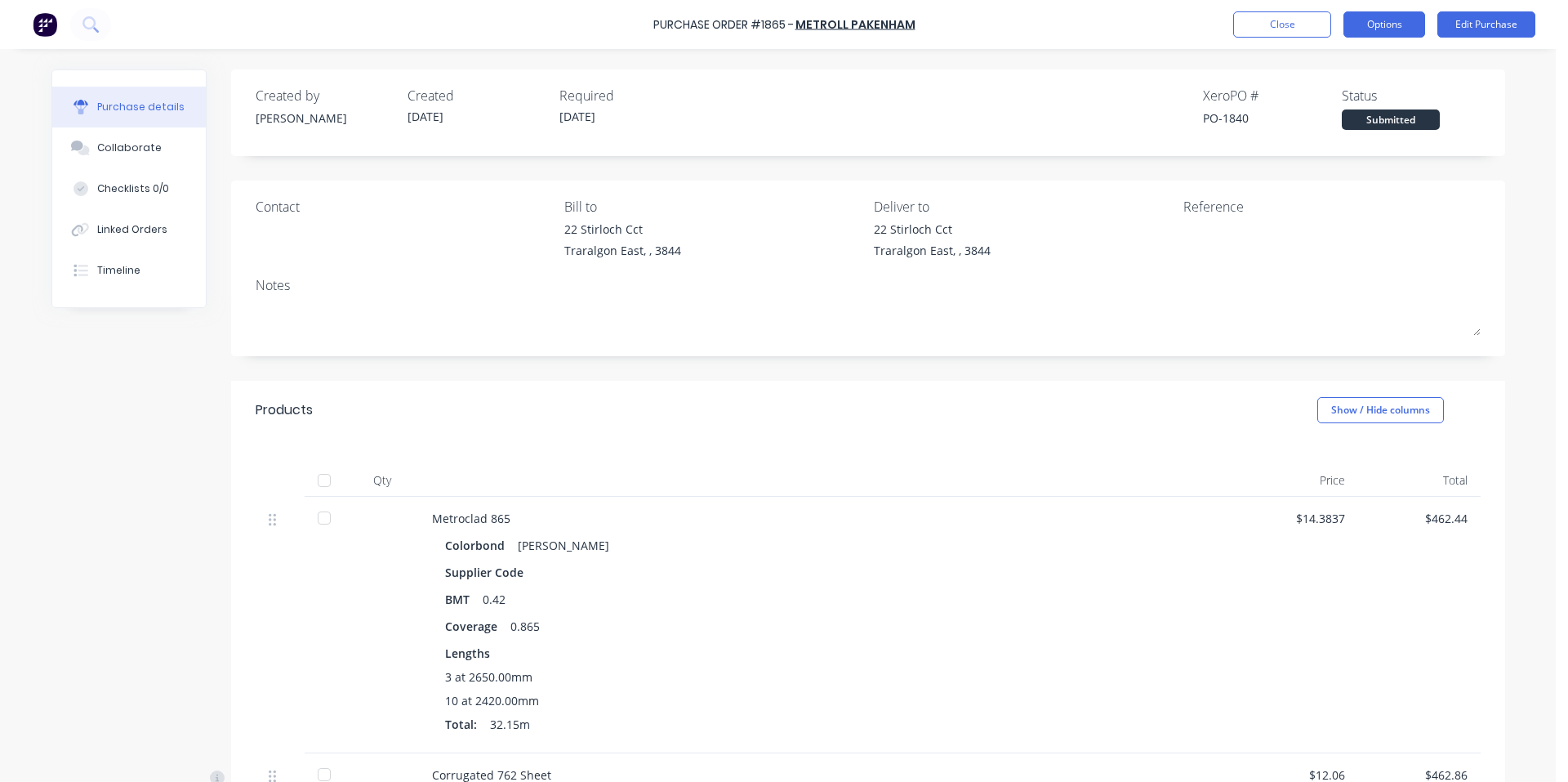
click at [1385, 30] on button "Options" at bounding box center [1385, 24] width 82 height 26
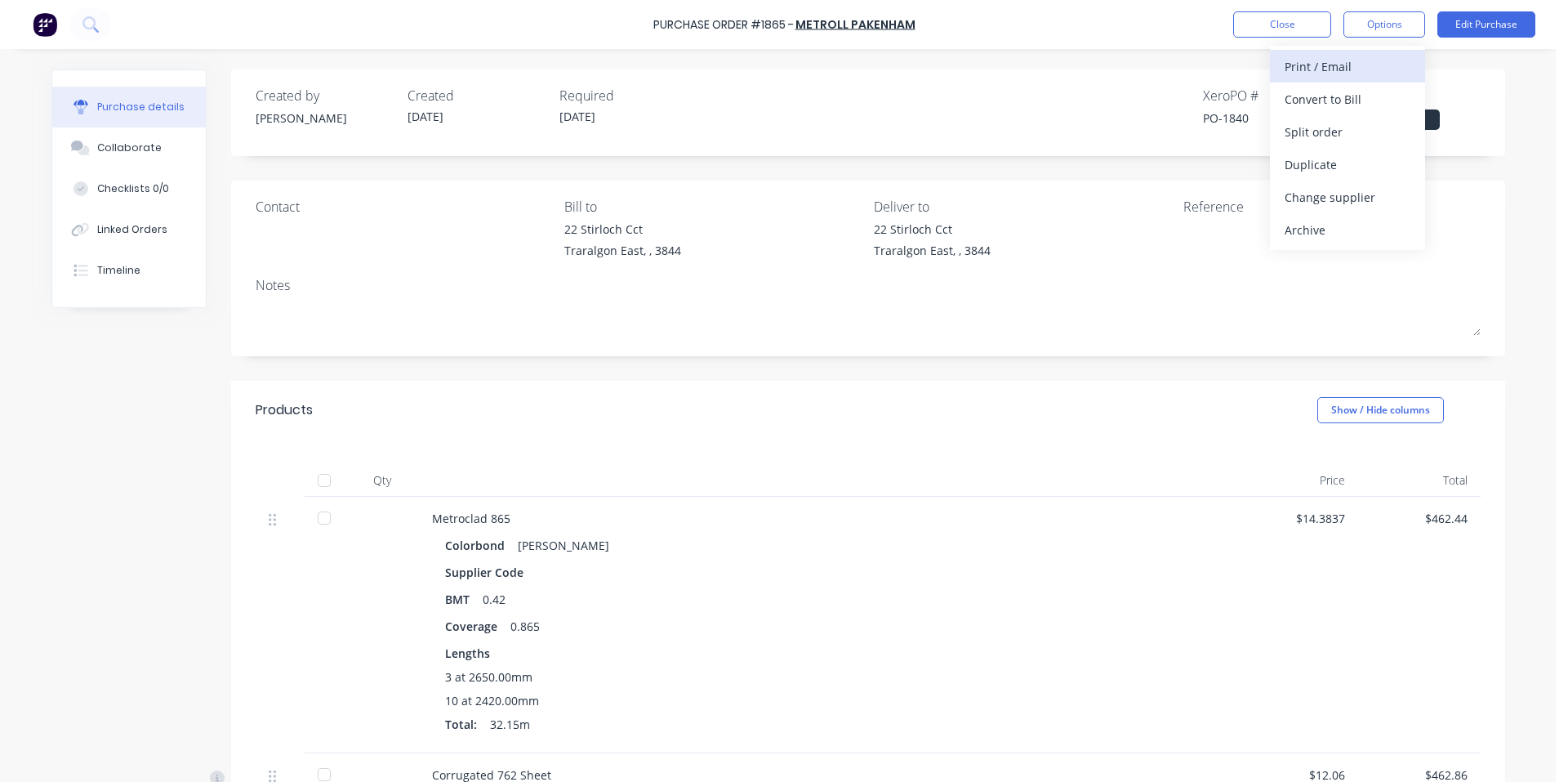
click at [1377, 66] on div "Print / Email" at bounding box center [1348, 67] width 125 height 24
click at [1345, 98] on div "With pricing" at bounding box center [1348, 99] width 125 height 24
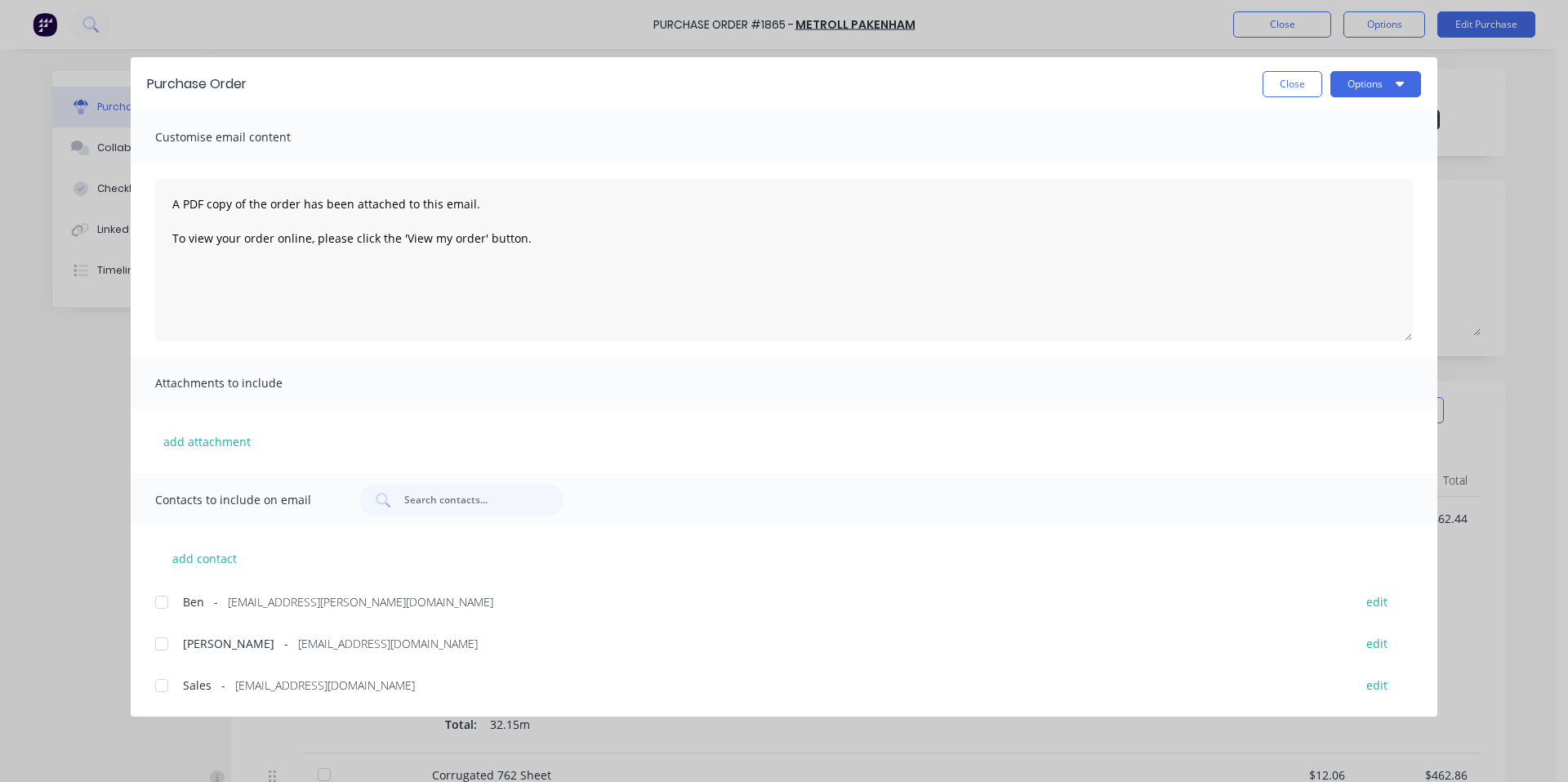
click at [154, 687] on div at bounding box center [161, 684] width 33 height 33
click at [1365, 79] on button "Options" at bounding box center [1376, 84] width 91 height 26
click at [1335, 185] on div "Email" at bounding box center [1343, 191] width 125 height 24
click at [1291, 85] on button "Close" at bounding box center [1292, 84] width 60 height 26
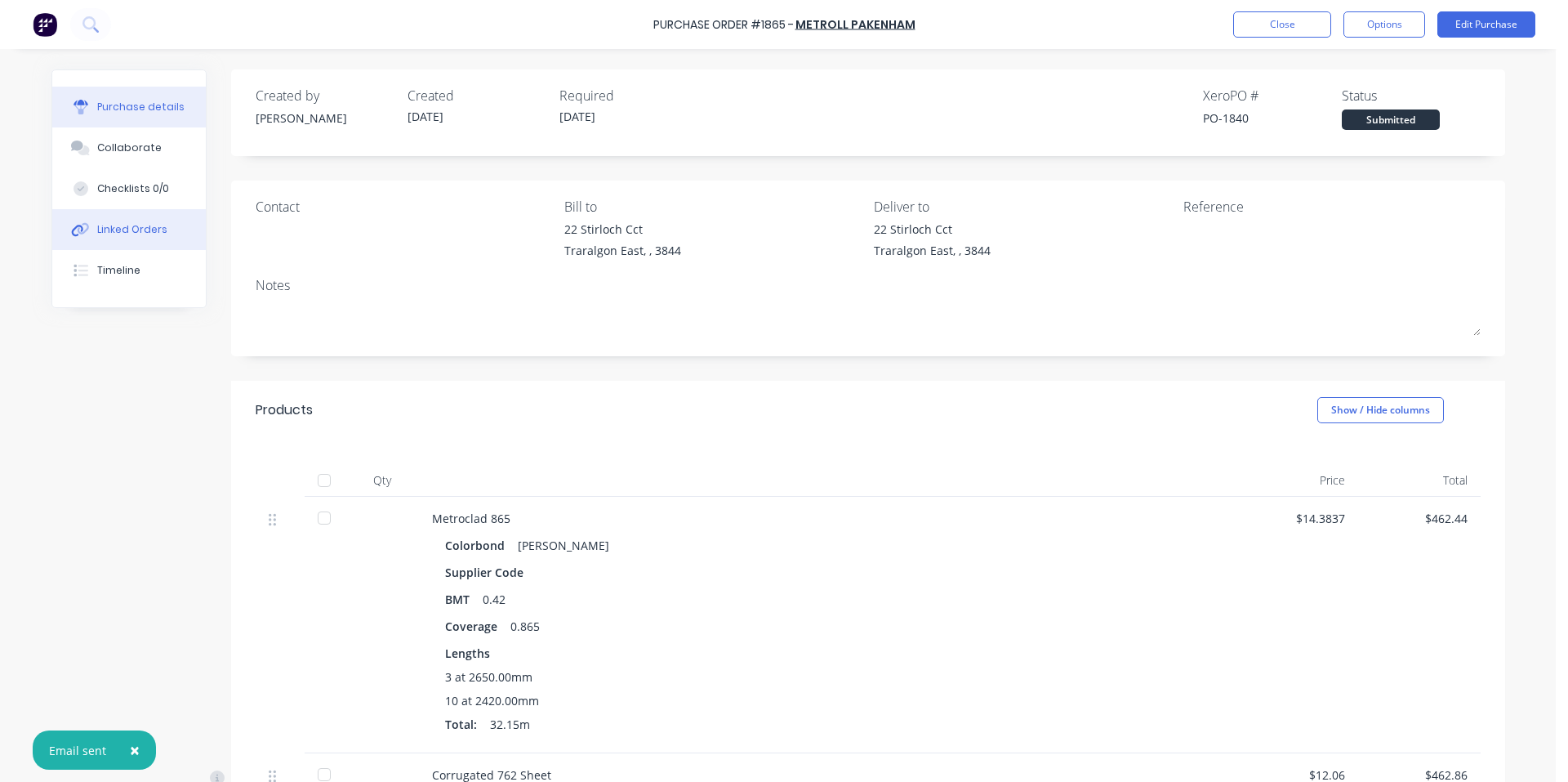
click at [155, 224] on div "Linked Orders" at bounding box center [132, 229] width 71 height 15
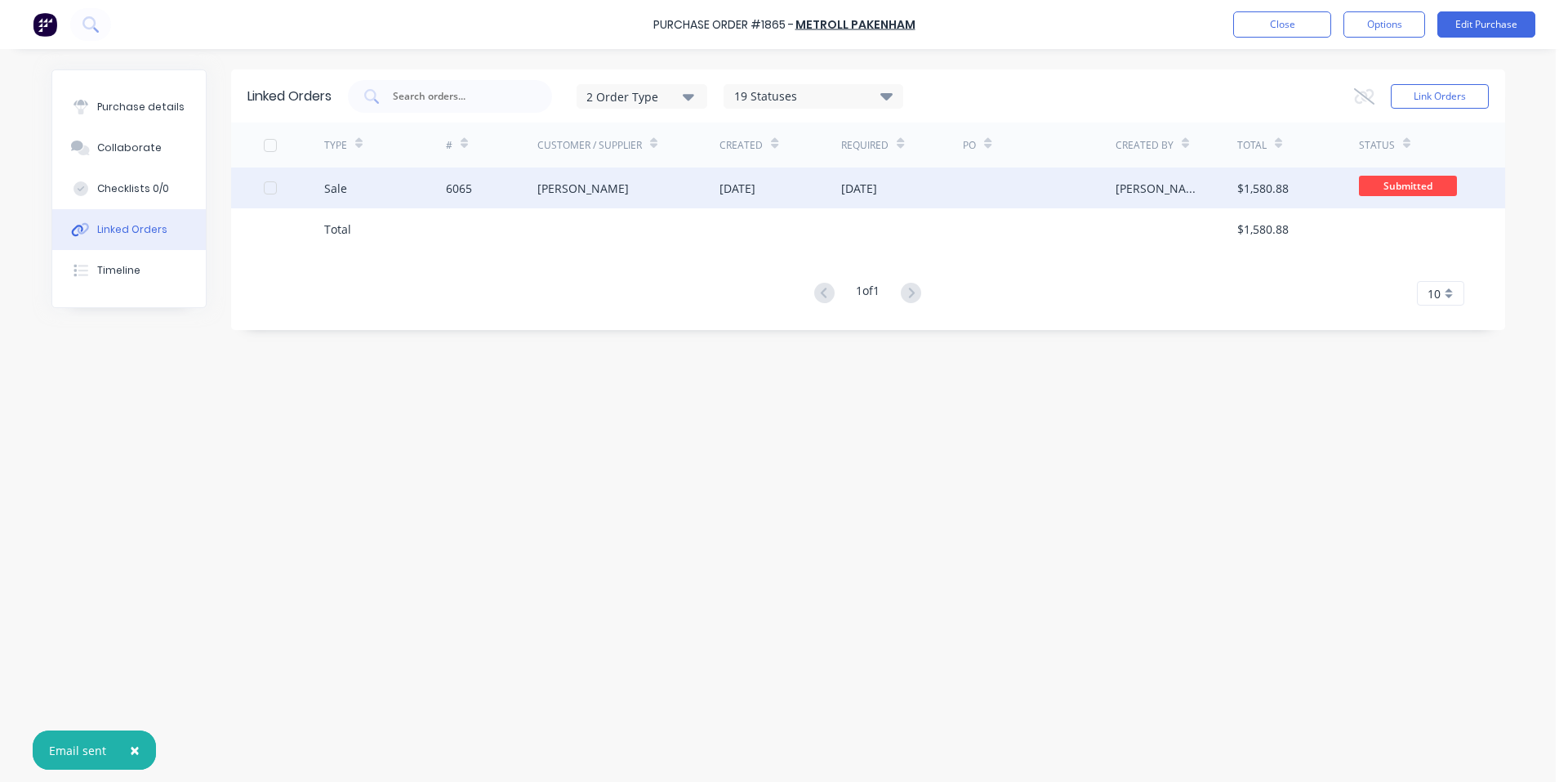
click at [794, 187] on div "[DATE]" at bounding box center [780, 187] width 121 height 41
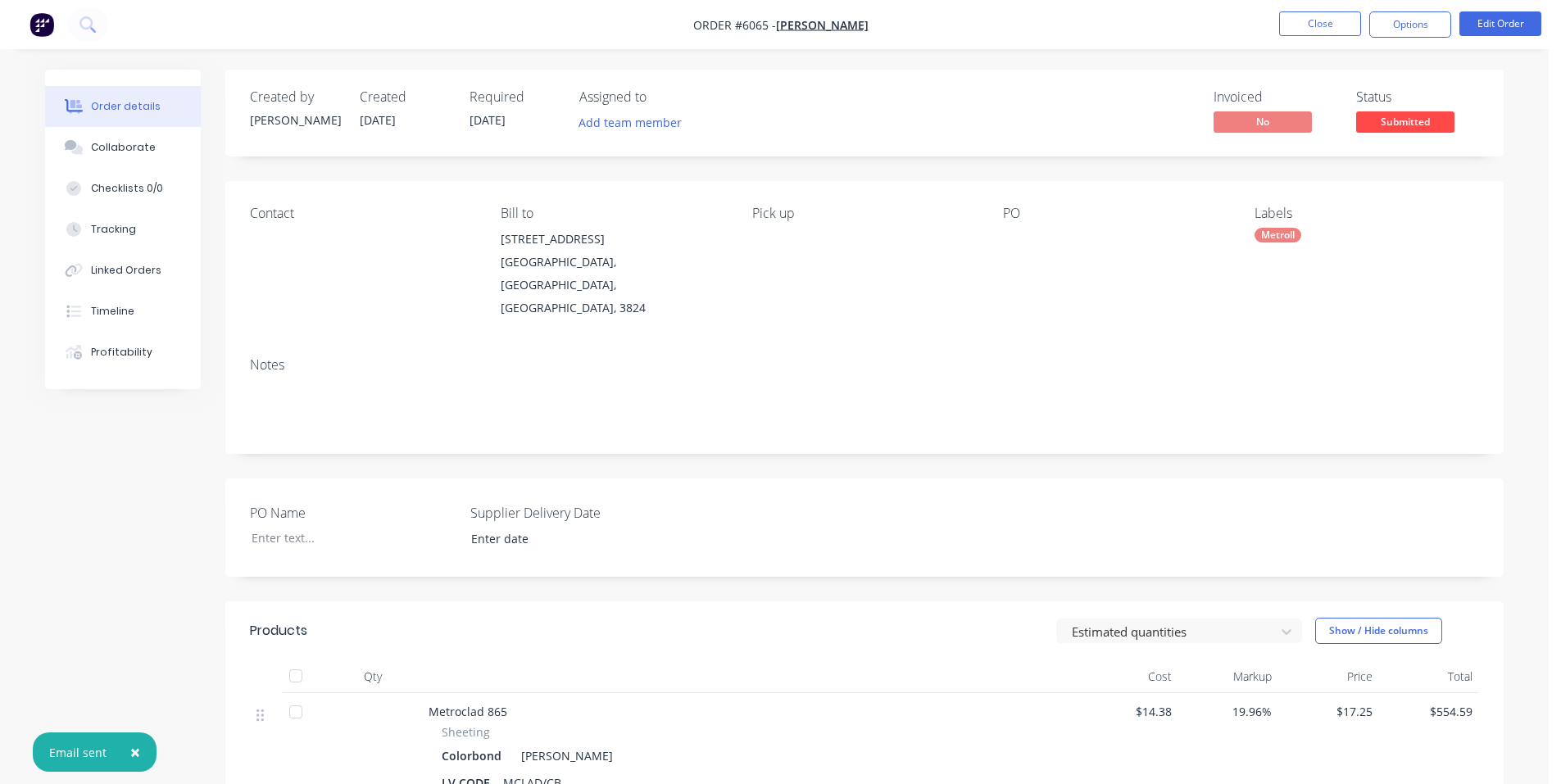
click at [1333, 236] on div "Metroll" at bounding box center [1366, 234] width 225 height 15
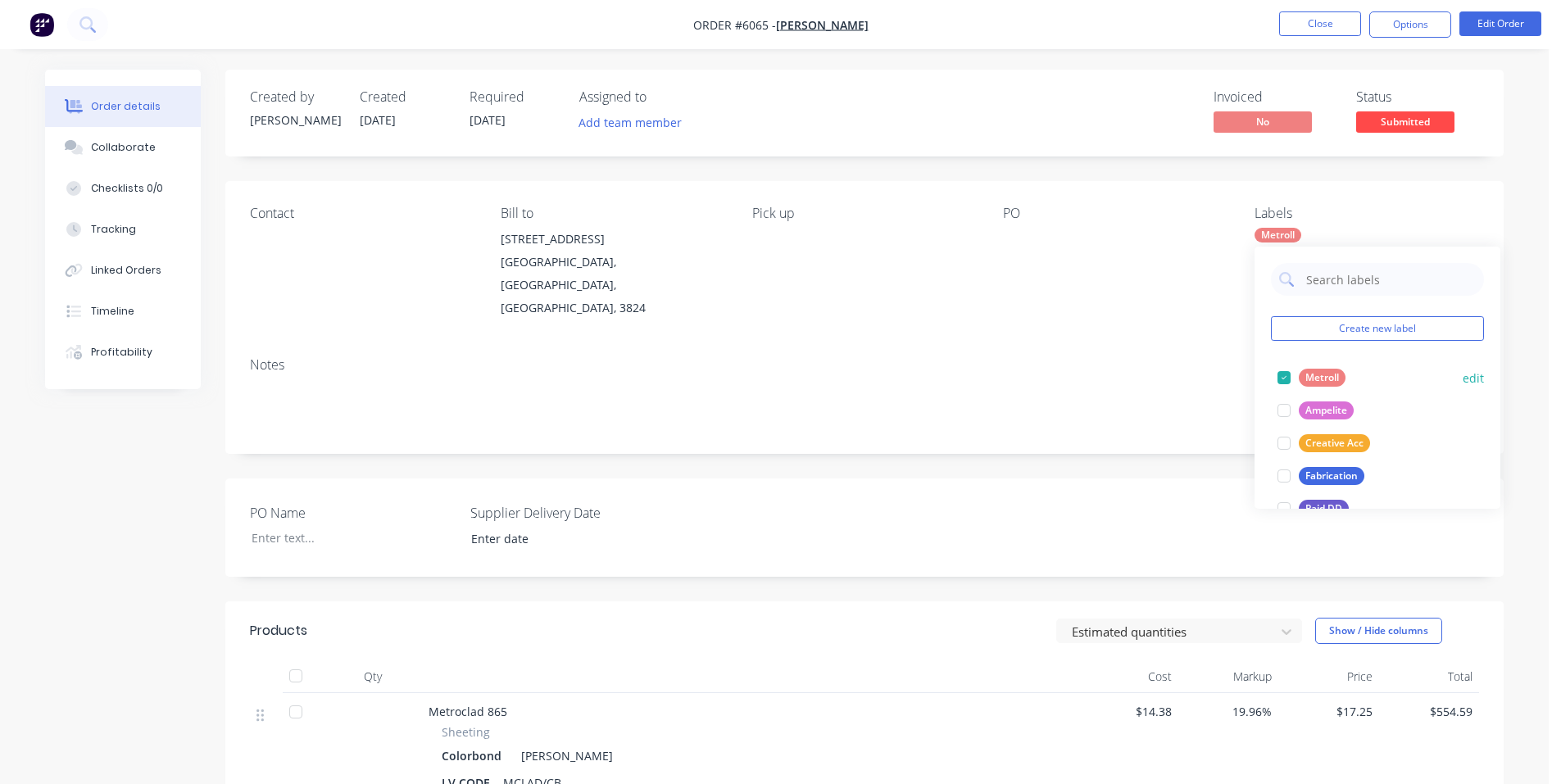
click at [1285, 376] on div at bounding box center [1284, 377] width 33 height 33
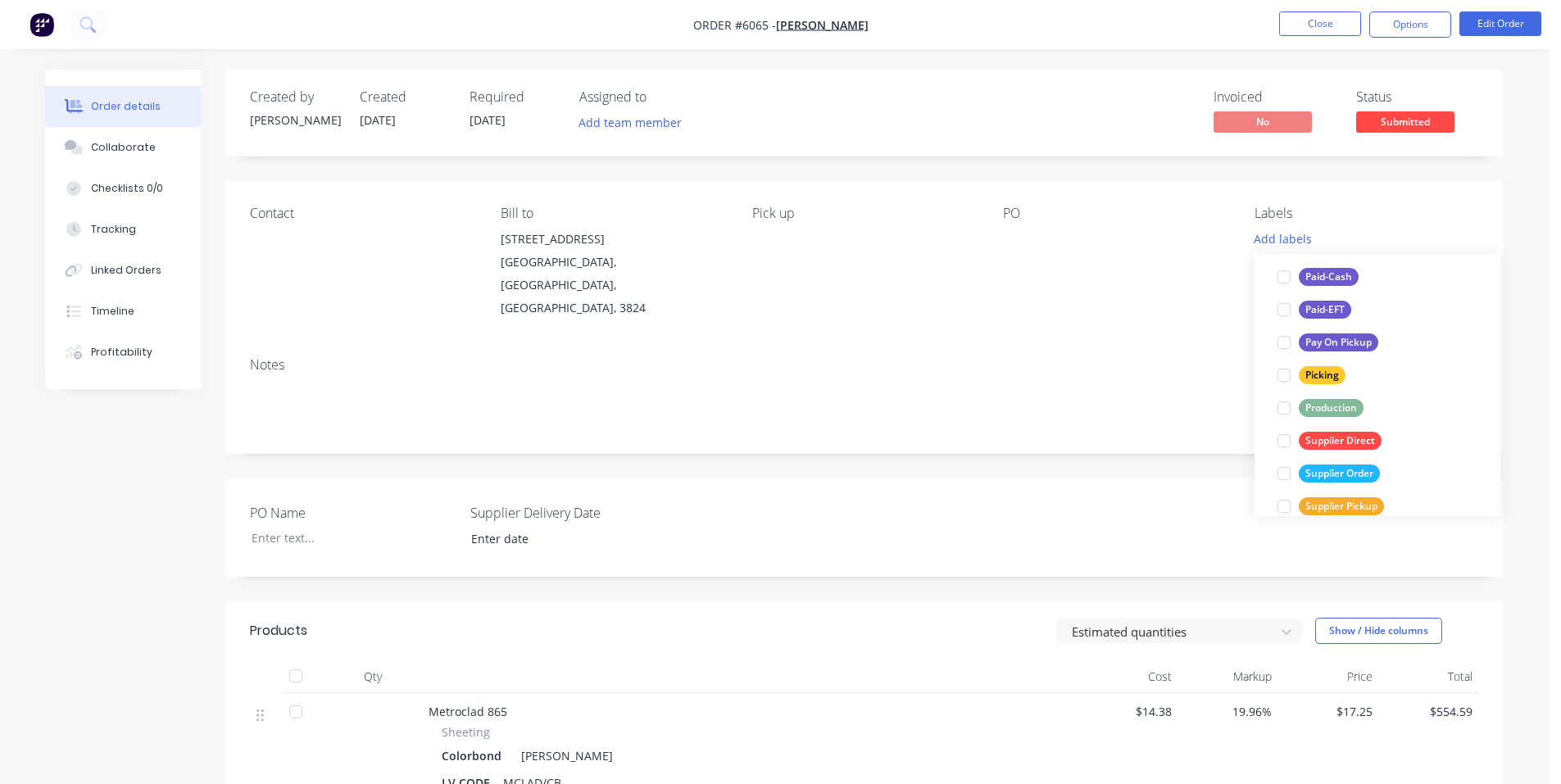
scroll to position [303, 0]
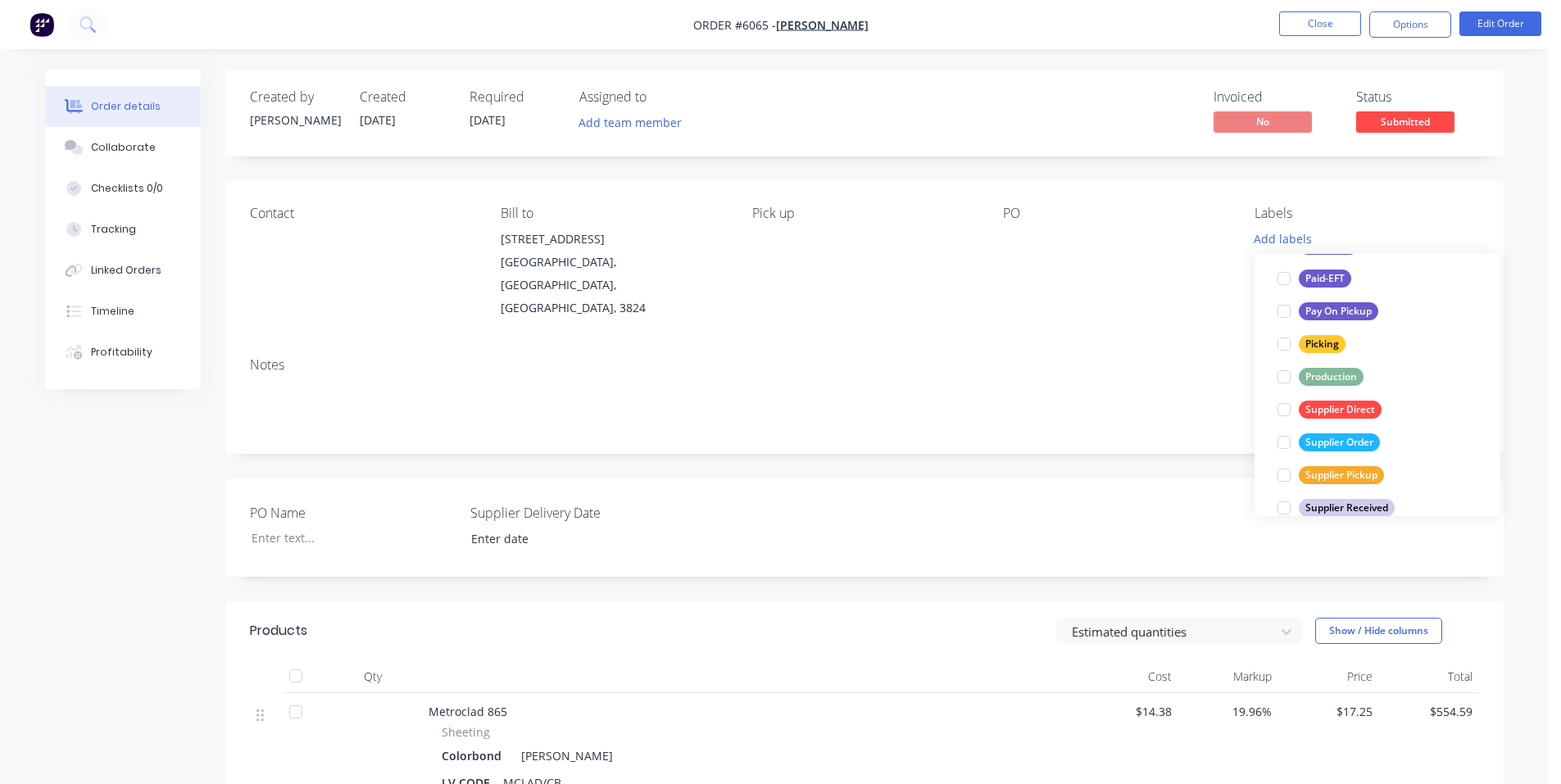
click at [1285, 447] on div at bounding box center [1284, 442] width 33 height 33
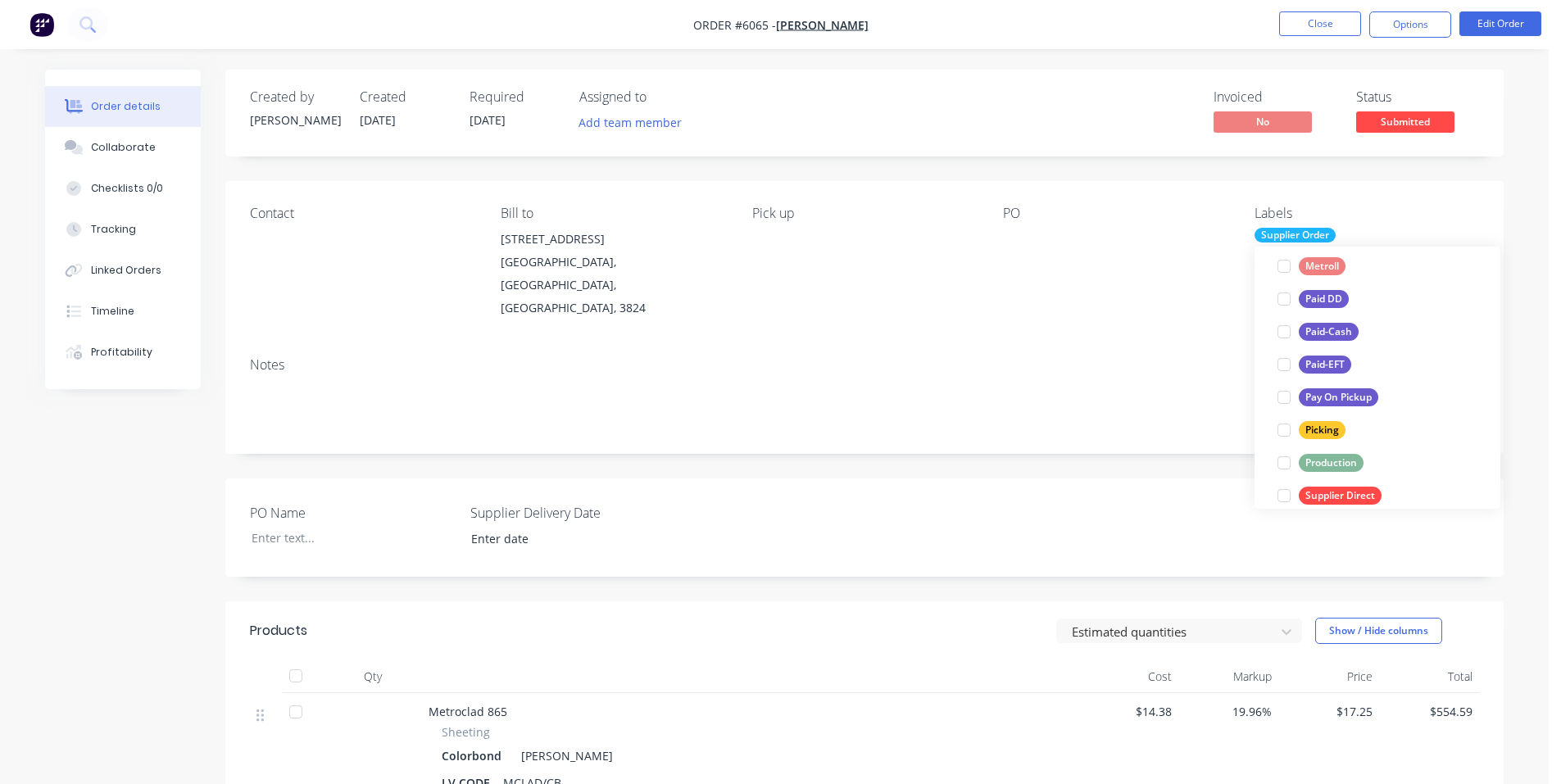
scroll to position [240, 0]
click at [1069, 254] on div "PO" at bounding box center [1115, 262] width 225 height 114
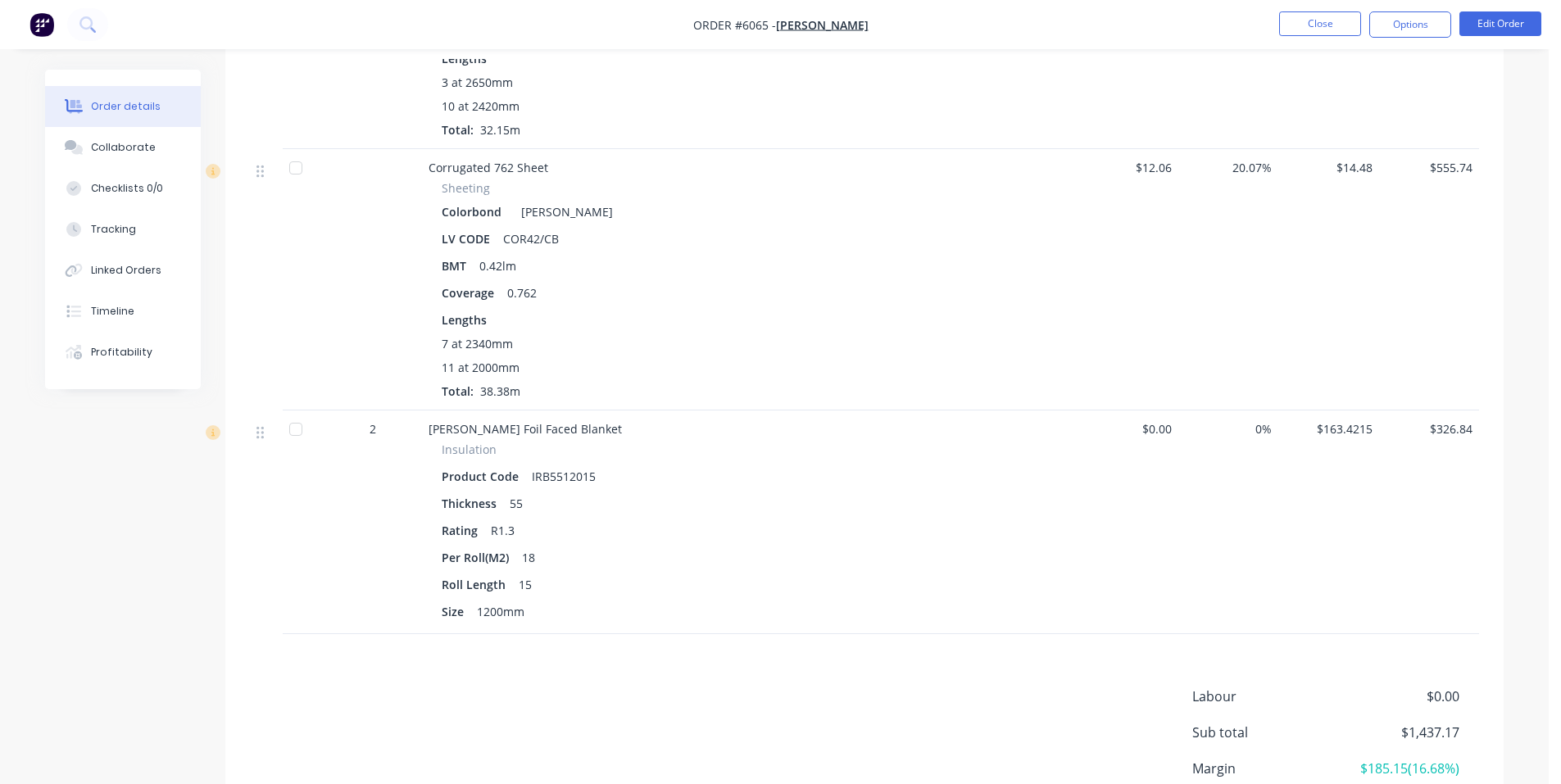
scroll to position [819, 0]
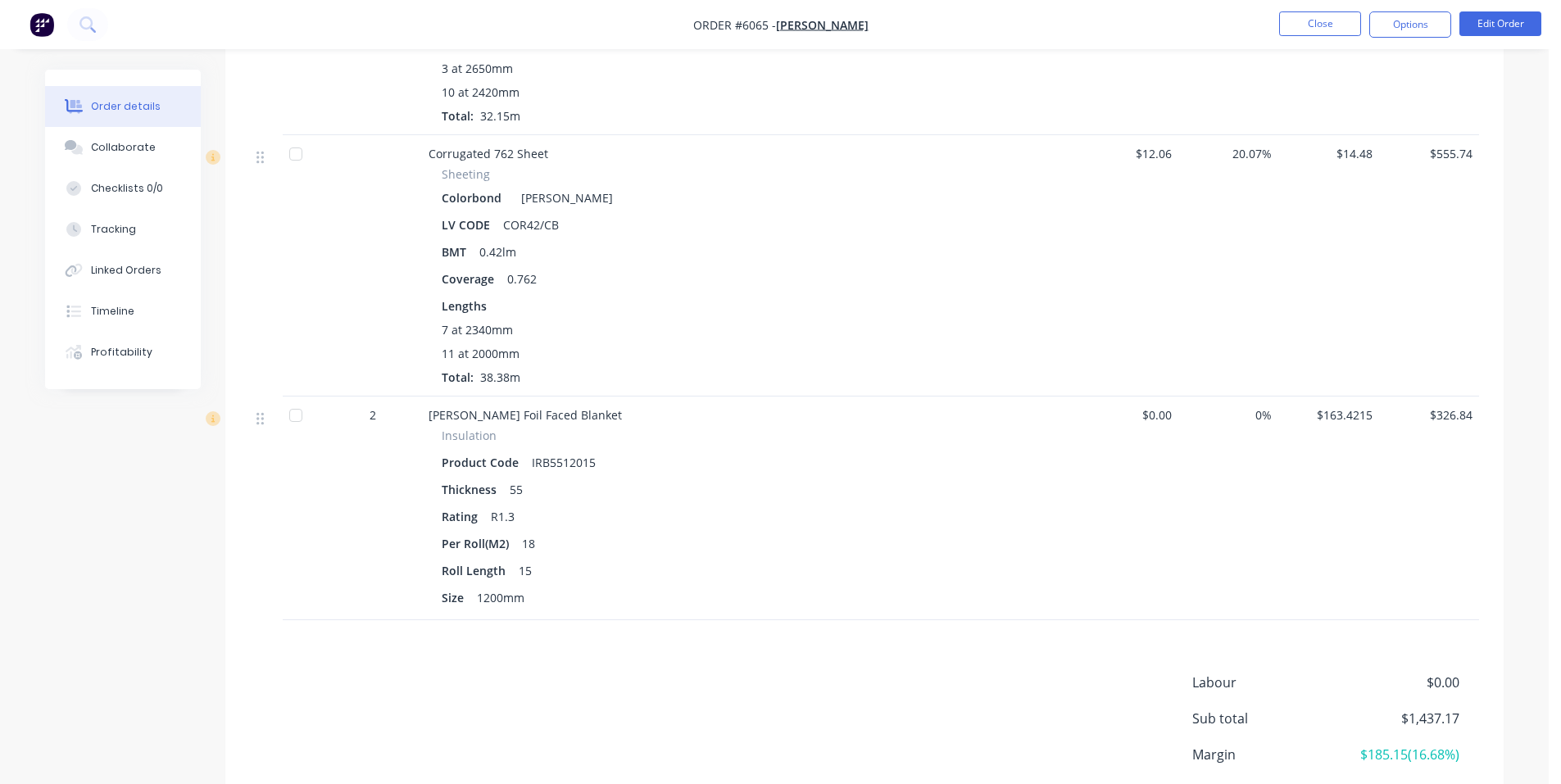
click at [291, 399] on div at bounding box center [295, 415] width 33 height 33
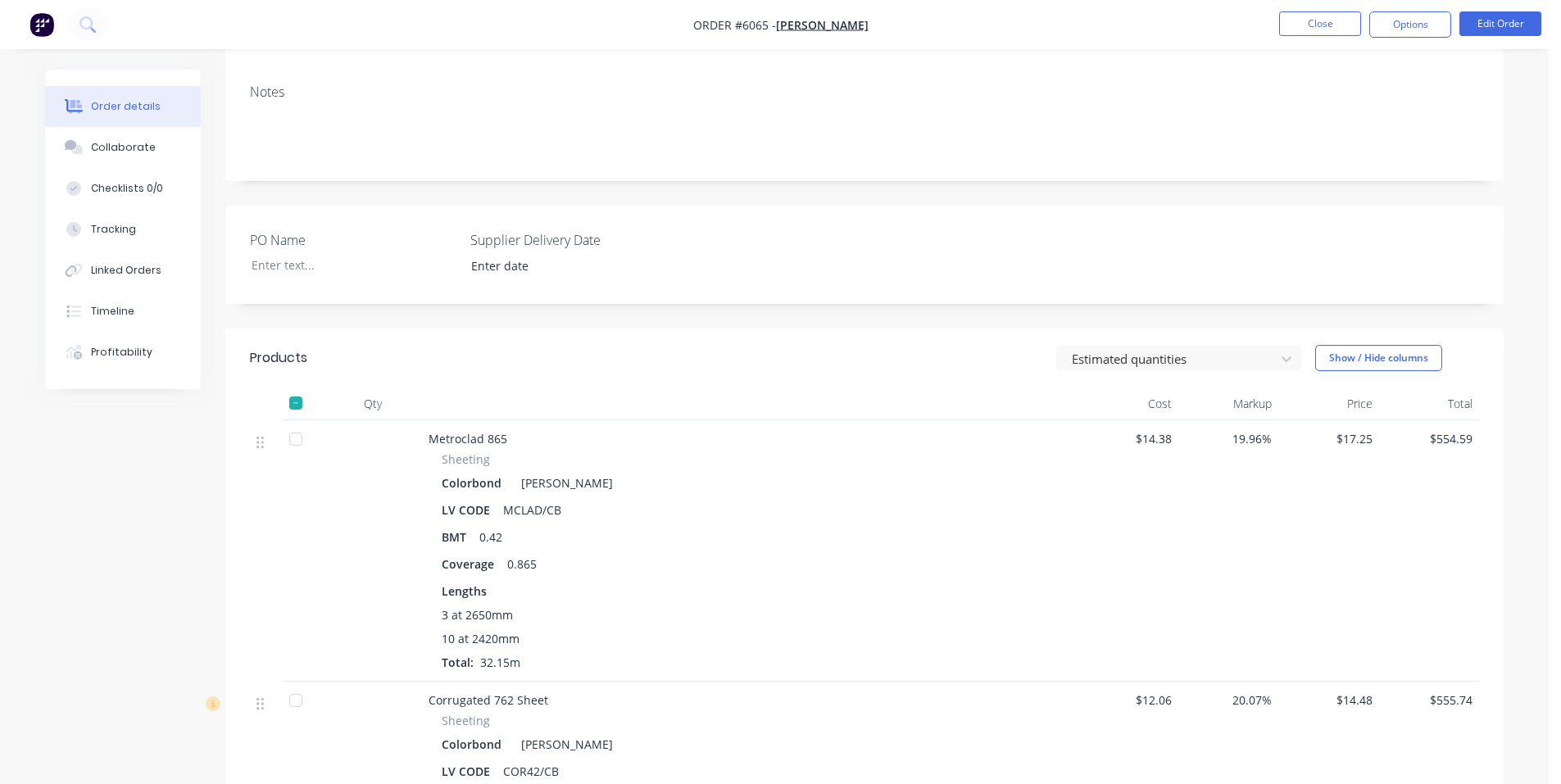
scroll to position [0, 0]
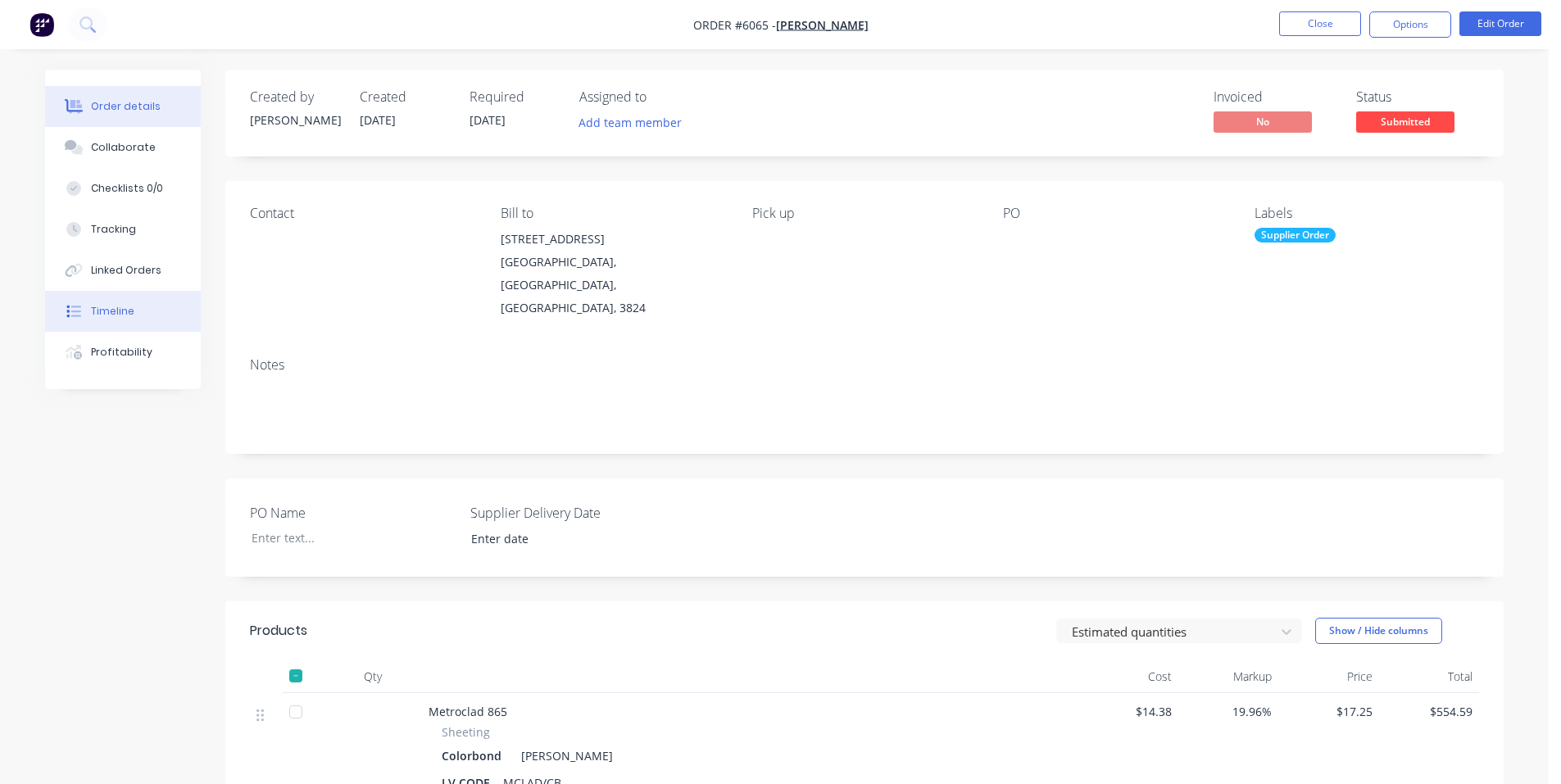
click at [134, 302] on button "Timeline" at bounding box center [123, 310] width 156 height 41
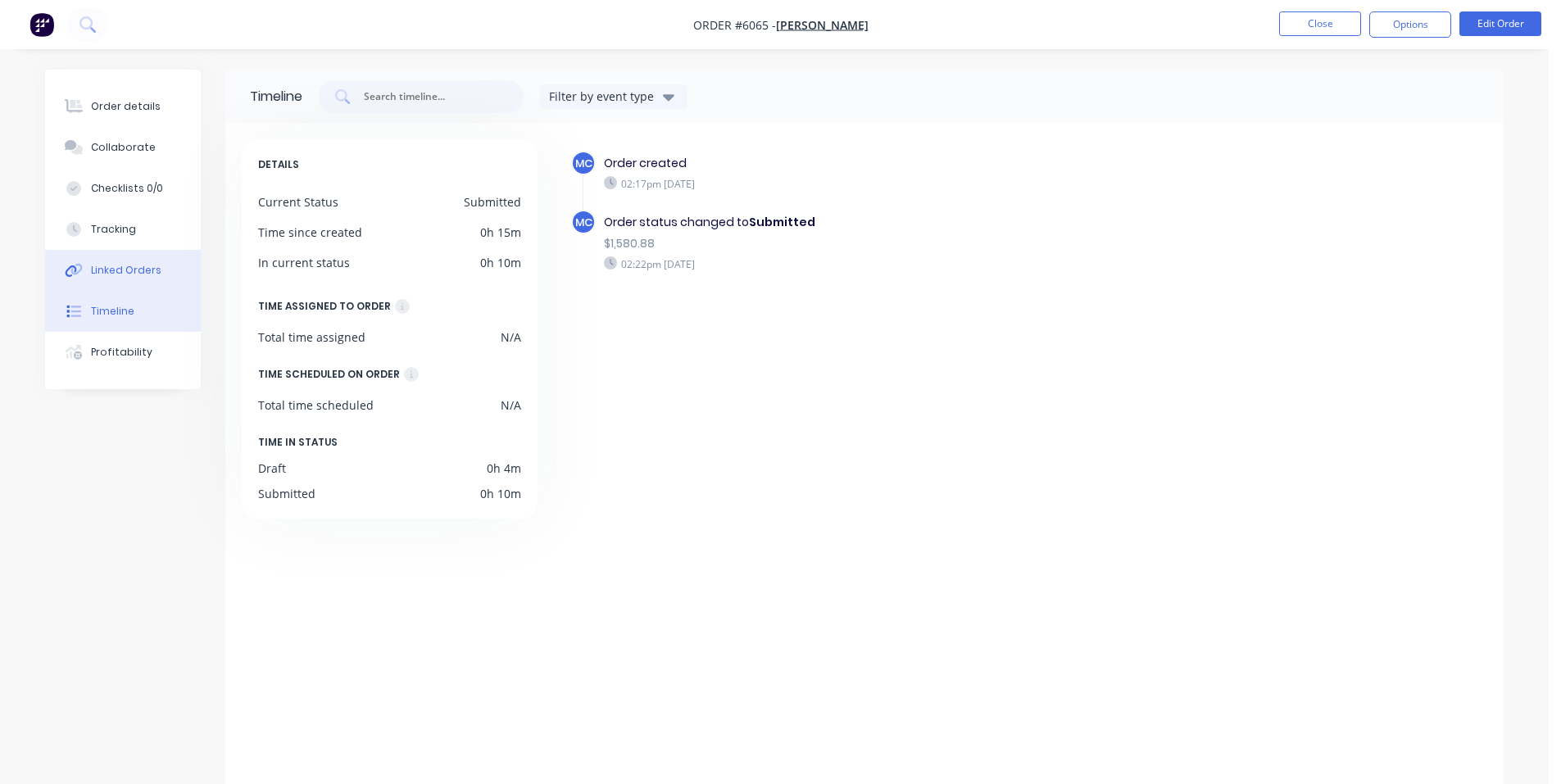
click at [137, 273] on div "Linked Orders" at bounding box center [126, 270] width 71 height 15
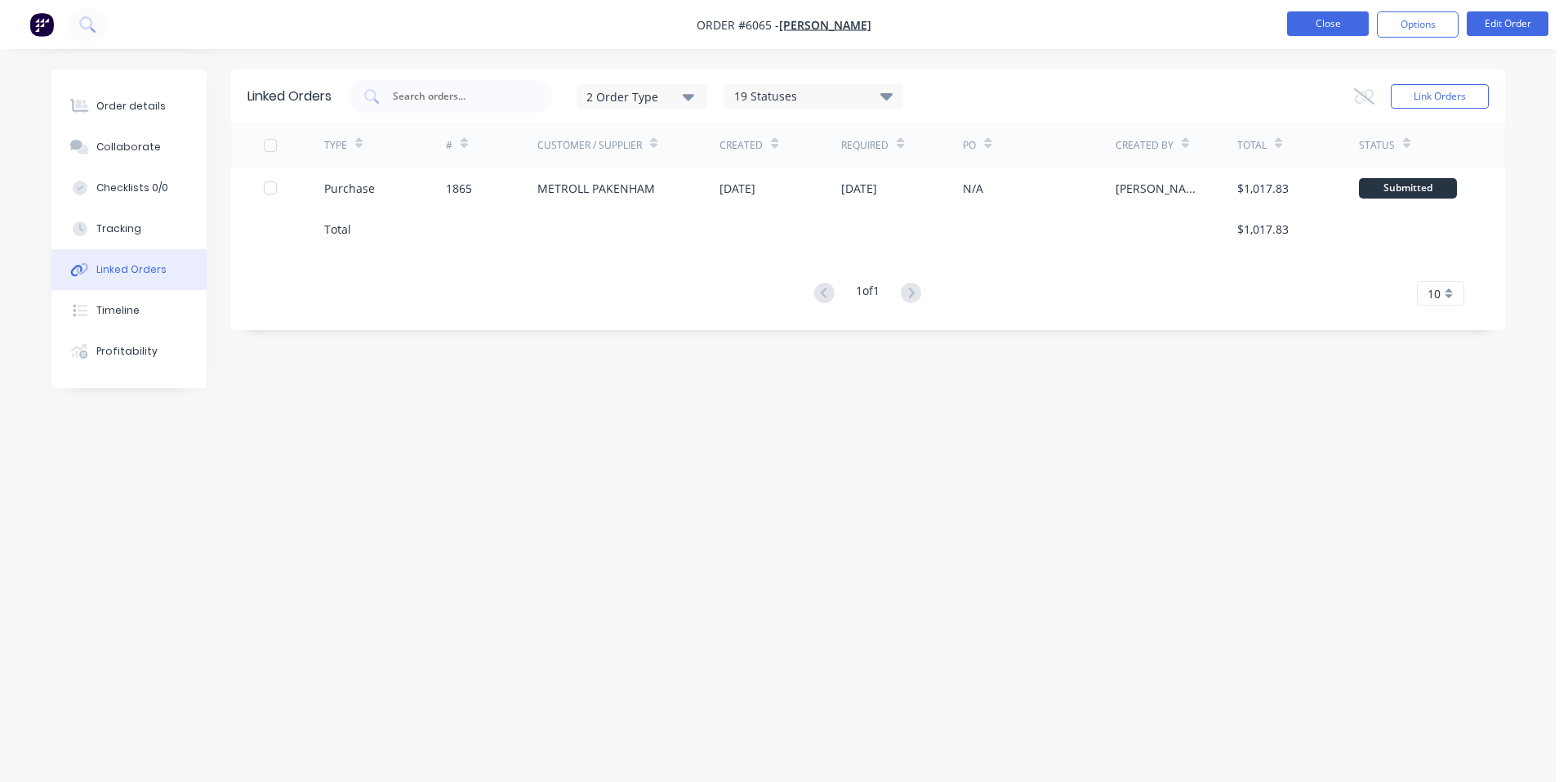
click at [1339, 16] on button "Close" at bounding box center [1328, 23] width 82 height 25
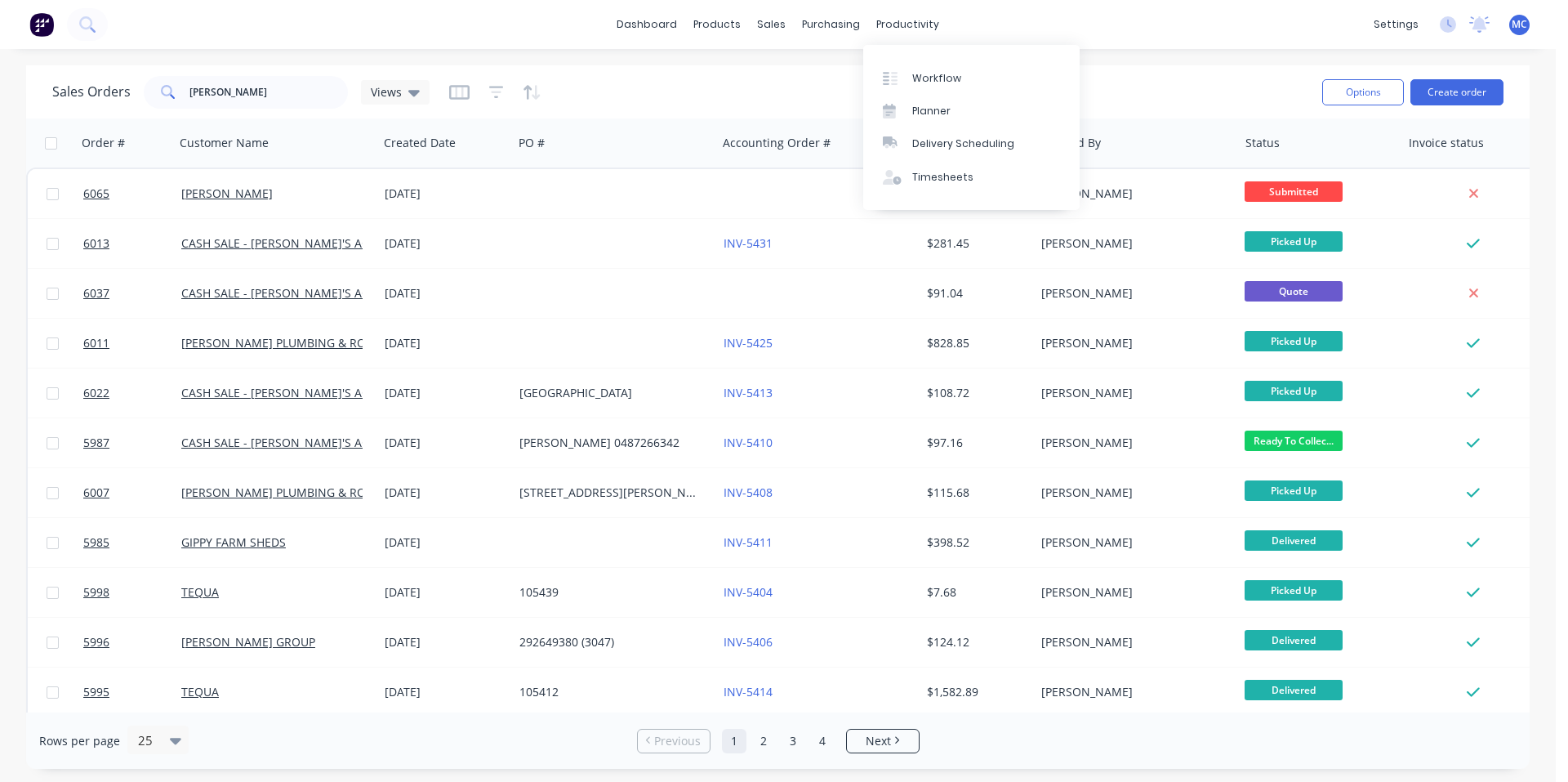
click at [1133, 30] on div "dashboard products sales purchasing productivity dashboard products Product Cat…" at bounding box center [778, 24] width 1556 height 49
click at [768, 19] on div "sales" at bounding box center [771, 24] width 45 height 25
click at [813, 98] on link "Customers" at bounding box center [859, 110] width 217 height 33
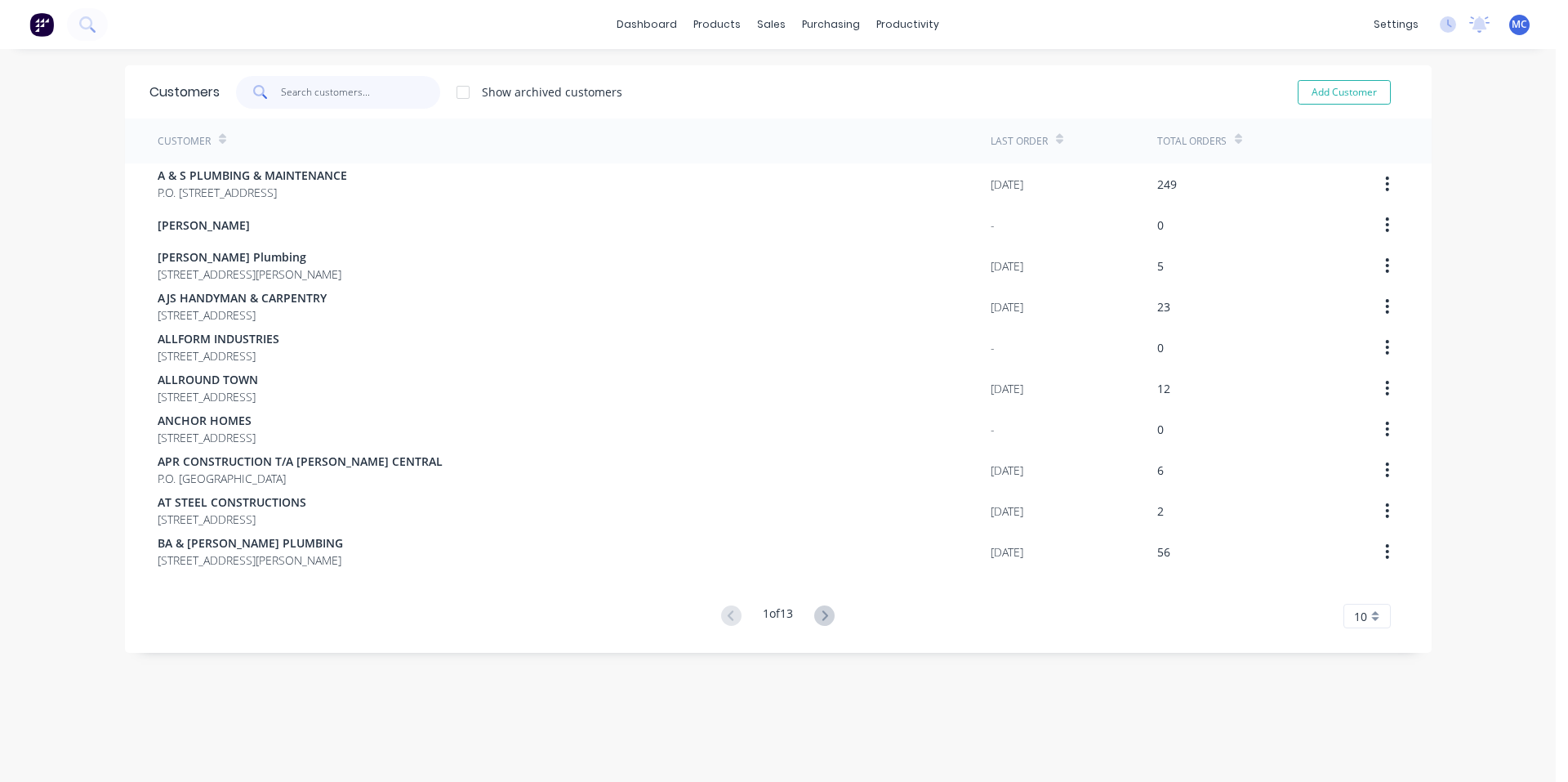
click at [340, 95] on input "text" at bounding box center [360, 92] width 159 height 33
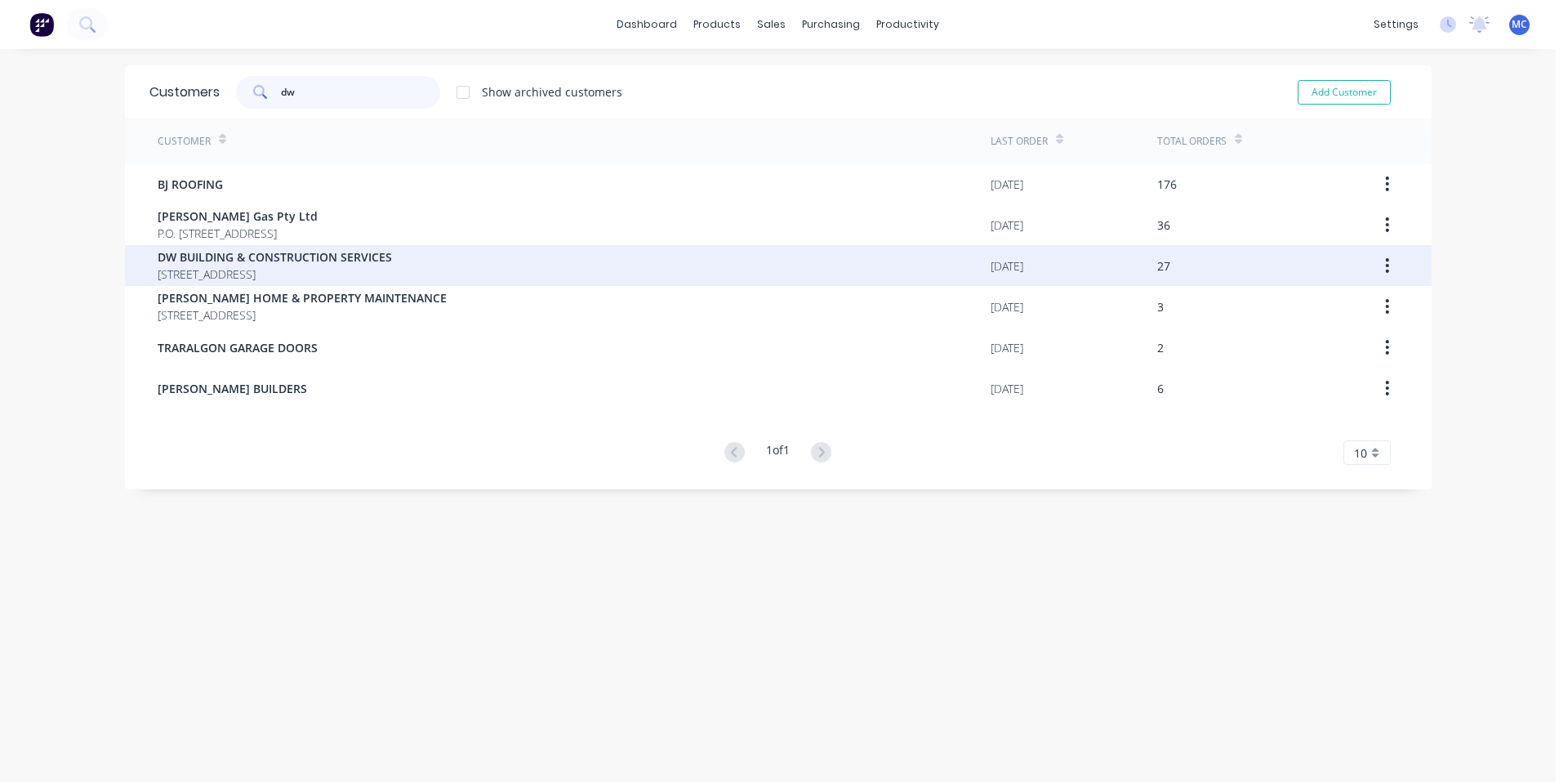
type input "dw"
click at [296, 263] on span "DW BUILDING & CONSTRUCTION SERVICES" at bounding box center [275, 257] width 235 height 17
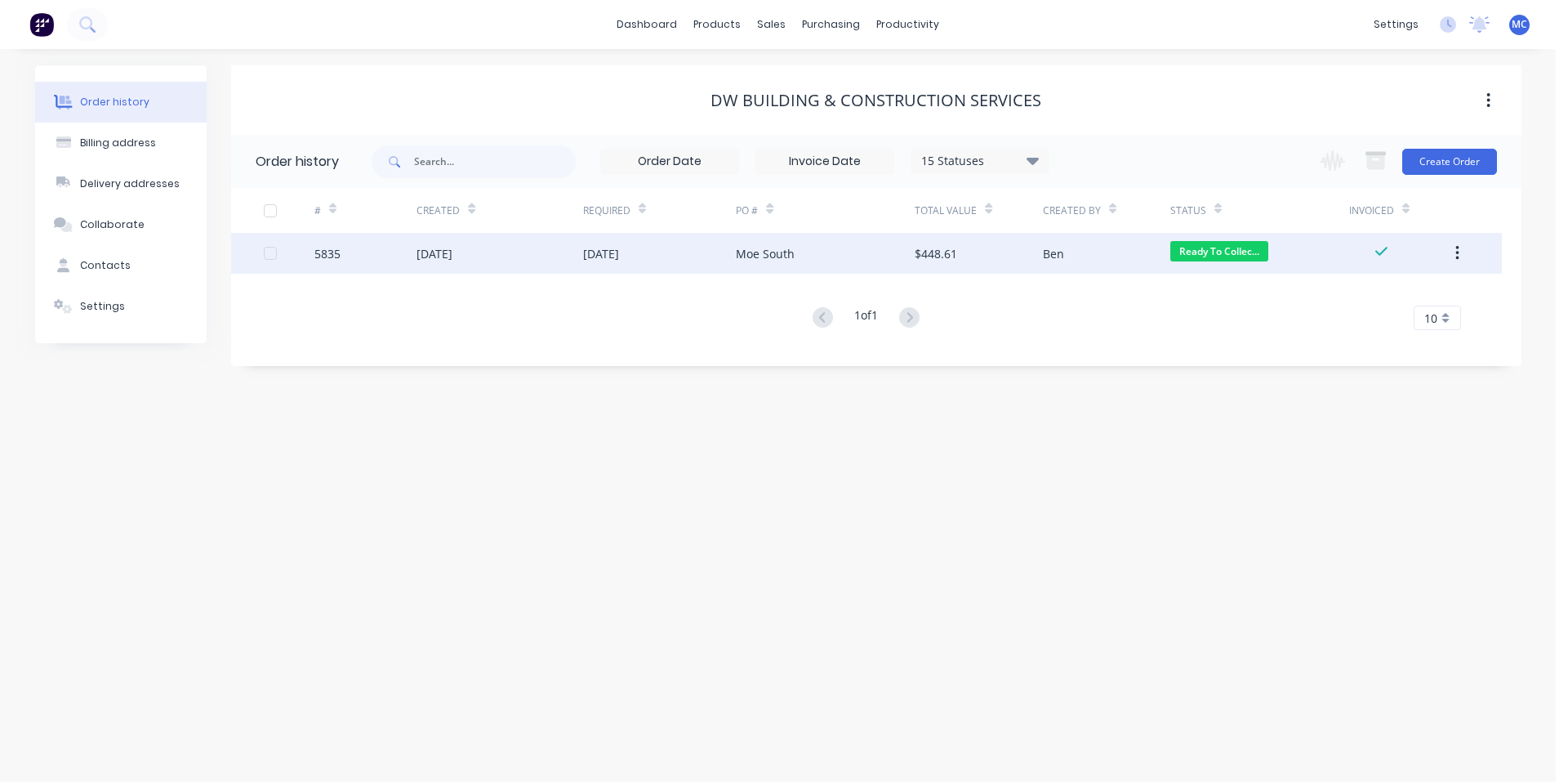
click at [619, 249] on div "[DATE]" at bounding box center [601, 253] width 36 height 17
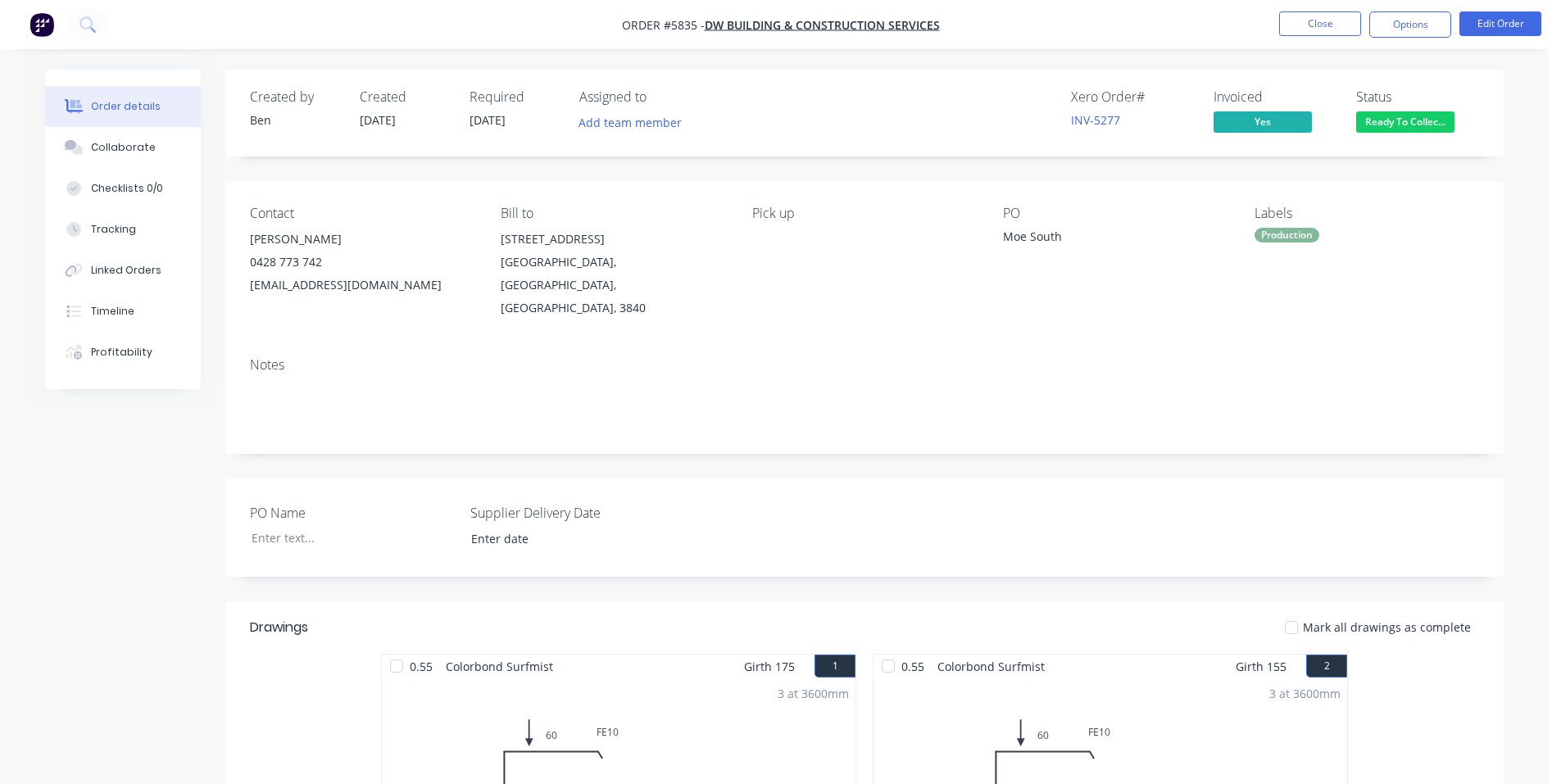
drag, startPoint x: 753, startPoint y: 347, endPoint x: 529, endPoint y: 30, distance: 388.2
click at [529, 30] on nav "Order #5835 - DW BUILDING & CONSTRUCTION SERVICES Close Options Edit Order" at bounding box center [780, 24] width 1561 height 49
click at [137, 103] on div "Order details" at bounding box center [126, 106] width 70 height 15
click at [852, 20] on span "DW BUILDING & CONSTRUCTION SERVICES" at bounding box center [822, 25] width 236 height 16
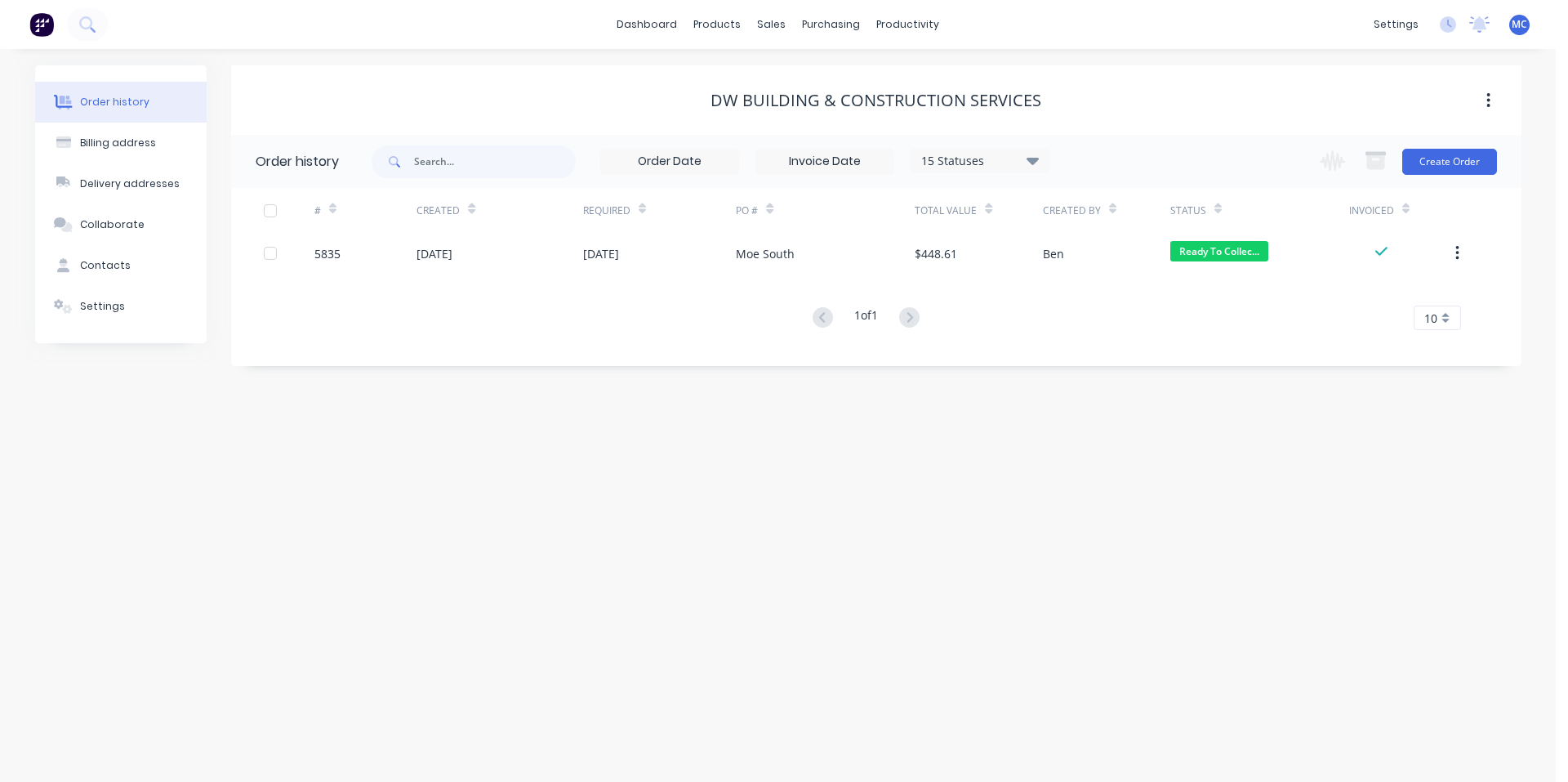
click at [1028, 163] on icon at bounding box center [1033, 160] width 12 height 20
click at [1115, 381] on label at bounding box center [1115, 381] width 0 height 0
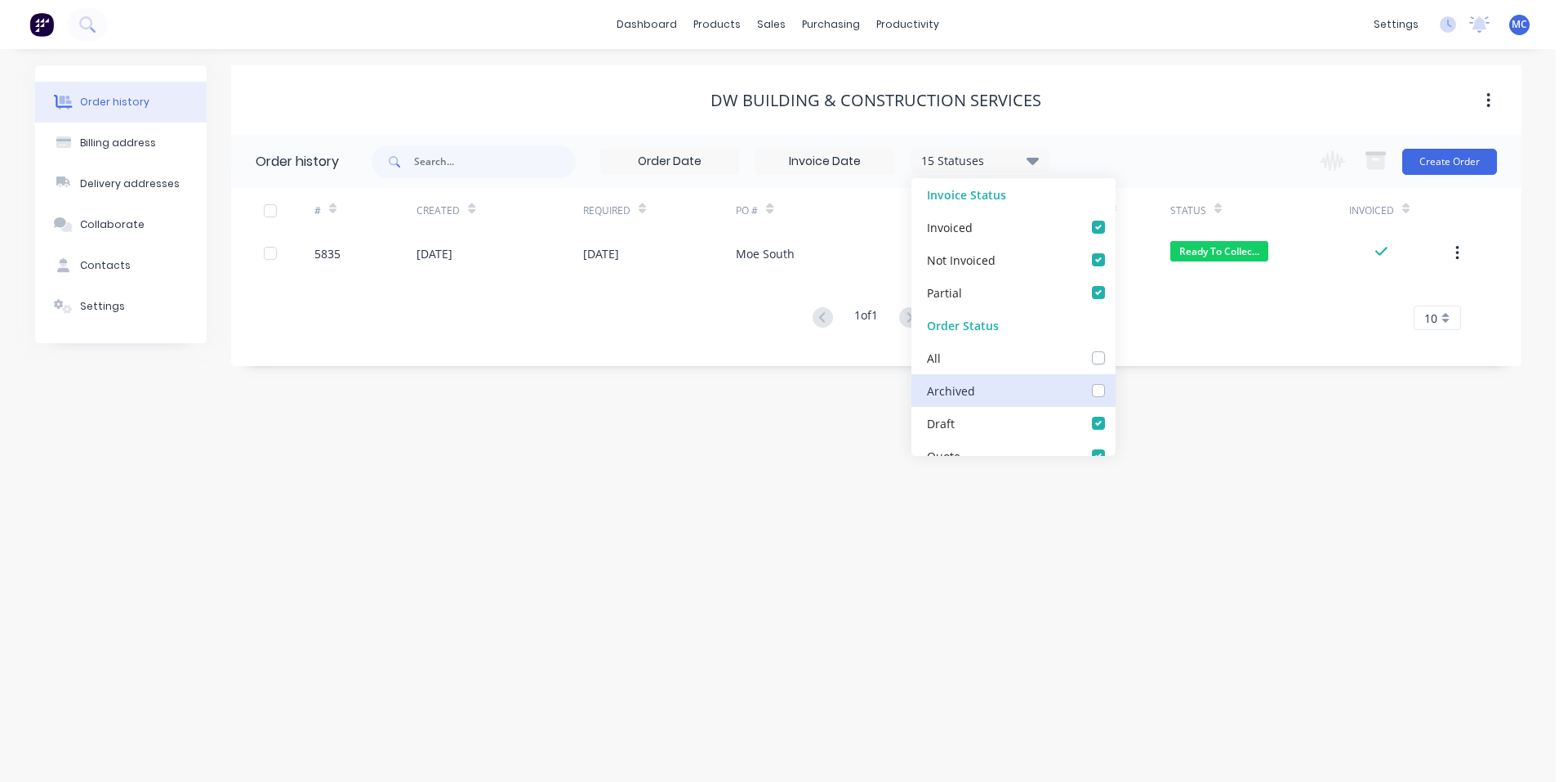
click at [1115, 390] on input "checkbox" at bounding box center [1121, 389] width 13 height 16
checkbox input "true"
click at [854, 519] on div "Order history Billing address Delivery addresses Collaborate Contacts Settings …" at bounding box center [778, 415] width 1556 height 732
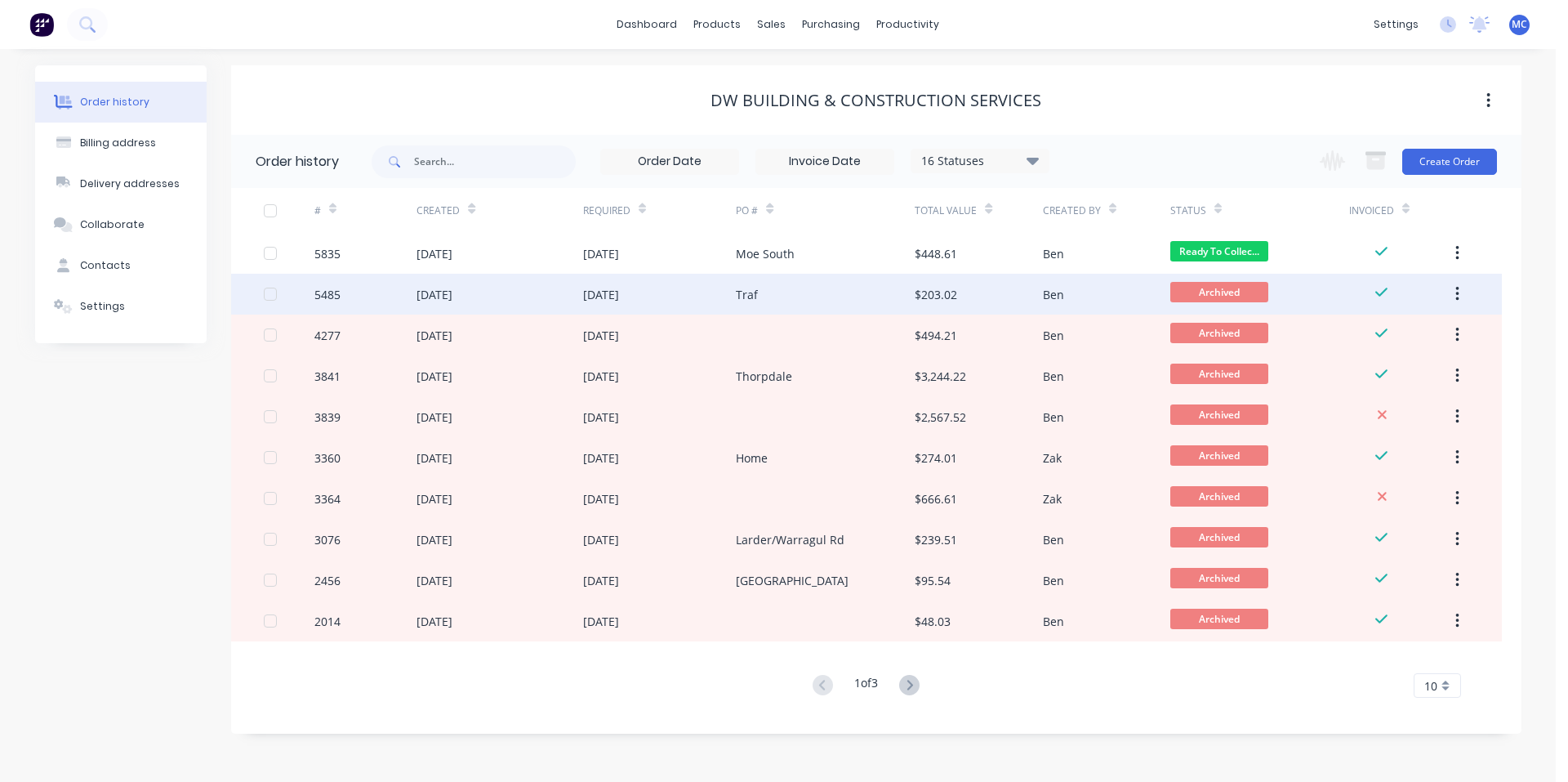
click at [601, 295] on div "[DATE]" at bounding box center [601, 293] width 36 height 17
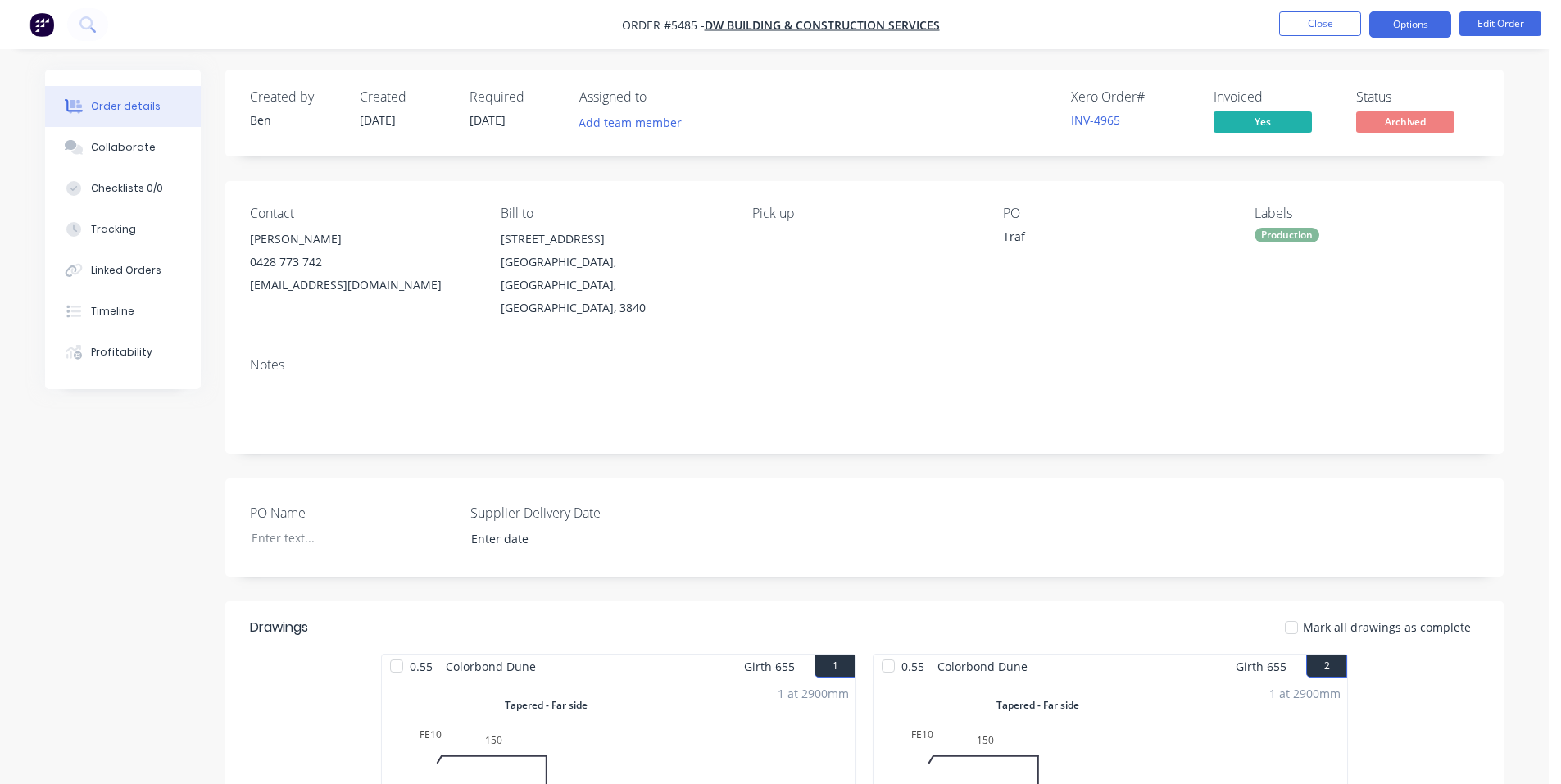
click at [1422, 12] on button "Options" at bounding box center [1410, 24] width 82 height 26
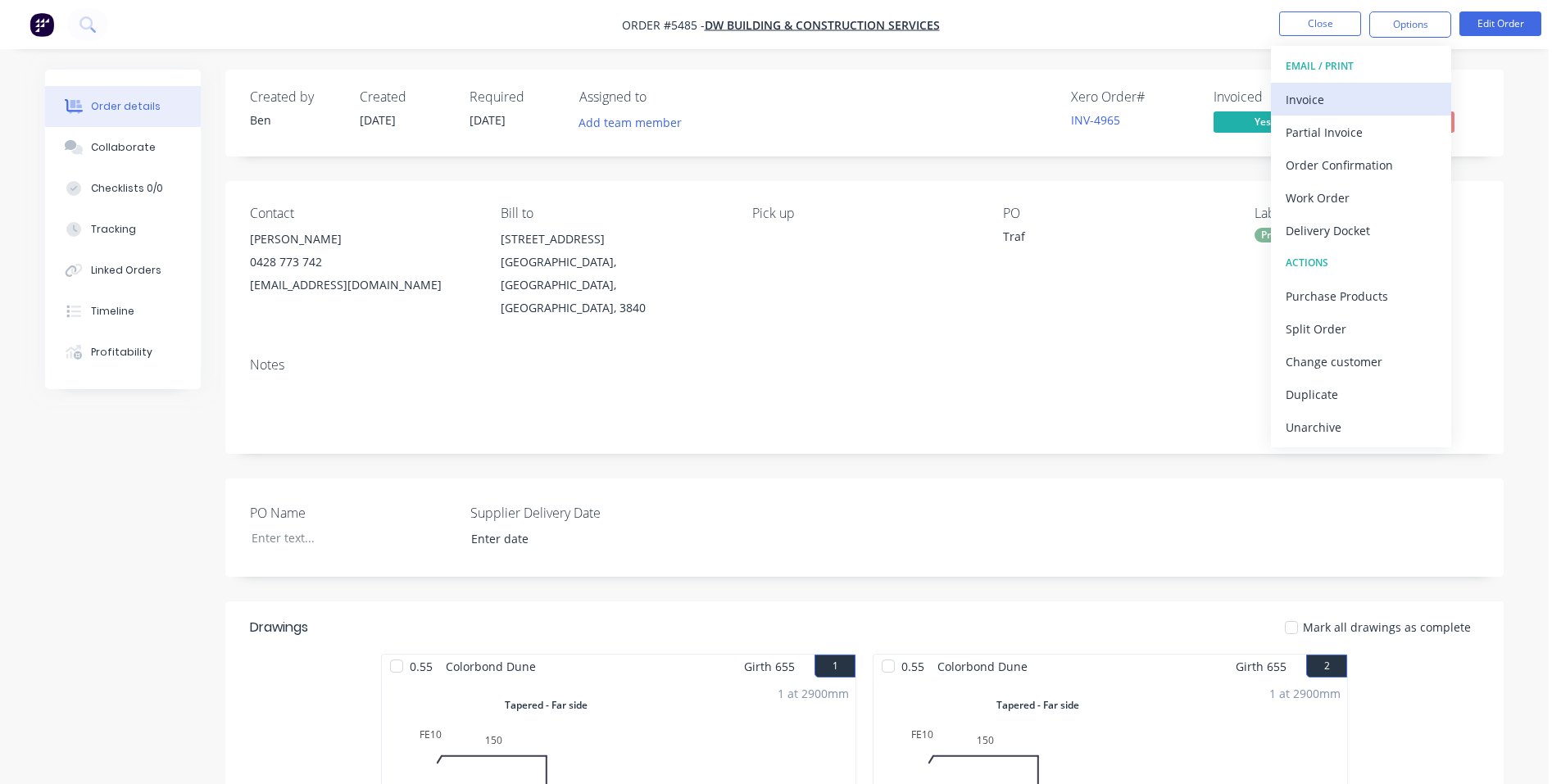
click at [1339, 99] on div "Invoice" at bounding box center [1360, 100] width 151 height 24
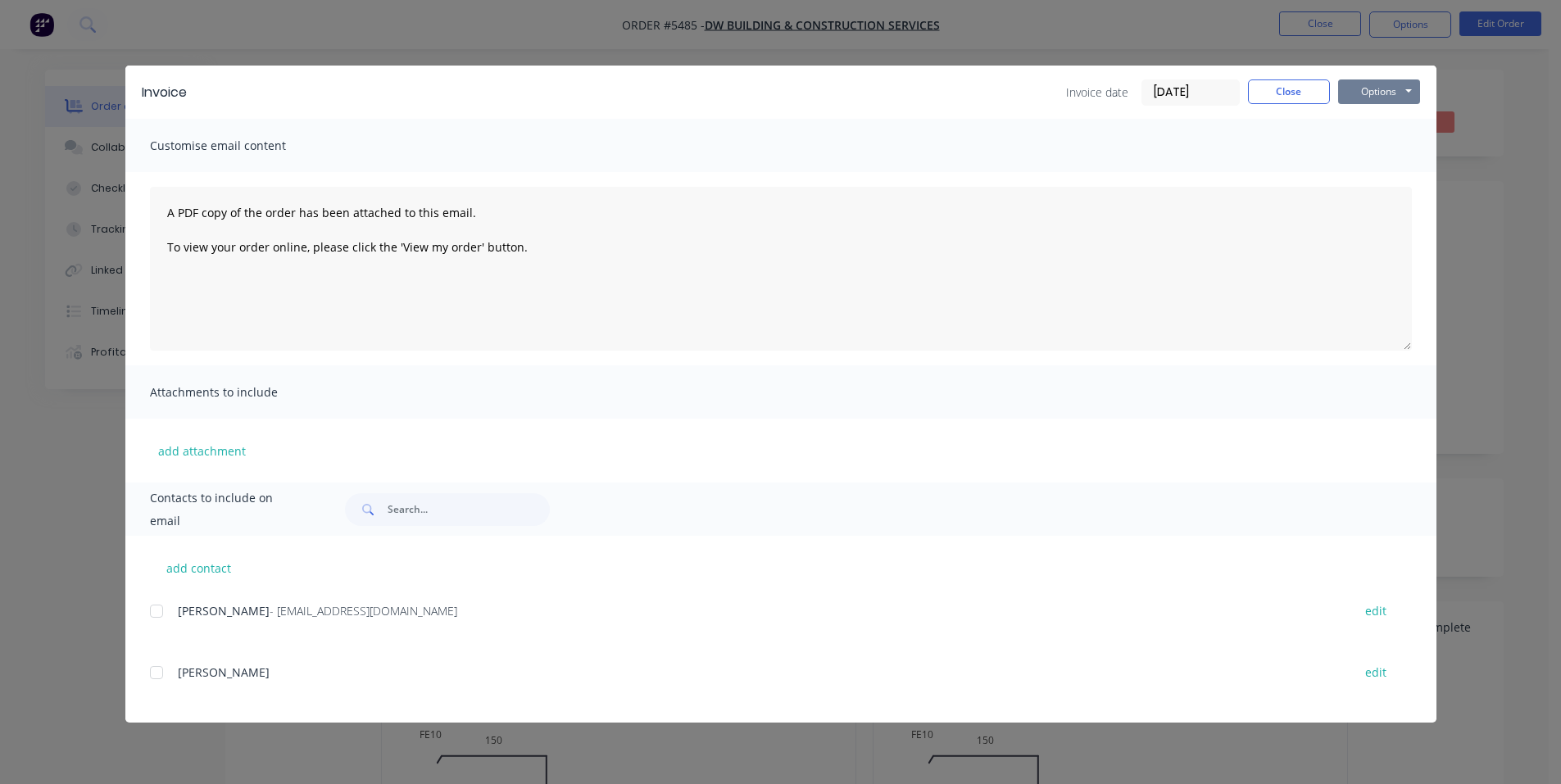
click at [1400, 95] on button "Options" at bounding box center [1379, 92] width 82 height 25
click at [1284, 95] on button "Close" at bounding box center [1289, 92] width 82 height 25
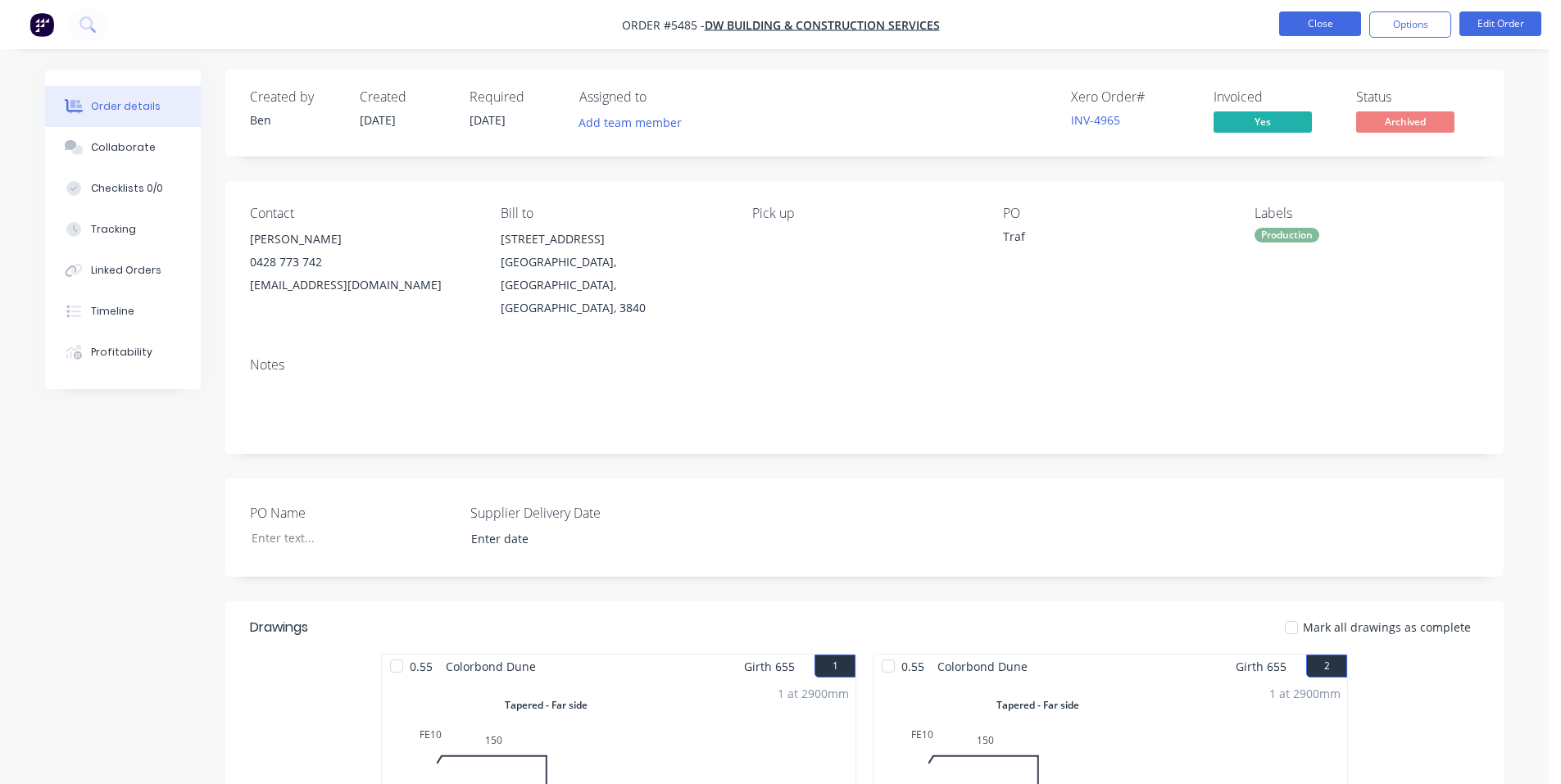
click at [1326, 19] on button "Close" at bounding box center [1320, 23] width 82 height 25
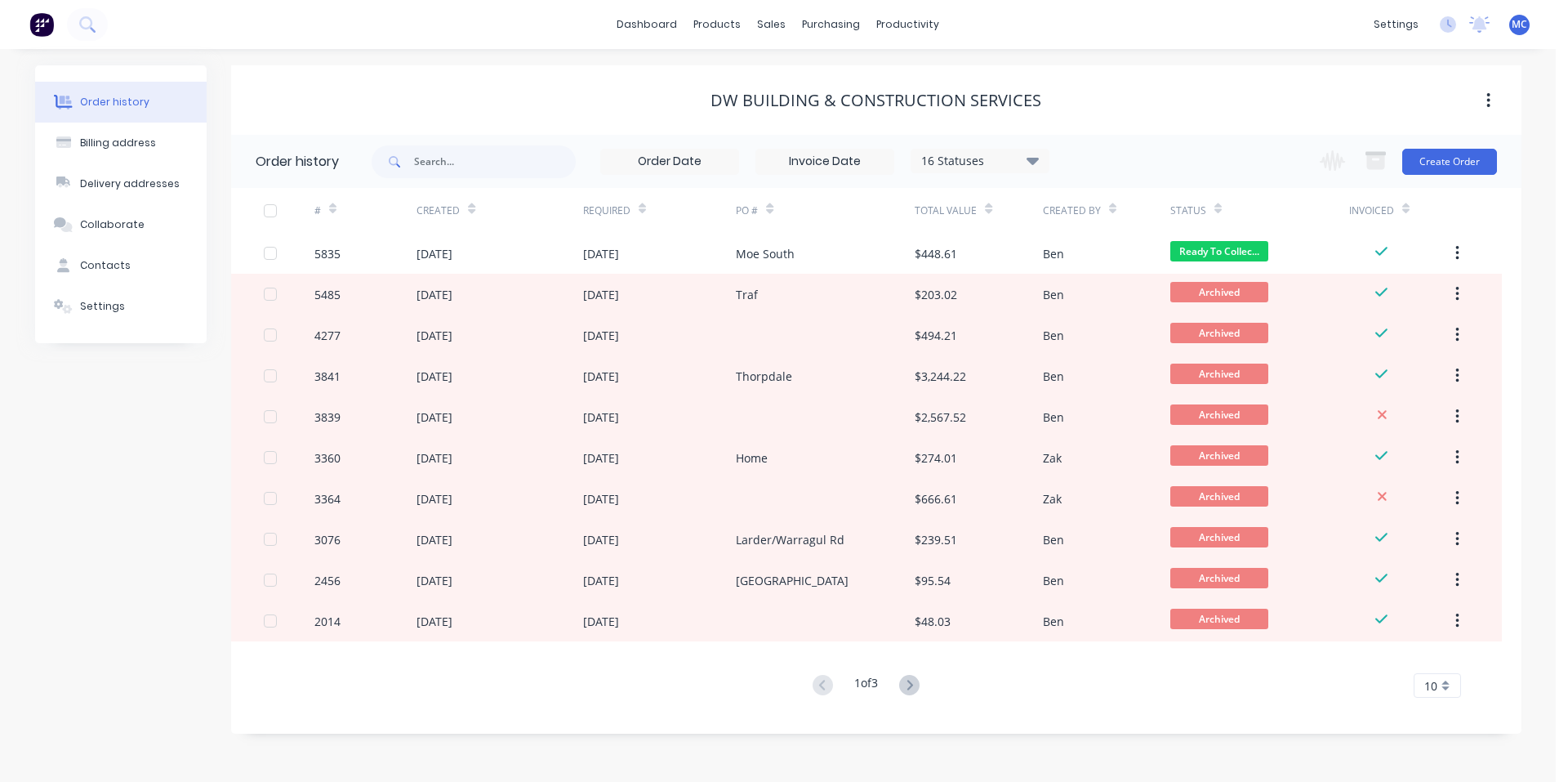
click at [1528, 23] on div "MC LV Roofing Supplies [PERSON_NAME] Administrator Profile Sign out" at bounding box center [1519, 25] width 21 height 21
click at [1518, 20] on span "MC" at bounding box center [1520, 24] width 16 height 15
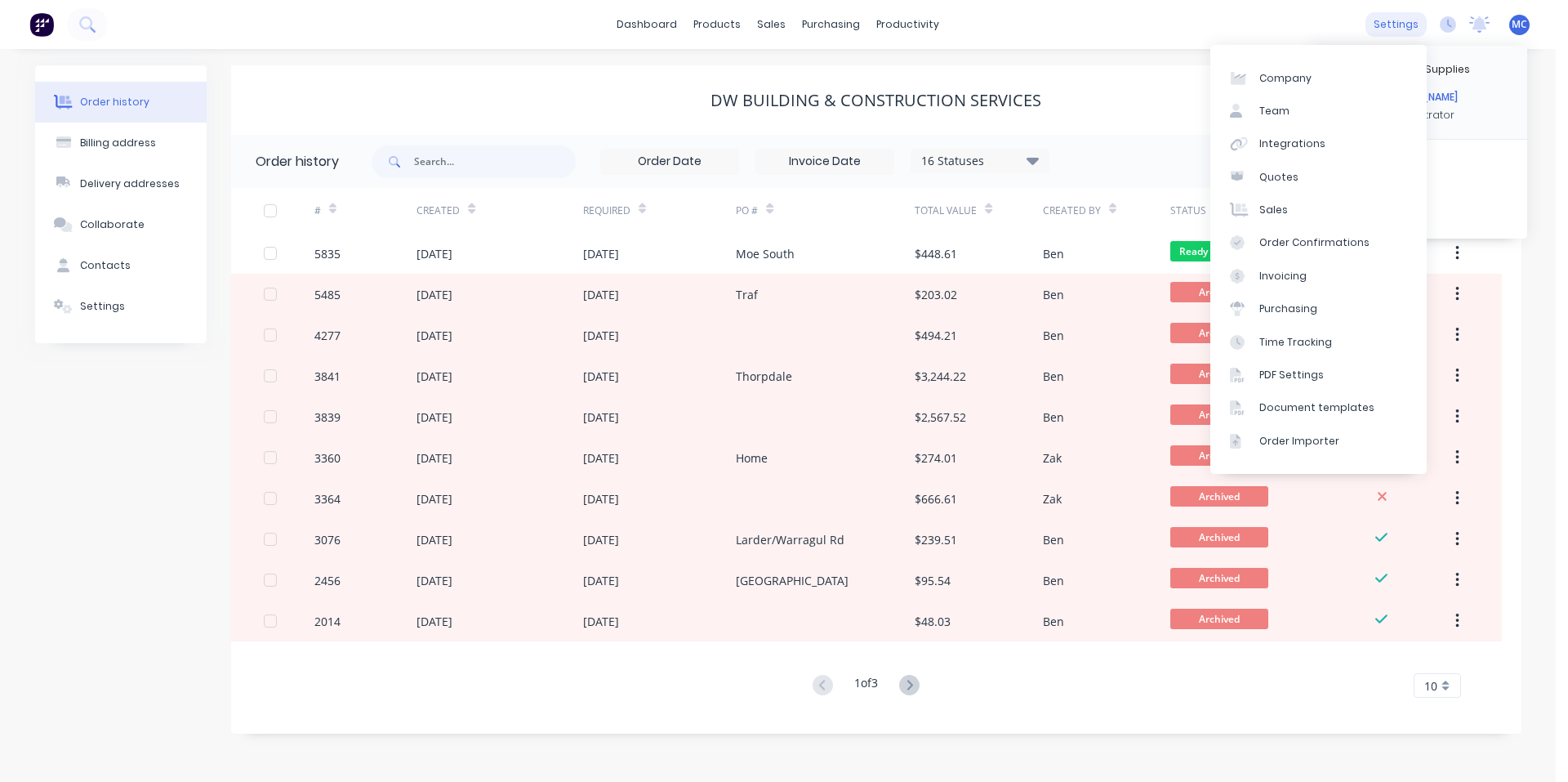
click at [1397, 24] on div "settings" at bounding box center [1397, 24] width 62 height 25
click at [1395, 30] on div "settings" at bounding box center [1397, 24] width 62 height 25
click at [1337, 408] on div "Document templates" at bounding box center [1317, 407] width 115 height 15
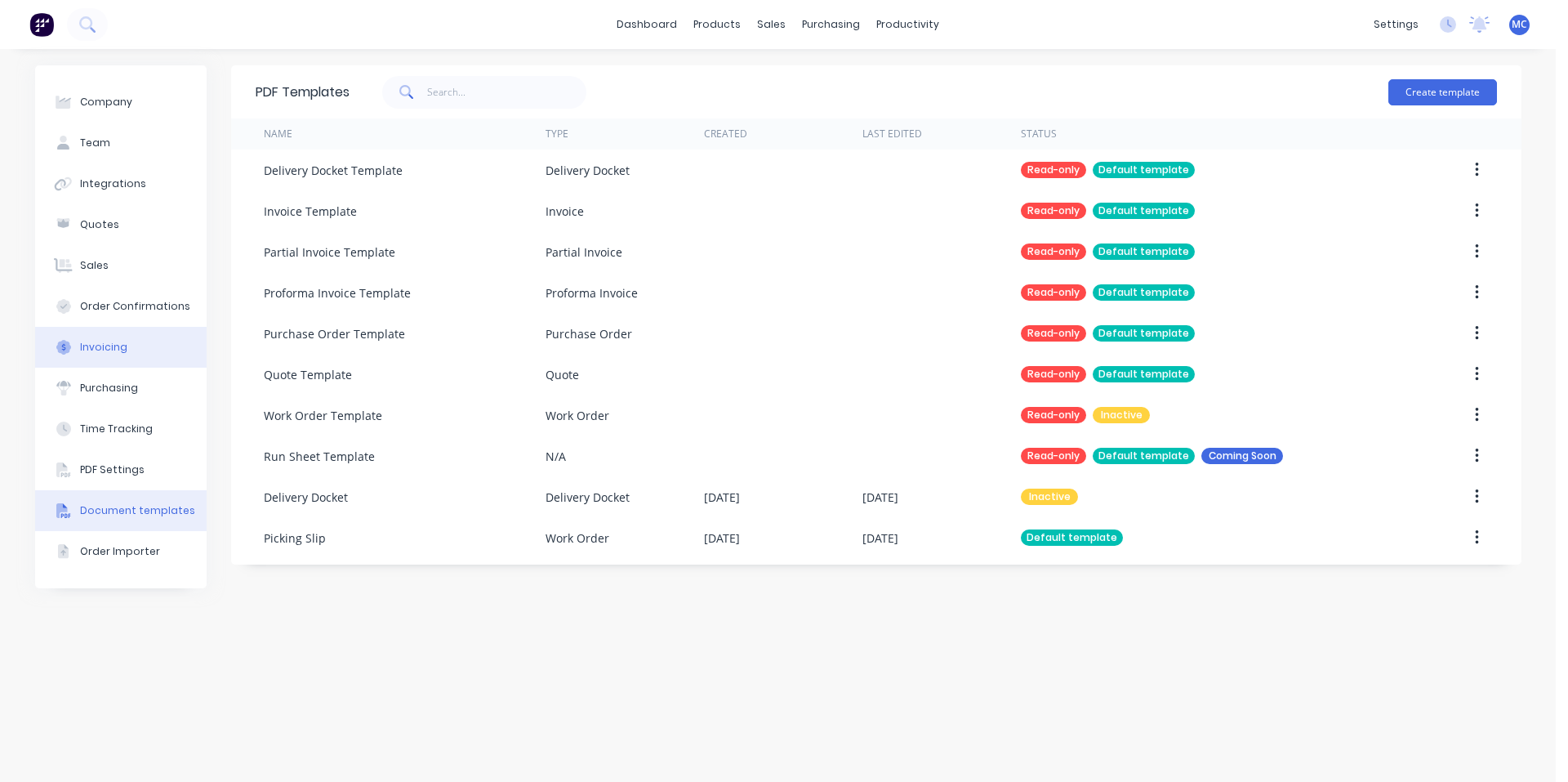
click at [113, 345] on div "Invoicing" at bounding box center [103, 347] width 48 height 15
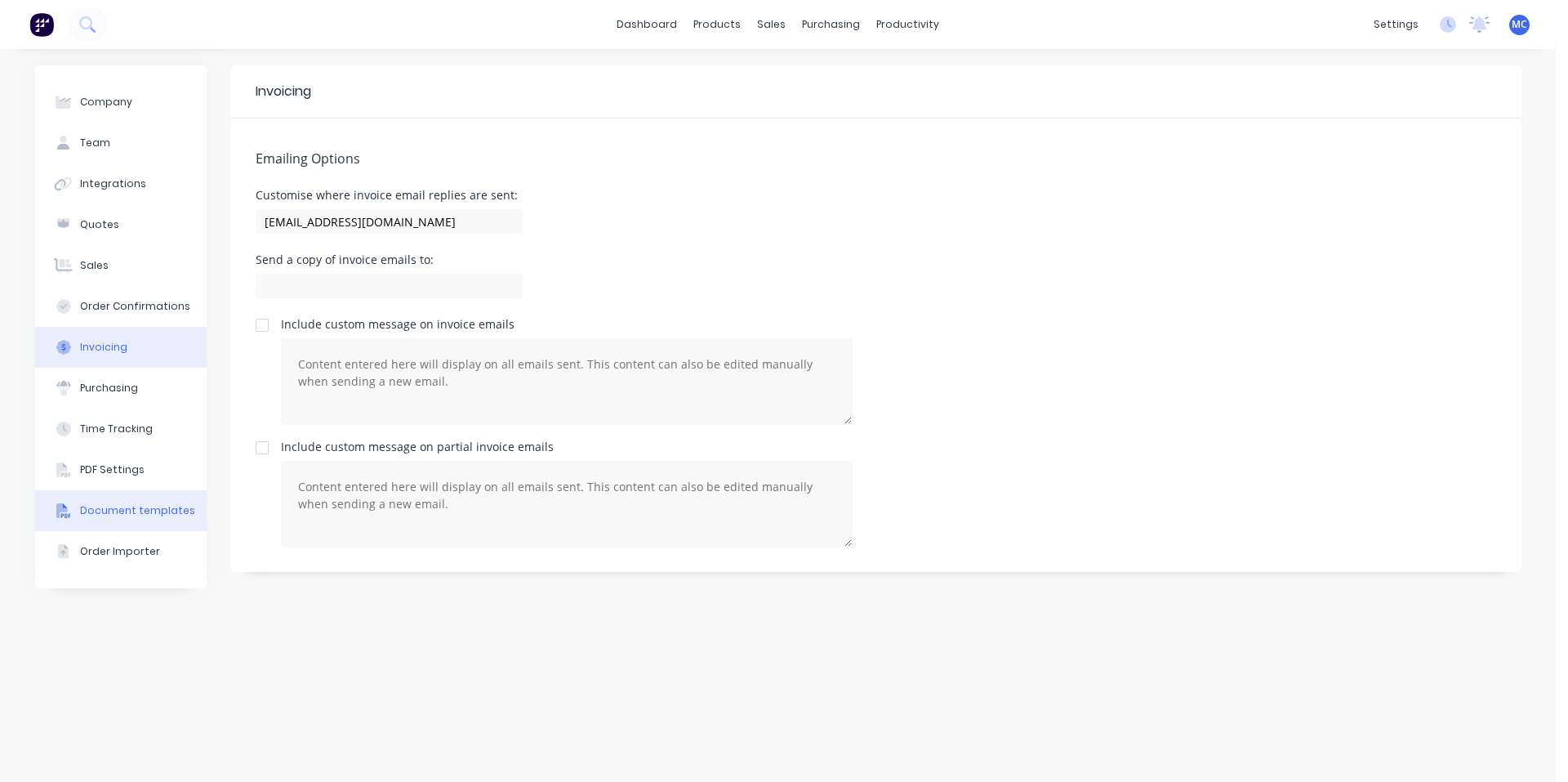
click at [163, 506] on div "Document templates" at bounding box center [137, 510] width 115 height 15
